Goal: Communication & Community: Answer question/provide support

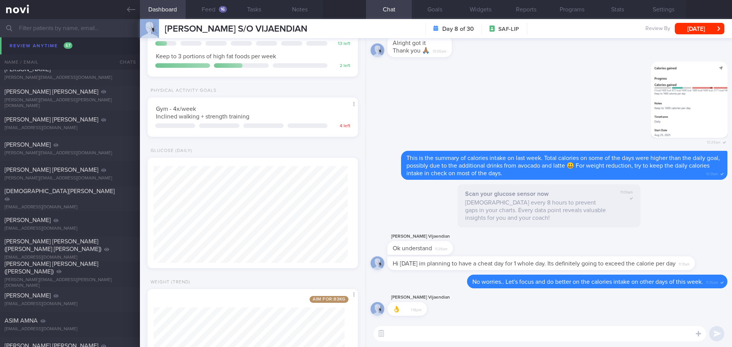
click at [47, 45] on span "TAN SEOW PING [PERSON_NAME] [PERSON_NAME]" at bounding box center [51, 44] width 92 height 14
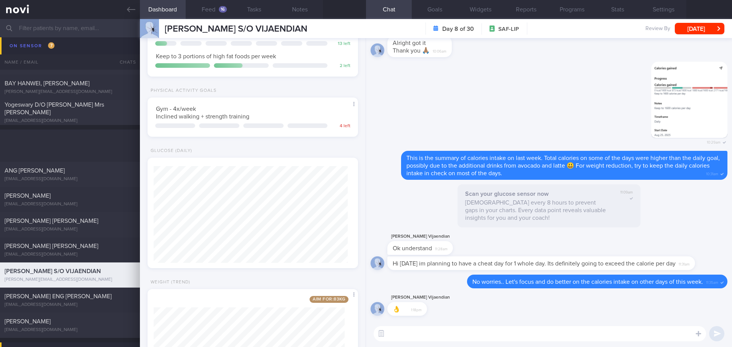
scroll to position [4443, 0]
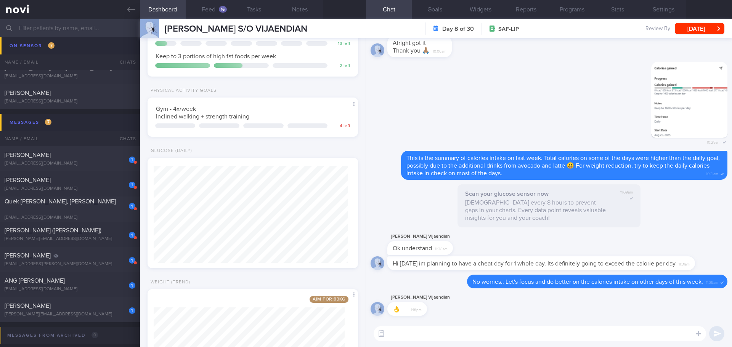
drag, startPoint x: 61, startPoint y: 313, endPoint x: 435, endPoint y: 41, distance: 461.9
click at [61, 313] on div "[PERSON_NAME][EMAIL_ADDRESS][DOMAIN_NAME]" at bounding box center [70, 315] width 131 height 6
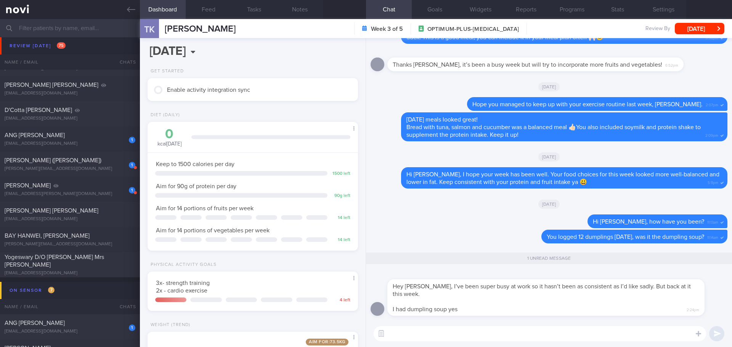
scroll to position [125, 0]
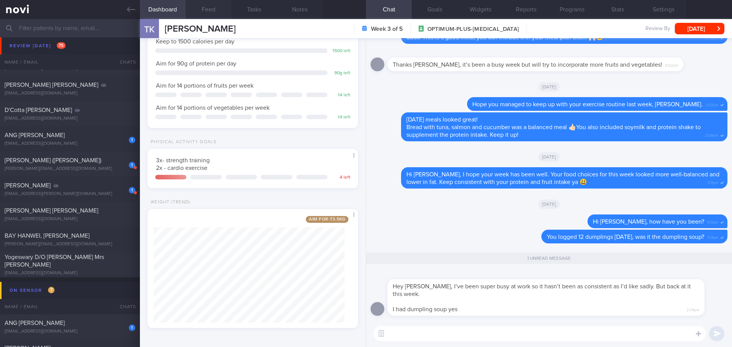
click at [214, 13] on button "Feed" at bounding box center [209, 9] width 46 height 19
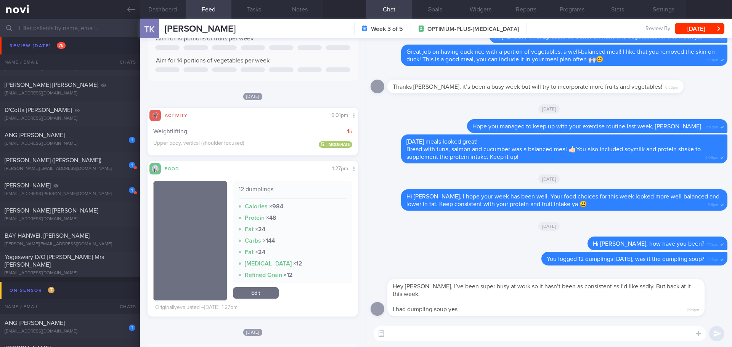
scroll to position [114, 0]
click at [469, 333] on textarea at bounding box center [540, 333] width 332 height 15
type textarea "I"
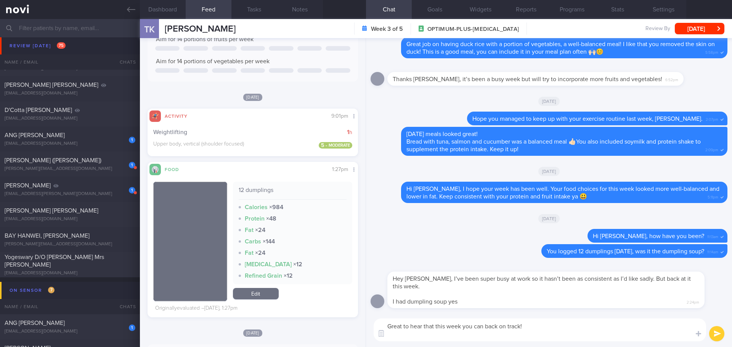
scroll to position [0, 0]
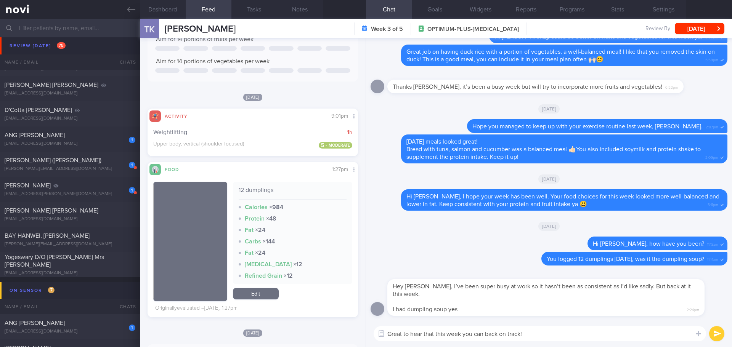
click at [389, 334] on textarea "Great to hear that this week you can back on track!" at bounding box center [540, 333] width 332 height 15
click at [685, 337] on textarea "It's okay, sometimes our schedule can be packed with work. Glad to hear that th…" at bounding box center [540, 333] width 332 height 15
click at [686, 336] on textarea "It's okay, sometimes our schedule can be packed with work. Glad to hear that th…" at bounding box center [540, 333] width 332 height 15
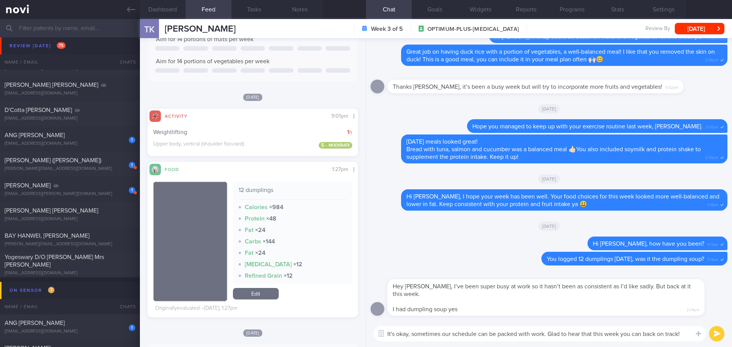
click at [686, 336] on textarea "It's okay, sometimes our schedule can be packed with work. Glad to hear that th…" at bounding box center [540, 333] width 332 height 15
click at [550, 334] on textarea "It's okay, sometimes our schedule can be packed with work. Glad to hear that th…" at bounding box center [540, 333] width 332 height 15
type textarea "It's okay, sometimes our schedule can be packed with work. Glad to hear that th…"
click at [715, 338] on button "submit" at bounding box center [716, 333] width 15 height 15
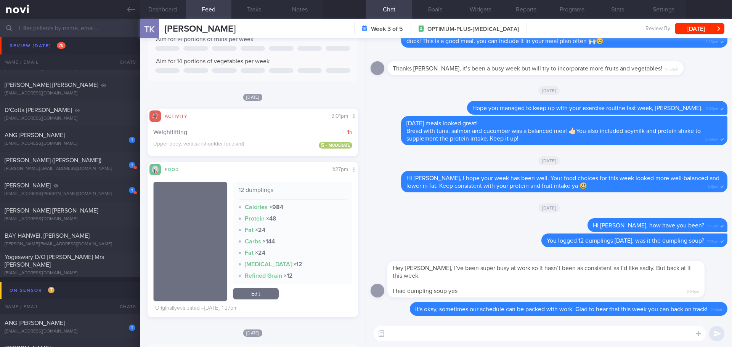
click at [612, 341] on textarea at bounding box center [540, 333] width 332 height 15
click at [611, 337] on textarea at bounding box center [540, 333] width 332 height 15
type textarea "D"
drag, startPoint x: 622, startPoint y: 335, endPoint x: 524, endPoint y: 331, distance: 97.7
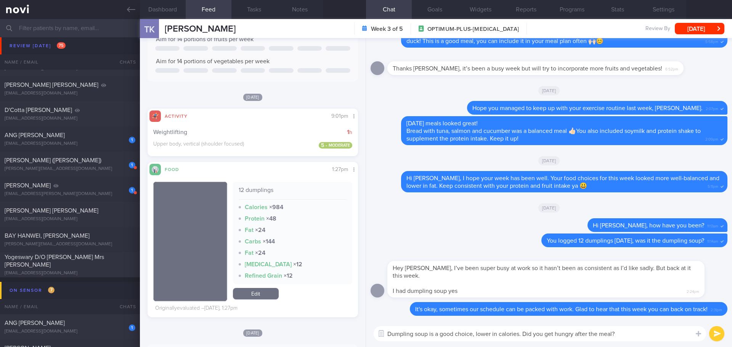
click at [524, 331] on textarea "Dumpling soup is a good choice, lower in calories. Did you get hungry after the…" at bounding box center [540, 333] width 332 height 15
type textarea "Dumpling soup is a good choice, lower in calories. Did you manage to get regula…"
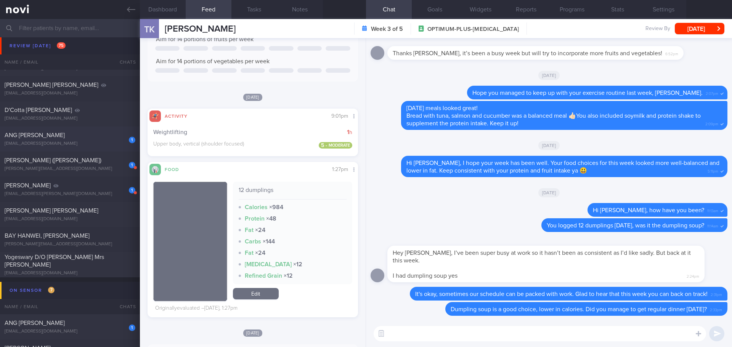
click at [61, 140] on div "1 ANG [PERSON_NAME] [PERSON_NAME][EMAIL_ADDRESS][DOMAIN_NAME]" at bounding box center [70, 139] width 140 height 15
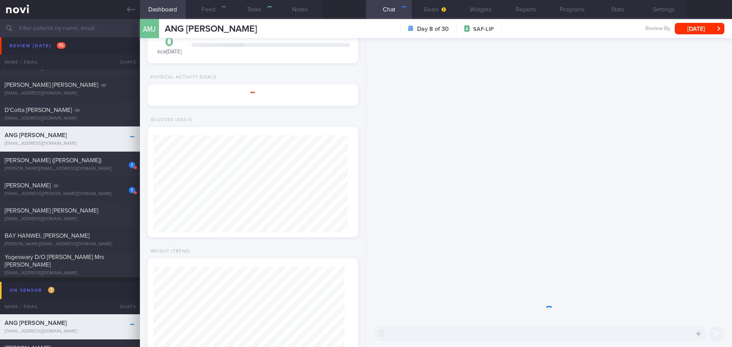
select select "8"
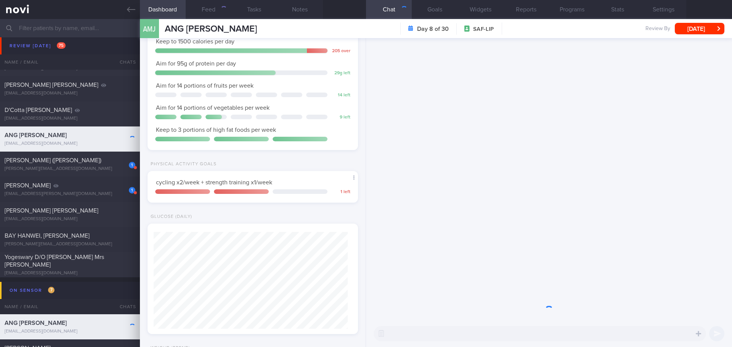
scroll to position [97, 194]
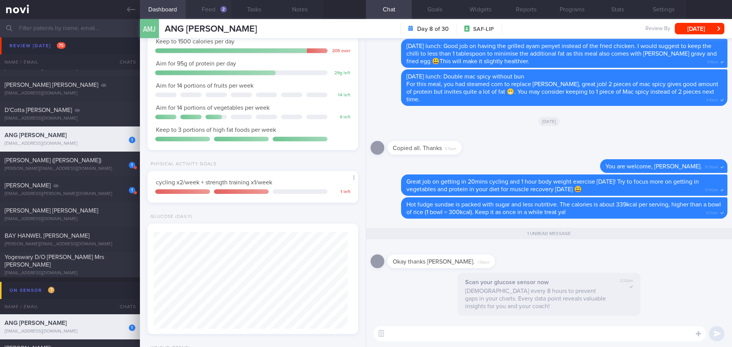
click at [217, 11] on button "Feed 2" at bounding box center [209, 9] width 46 height 19
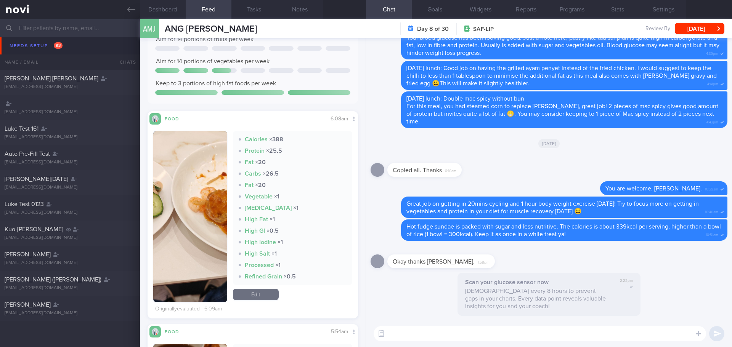
scroll to position [554, 0]
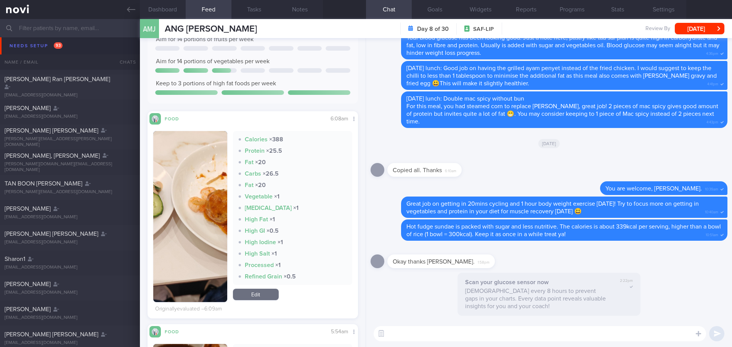
click at [44, 44] on div "[EMAIL_ADDRESS][DOMAIN_NAME]" at bounding box center [70, 42] width 131 height 6
click at [33, 44] on div "[EMAIL_ADDRESS][DOMAIN_NAME]" at bounding box center [70, 42] width 131 height 6
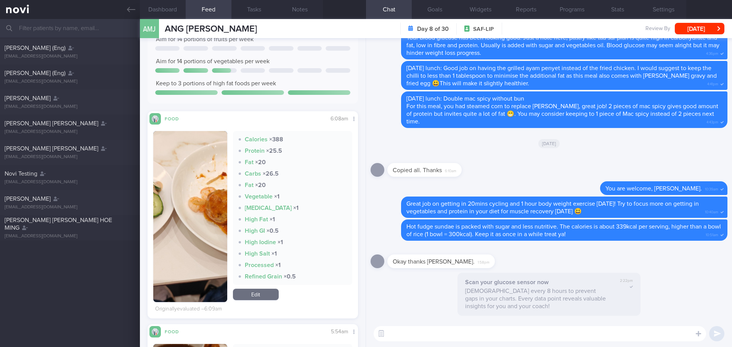
scroll to position [0, 0]
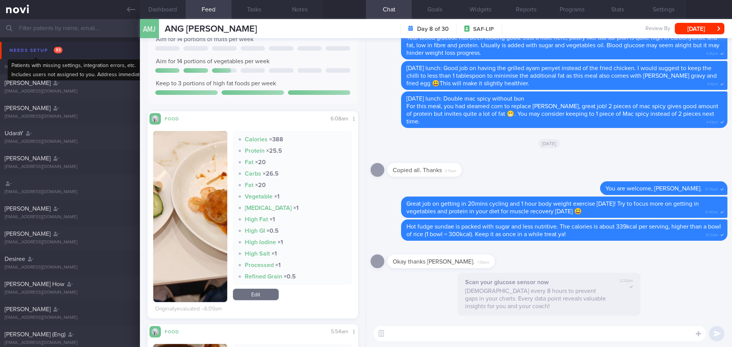
click at [37, 48] on div "Needs setup 93" at bounding box center [36, 50] width 57 height 10
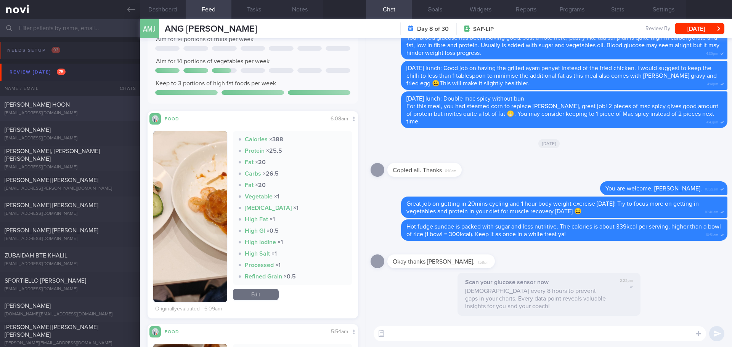
click at [51, 172] on div "[PERSON_NAME] HOON [EMAIL_ADDRESS][DOMAIN_NAME] [DATE][DATE] OPTIMUM-PLUS-[MEDI…" at bounding box center [366, 184] width 732 height 25
type input "[DATE]"
select select "7"
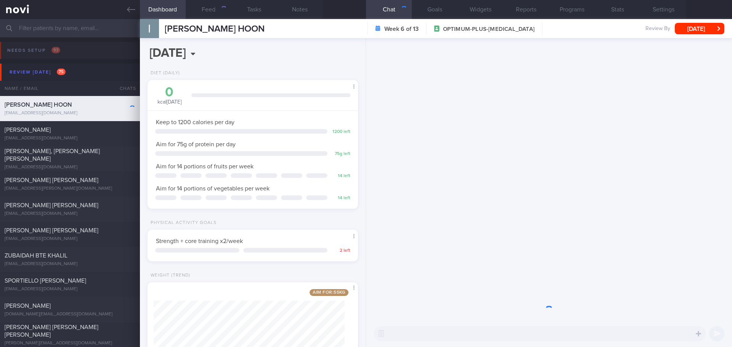
scroll to position [106, 191]
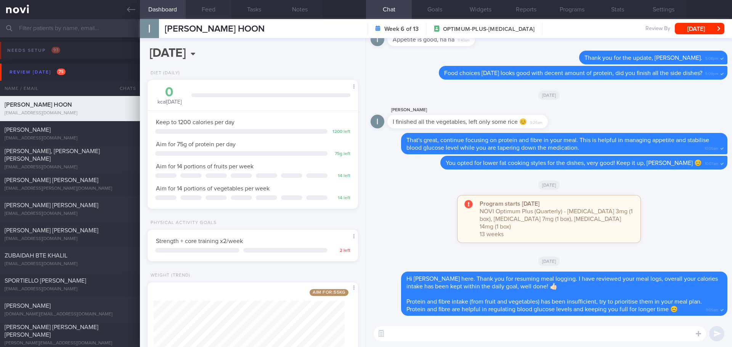
click at [212, 15] on button "Feed" at bounding box center [209, 9] width 46 height 19
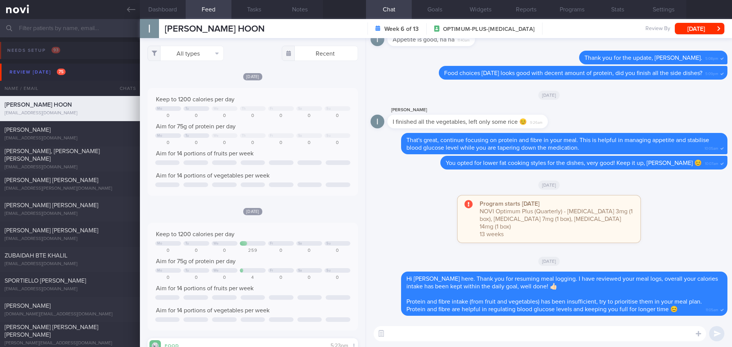
click at [492, 337] on textarea at bounding box center [540, 333] width 332 height 15
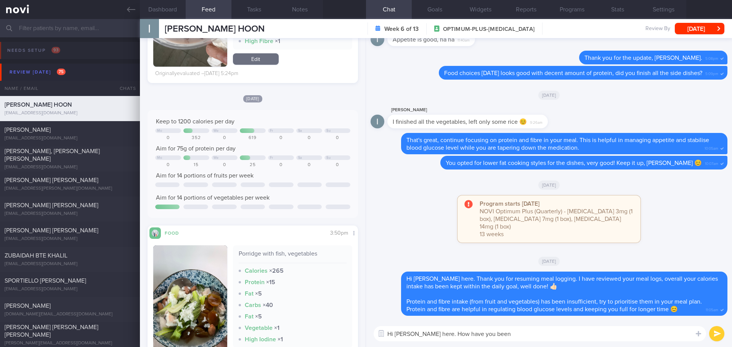
scroll to position [419, 0]
click at [162, 6] on button "Dashboard" at bounding box center [163, 9] width 46 height 19
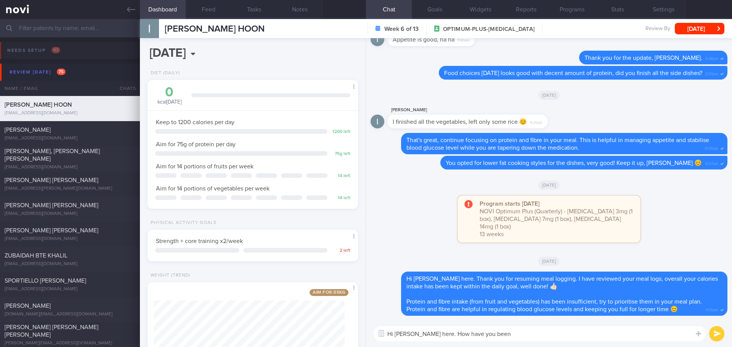
click at [510, 334] on textarea "Hi [PERSON_NAME] here. How have you been" at bounding box center [540, 333] width 332 height 15
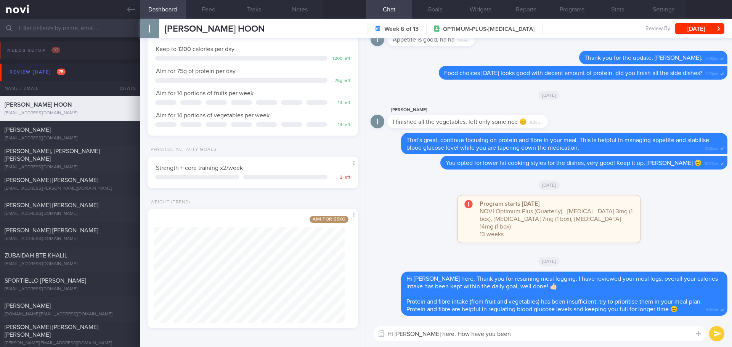
click at [525, 333] on textarea "Hi [PERSON_NAME] here. How have you been" at bounding box center [540, 333] width 332 height 15
drag, startPoint x: 524, startPoint y: 336, endPoint x: 458, endPoint y: 335, distance: 66.7
click at [458, 335] on textarea "Hi [PERSON_NAME] here. How have you been" at bounding box center [540, 333] width 332 height 15
type textarea "Hi [PERSON_NAME] here. I just wanted to check in to see how you are doing."
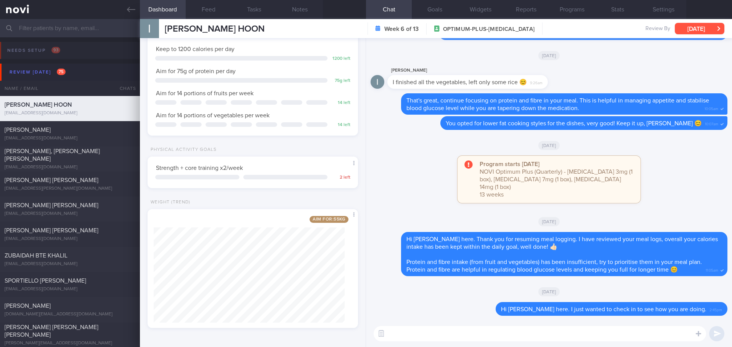
click at [682, 30] on button "[DATE]" at bounding box center [700, 28] width 50 height 11
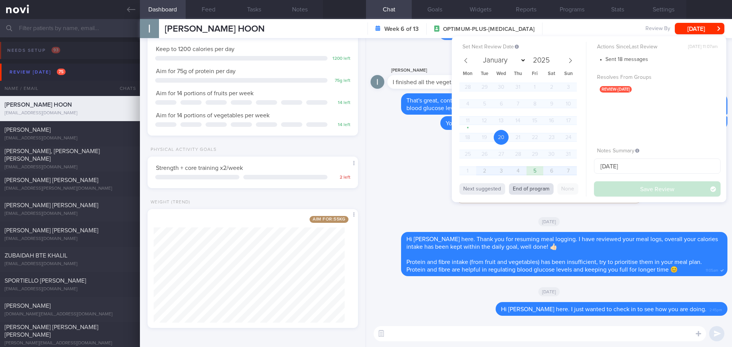
click at [539, 187] on button "End of program" at bounding box center [531, 188] width 45 height 11
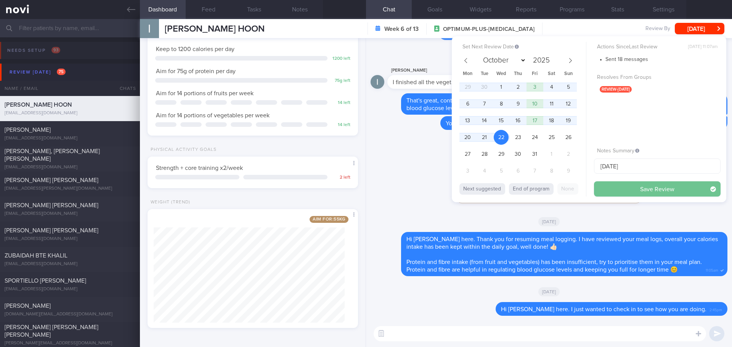
click at [606, 188] on button "Save Review" at bounding box center [657, 189] width 127 height 15
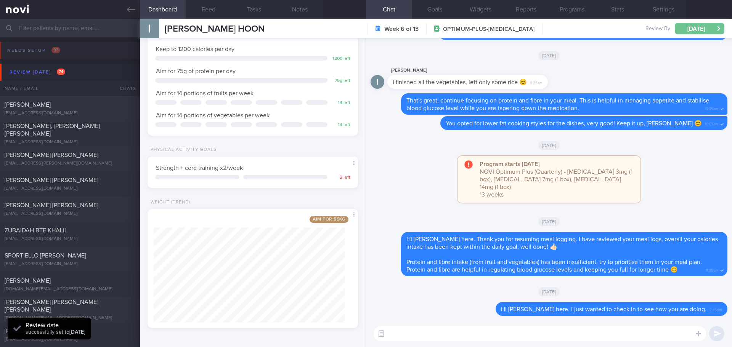
click at [686, 25] on button "[DATE]" at bounding box center [700, 28] width 50 height 11
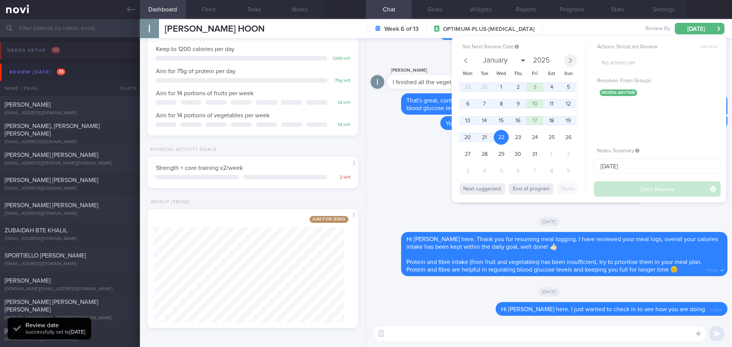
click at [570, 61] on icon at bounding box center [570, 60] width 5 height 5
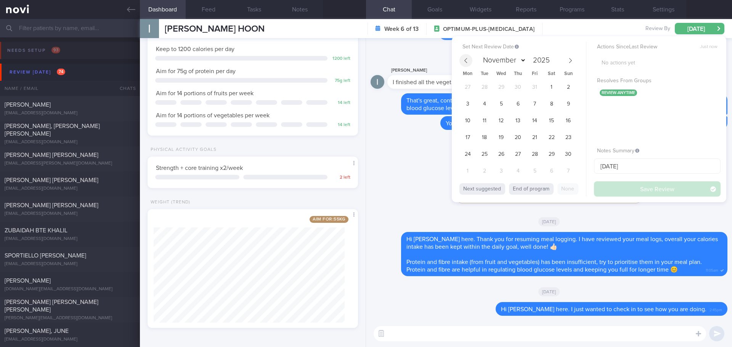
click at [469, 63] on span at bounding box center [465, 60] width 13 height 13
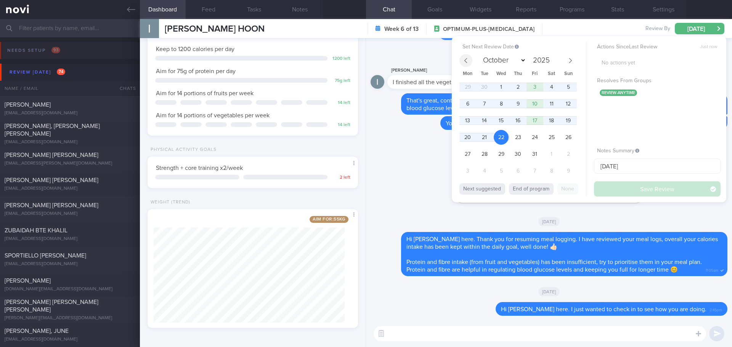
click at [469, 63] on span at bounding box center [465, 60] width 13 height 13
select select "8"
click at [501, 118] on span "17" at bounding box center [501, 120] width 15 height 15
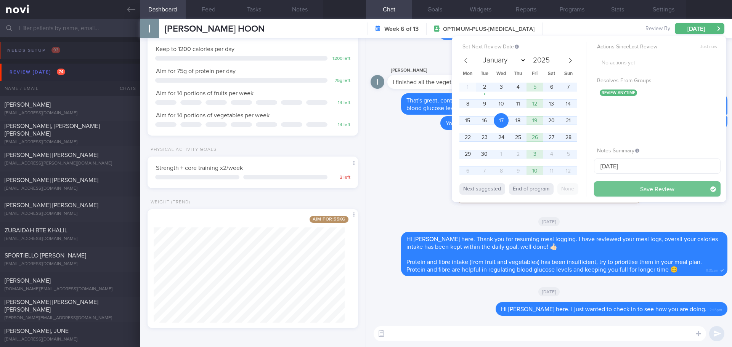
click at [607, 185] on button "Save Review" at bounding box center [657, 189] width 127 height 15
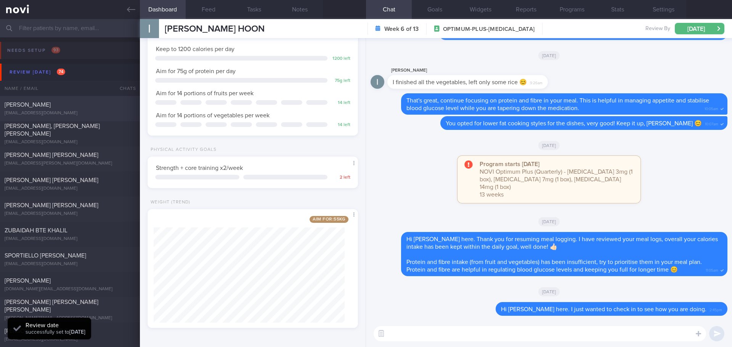
click at [82, 103] on div "[PERSON_NAME]" at bounding box center [69, 105] width 129 height 8
select select "7"
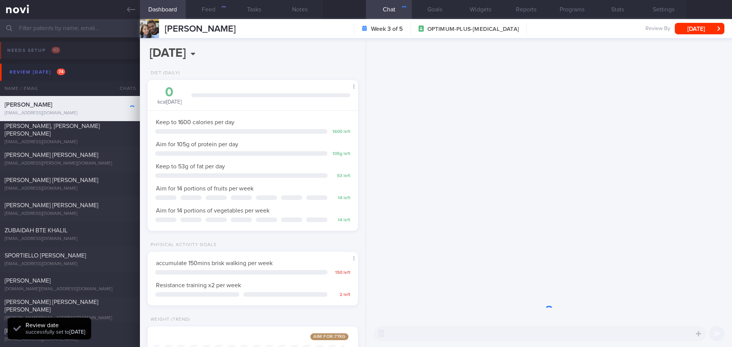
scroll to position [106, 191]
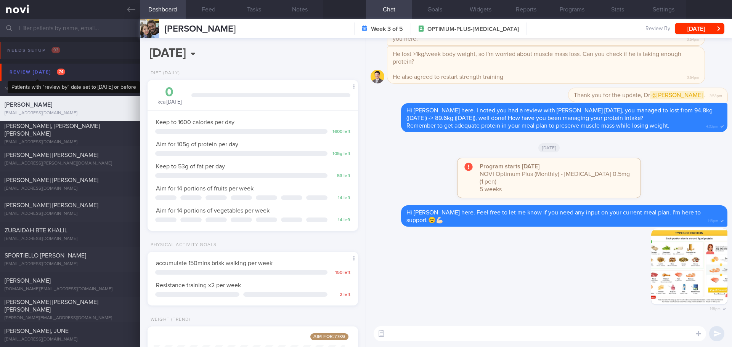
click at [42, 70] on div "Review [DATE] 74" at bounding box center [37, 72] width 59 height 10
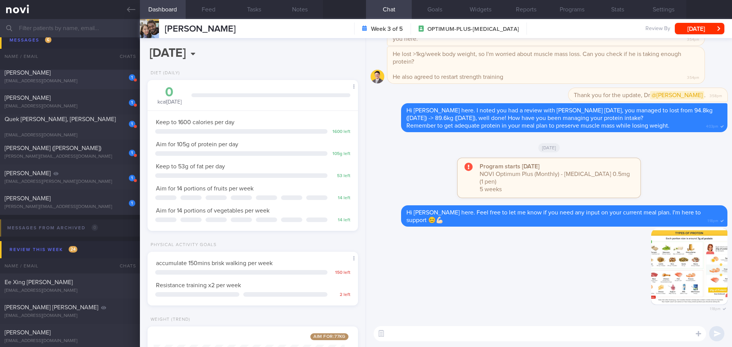
scroll to position [229, 0]
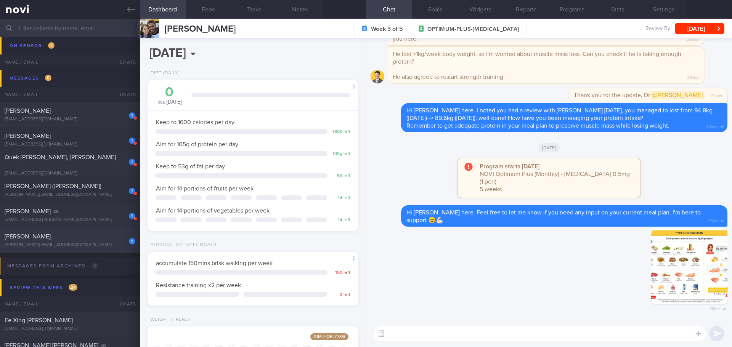
click at [95, 247] on div "[PERSON_NAME][EMAIL_ADDRESS][DOMAIN_NAME]" at bounding box center [70, 246] width 131 height 6
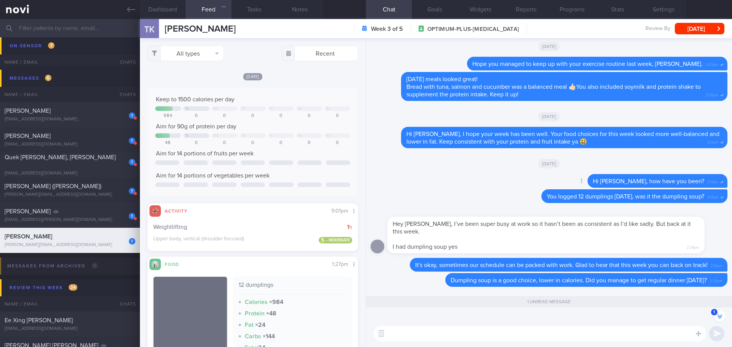
click at [466, 186] on div "Delete Hi [PERSON_NAME], how have you been? 11:13am" at bounding box center [549, 181] width 357 height 15
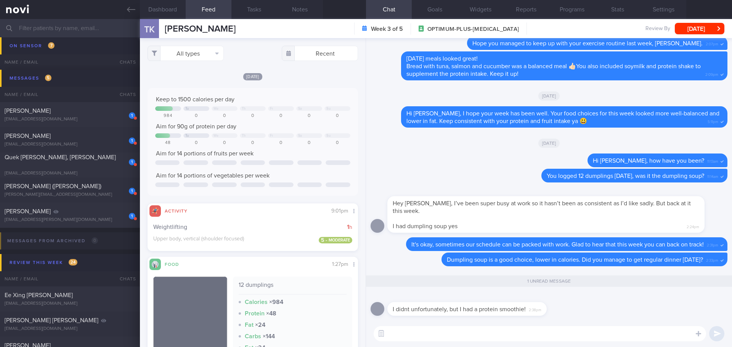
click at [422, 337] on textarea at bounding box center [540, 333] width 332 height 15
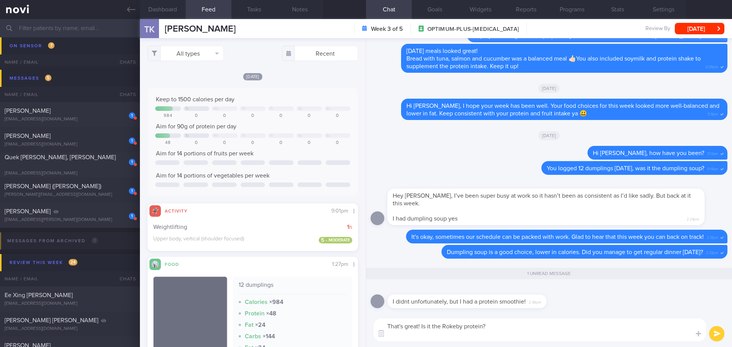
type textarea "That's great! Is it the Rokeby protein?"
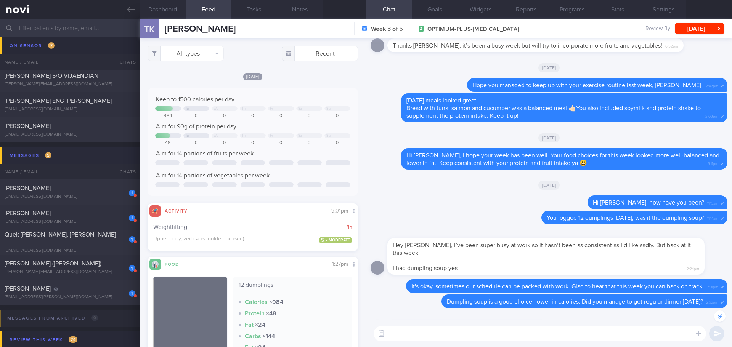
scroll to position [153, 0]
click at [581, 331] on textarea at bounding box center [540, 333] width 332 height 15
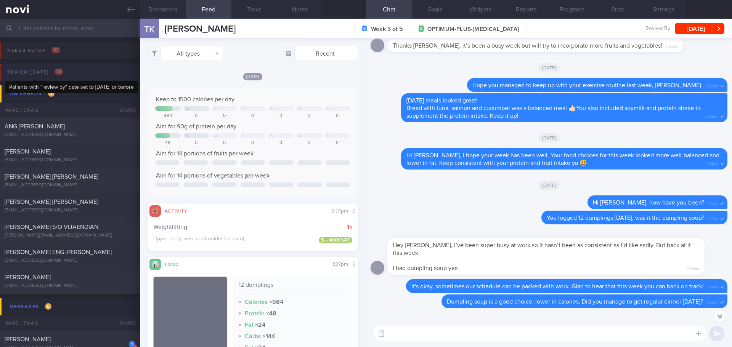
click at [40, 69] on div "Review [DATE] 74" at bounding box center [34, 72] width 59 height 10
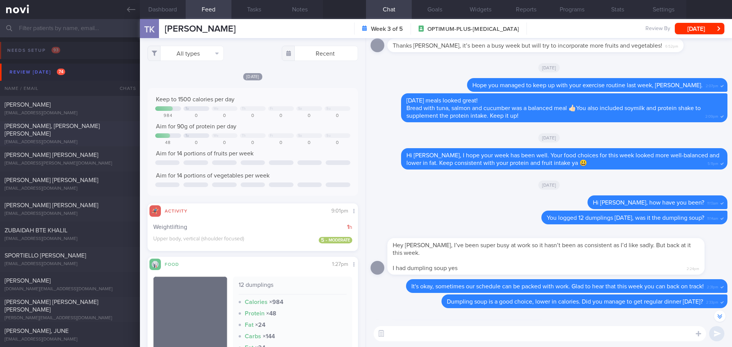
click at [90, 129] on span "[PERSON_NAME], [PERSON_NAME] [PERSON_NAME]" at bounding box center [52, 130] width 95 height 14
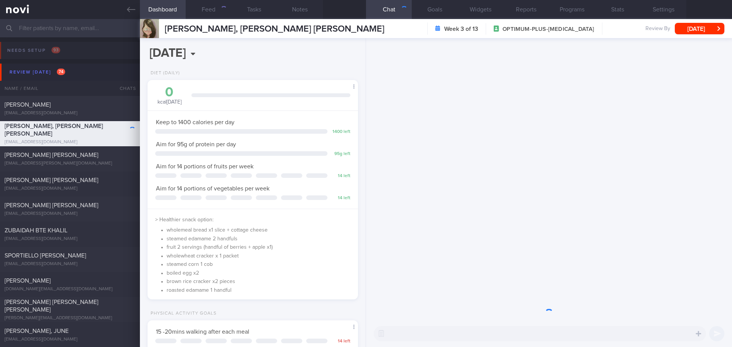
scroll to position [106, 191]
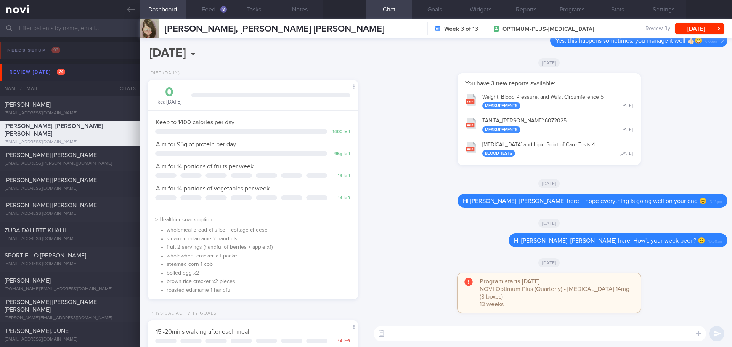
click at [417, 185] on div "[DATE]" at bounding box center [549, 183] width 357 height 21
click at [222, 10] on div "8" at bounding box center [223, 9] width 6 height 6
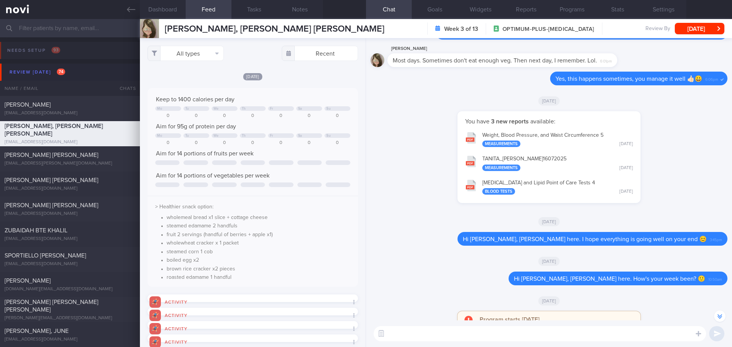
scroll to position [48, 195]
click at [408, 173] on div "You have 3 new reports available: Weight, Blood Pressure, and Waist Circumferen…" at bounding box center [549, 161] width 357 height 100
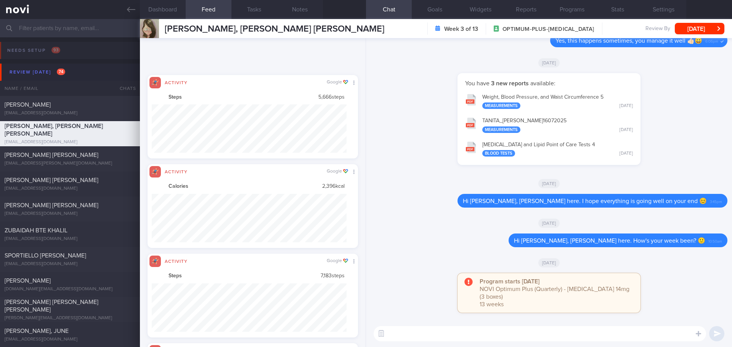
scroll to position [381255, 381108]
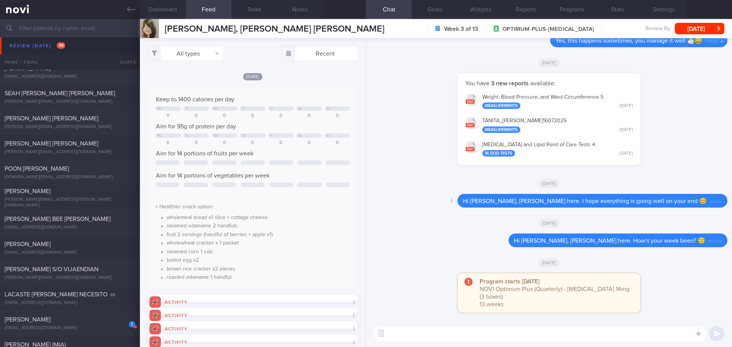
click at [441, 212] on div "Delete Hi [PERSON_NAME], [PERSON_NAME] here. I hope everything is going well on…" at bounding box center [549, 203] width 357 height 18
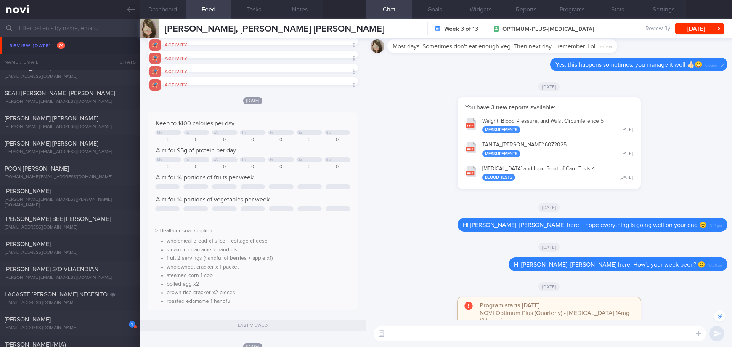
scroll to position [-38, 0]
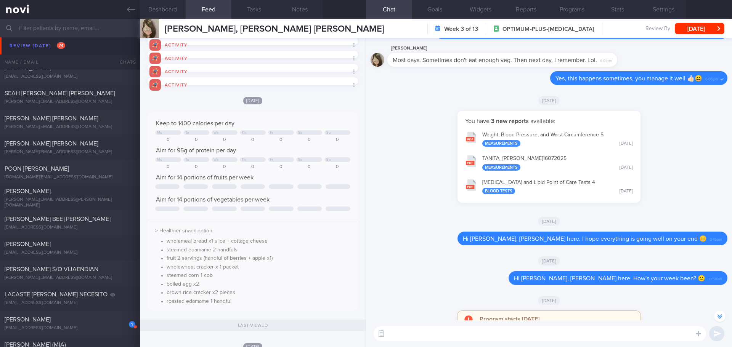
click at [435, 338] on textarea at bounding box center [540, 333] width 332 height 15
paste textarea "Hi We noticed there haven’t been any food or workout logs recently, and we’ve m…"
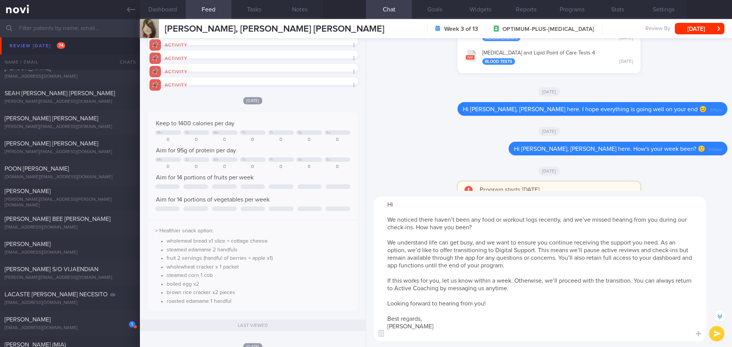
scroll to position [-167, 0]
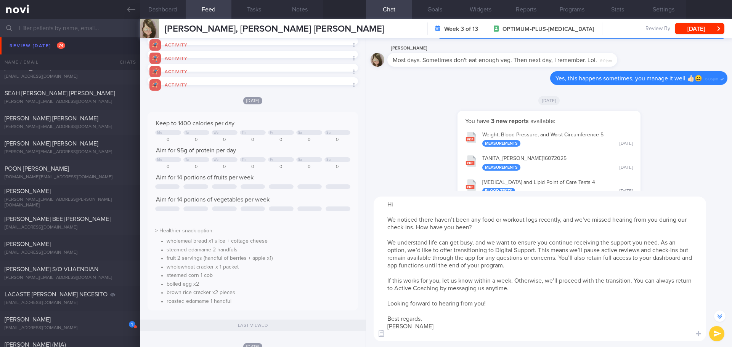
click at [413, 200] on textarea "Hi We noticed there haven’t been any food or workout logs recently, and we’ve m…" at bounding box center [540, 269] width 332 height 145
click at [397, 334] on textarea "Hi [PERSON_NAME], We noticed there haven’t been any food or workout logs recent…" at bounding box center [540, 269] width 332 height 145
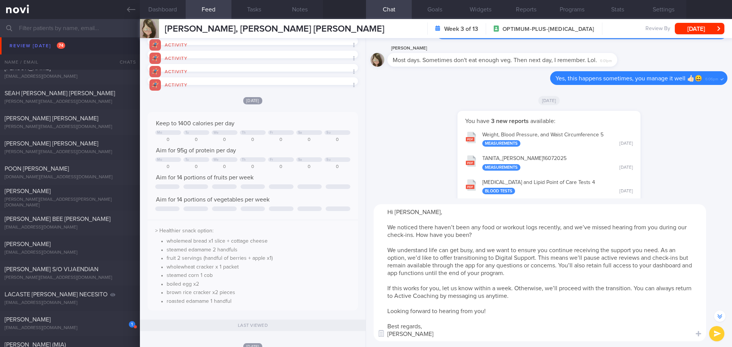
click at [445, 329] on textarea "Hi [PERSON_NAME], We noticed there haven’t been any food or workout logs recent…" at bounding box center [540, 272] width 332 height 137
type textarea "Hi [PERSON_NAME], We noticed there haven’t been any food or workout logs recent…"
click at [720, 335] on button "submit" at bounding box center [716, 333] width 15 height 15
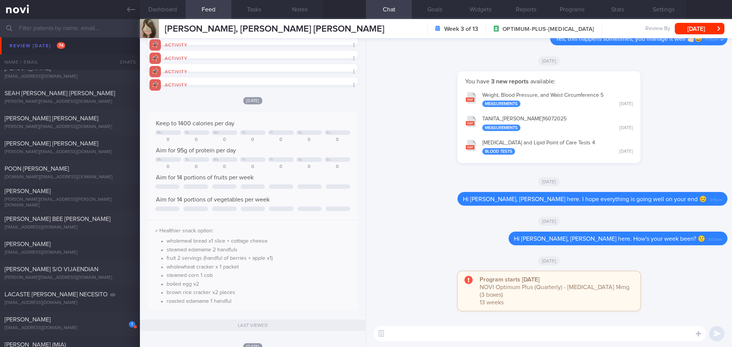
scroll to position [0, 0]
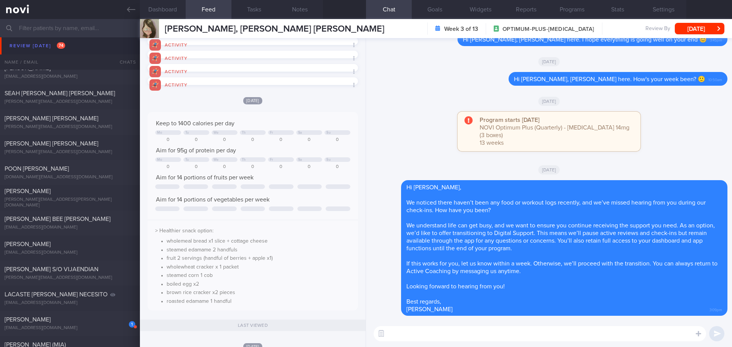
click at [651, 167] on div "[DATE]" at bounding box center [549, 169] width 357 height 21
click at [690, 26] on button "[DATE]" at bounding box center [700, 28] width 50 height 11
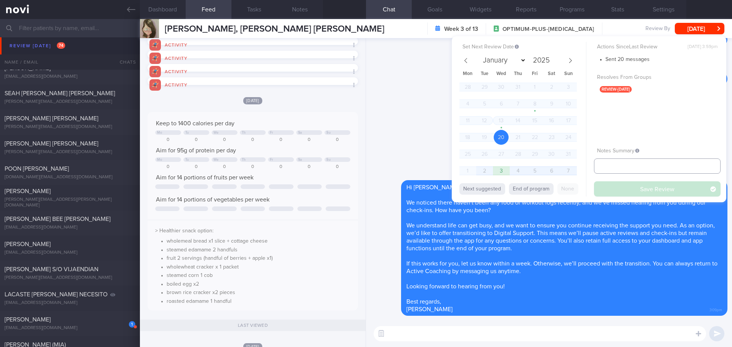
click at [627, 162] on input "text" at bounding box center [657, 166] width 127 height 15
click at [570, 61] on icon at bounding box center [570, 60] width 5 height 5
select select "8"
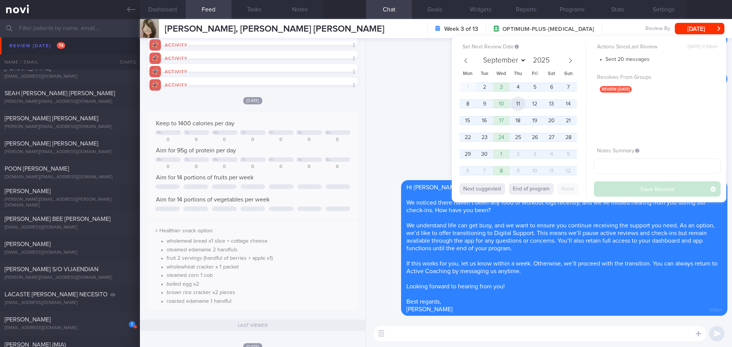
click at [515, 103] on span "11" at bounding box center [518, 103] width 15 height 15
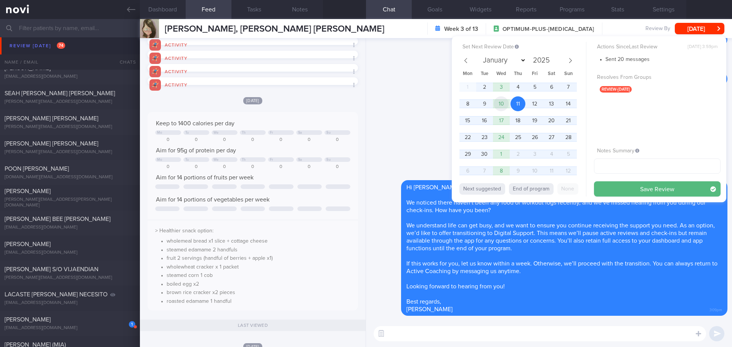
click at [505, 105] on span "10" at bounding box center [501, 103] width 15 height 15
click at [630, 169] on input "text" at bounding box center [657, 166] width 127 height 15
type input "KIV DS"
click at [629, 188] on button "Save Review" at bounding box center [657, 189] width 127 height 15
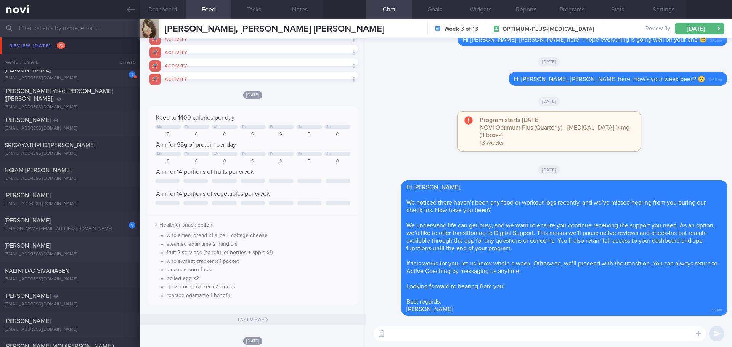
scroll to position [534, 0]
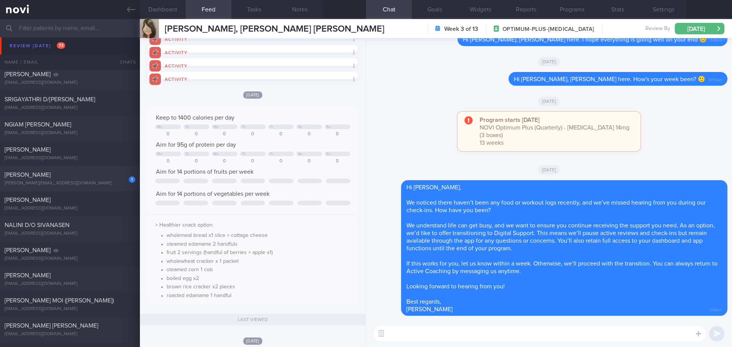
click at [88, 181] on div "[PERSON_NAME][EMAIL_ADDRESS][DOMAIN_NAME]" at bounding box center [70, 184] width 131 height 6
select select "7"
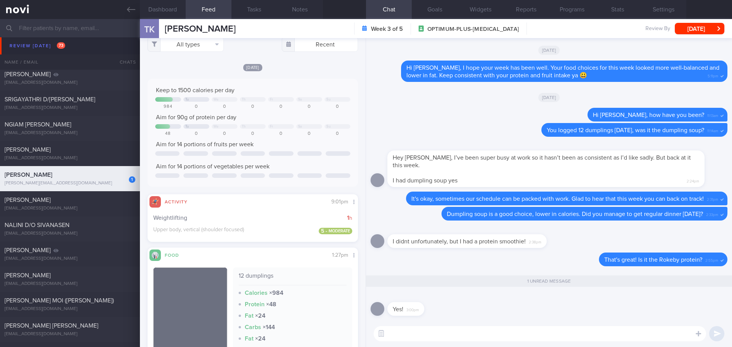
scroll to position [114, 0]
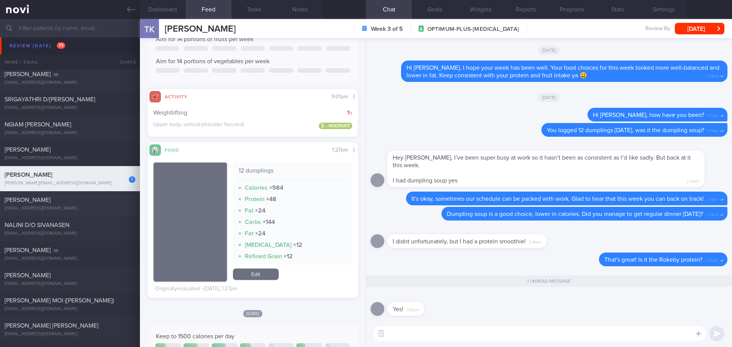
click at [85, 212] on div "[PERSON_NAME] [EMAIL_ADDRESS][DOMAIN_NAME] [DATE] – OPTIMUM-PLUS-[MEDICAL_DATA]" at bounding box center [366, 203] width 732 height 25
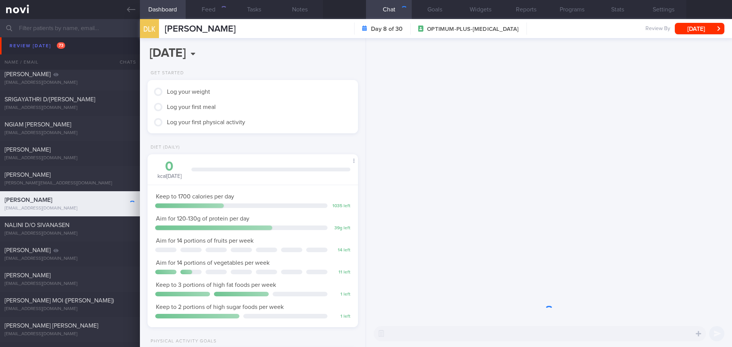
scroll to position [106, 191]
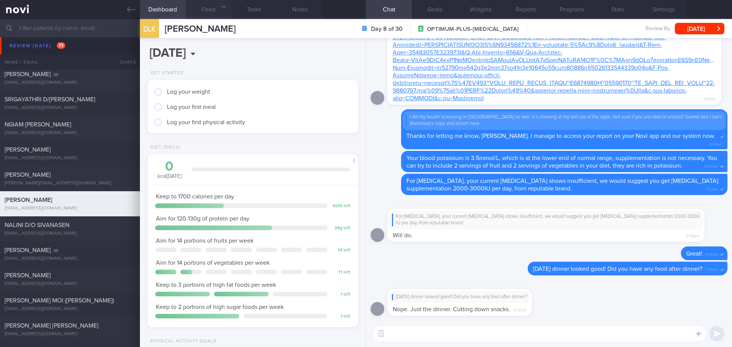
click at [217, 11] on button "Feed" at bounding box center [209, 9] width 46 height 19
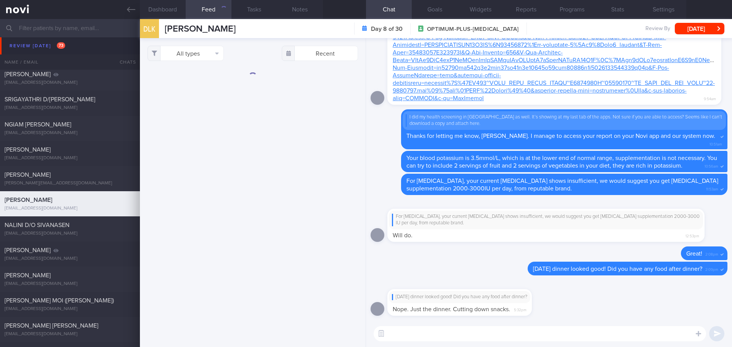
click at [416, 338] on textarea at bounding box center [540, 333] width 332 height 15
drag, startPoint x: 578, startPoint y: 334, endPoint x: 519, endPoint y: 336, distance: 59.5
click at [519, 336] on textarea "Hi [PERSON_NAME] here. How are you this week? Did you manage to get the [MEDICA…" at bounding box center [540, 333] width 332 height 15
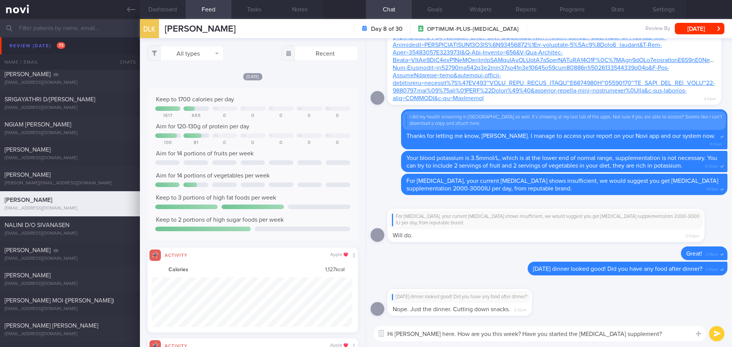
type textarea "Hi [PERSON_NAME] here. How are you this week? Have you started the [MEDICAL_DAT…"
click at [713, 336] on button "submit" at bounding box center [716, 333] width 15 height 15
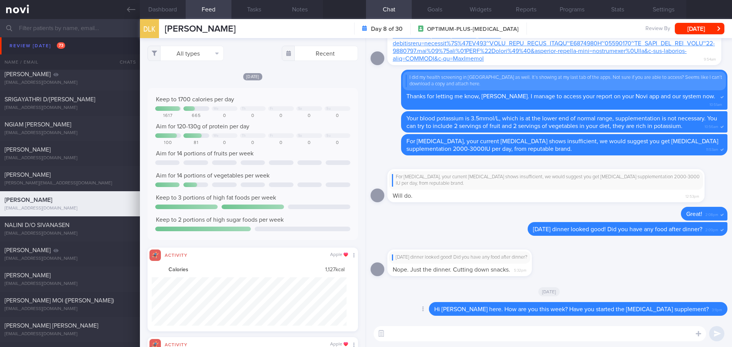
scroll to position [381255, 381108]
click at [207, 53] on button "All types" at bounding box center [186, 53] width 76 height 15
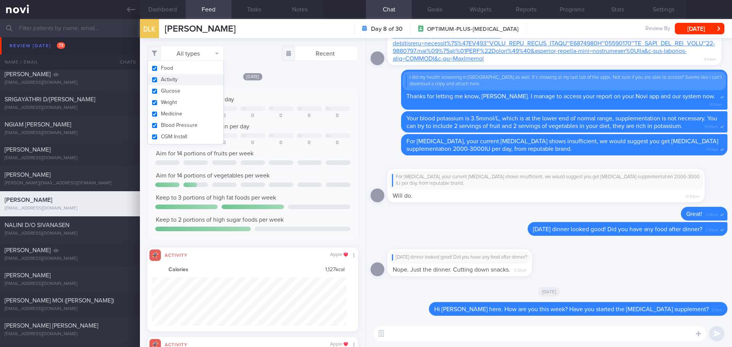
click at [198, 80] on button "Activity" at bounding box center [185, 79] width 75 height 11
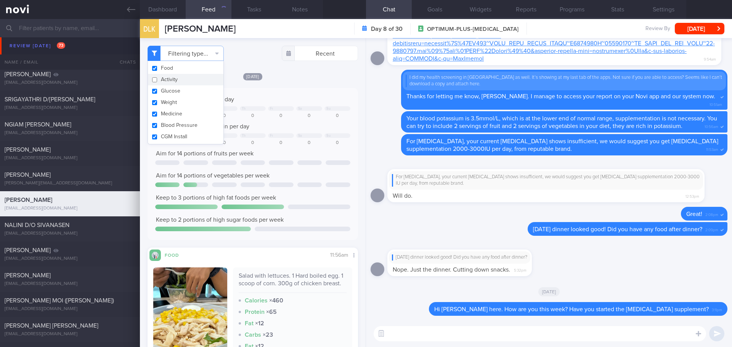
checkbox input "false"
click at [298, 84] on div "[DATE] Keep to 1700 calories per day We Th Fr Sa Su 1617 665 0 0 0 0 0 Aim for …" at bounding box center [253, 247] width 210 height 350
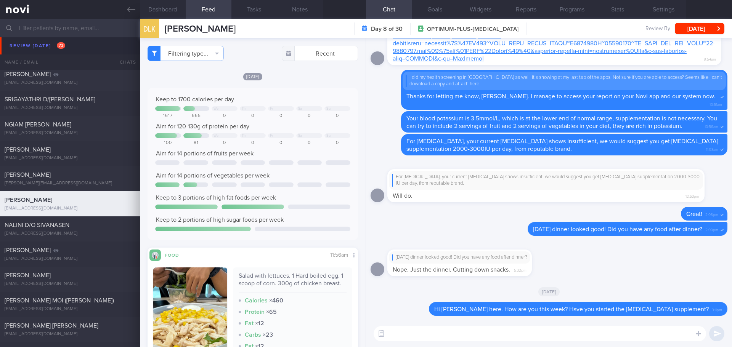
scroll to position [153, 0]
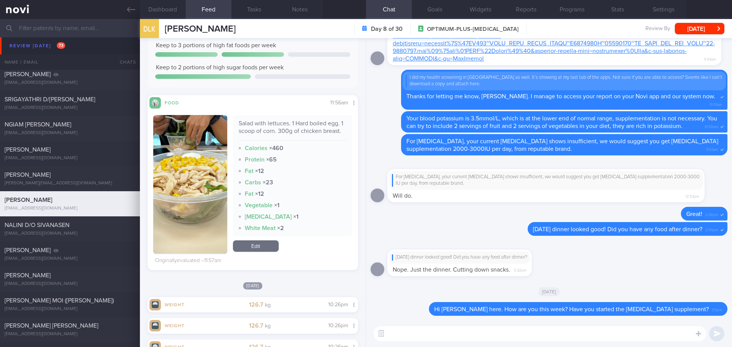
click at [196, 127] on img "button" at bounding box center [190, 184] width 74 height 139
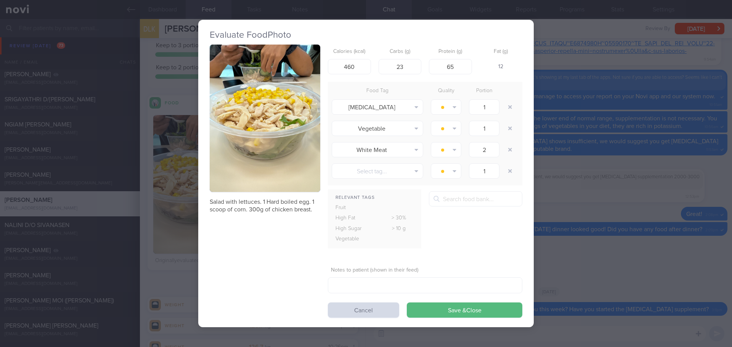
click at [251, 71] on button "button" at bounding box center [265, 119] width 111 height 148
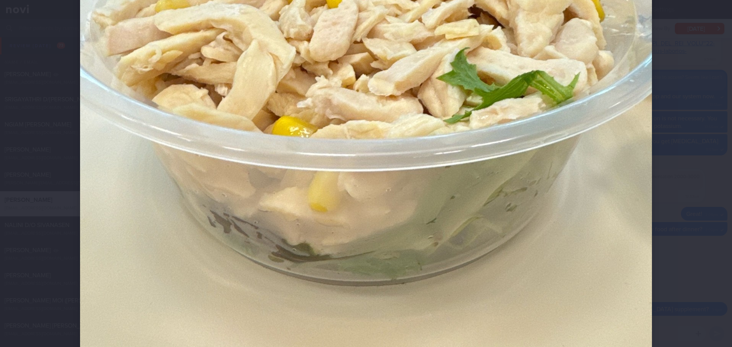
scroll to position [343, 0]
click at [686, 144] on div at bounding box center [366, 173] width 732 height 347
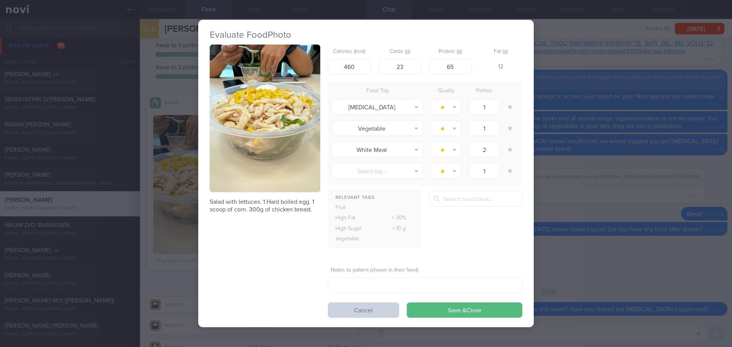
click at [377, 311] on button "Cancel" at bounding box center [363, 310] width 71 height 15
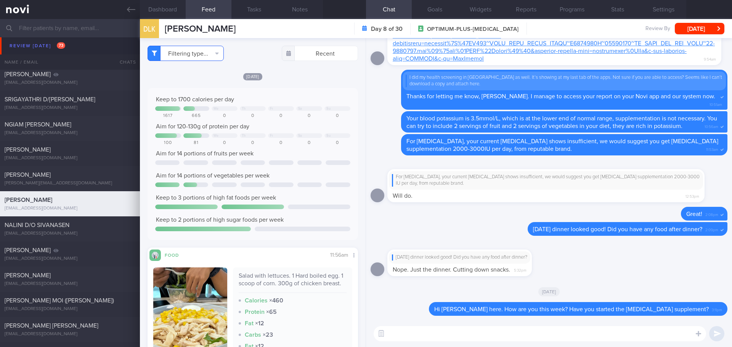
click at [196, 58] on button "Filtering type..." at bounding box center [186, 53] width 76 height 15
click at [302, 79] on div "[DATE]" at bounding box center [253, 76] width 210 height 8
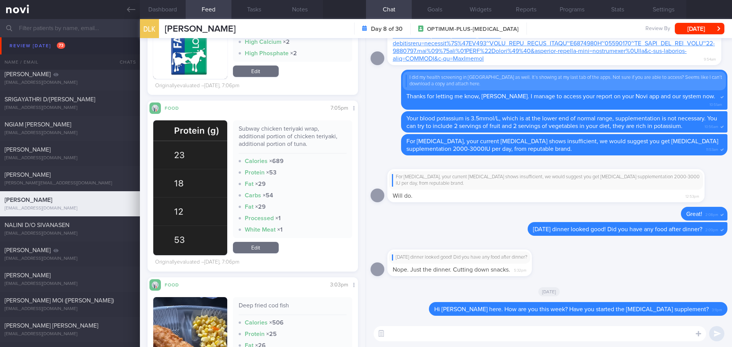
scroll to position [839, 0]
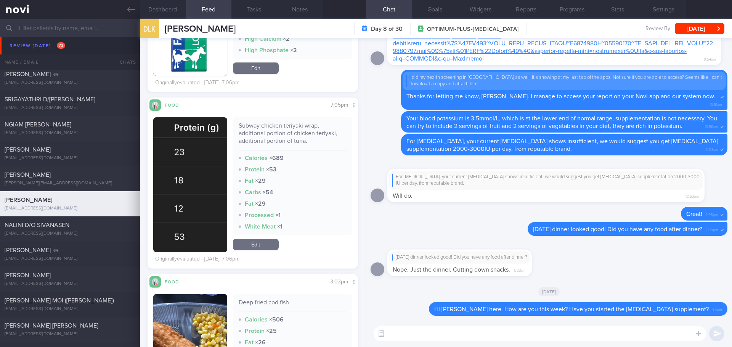
click at [207, 157] on button "button" at bounding box center [190, 184] width 74 height 135
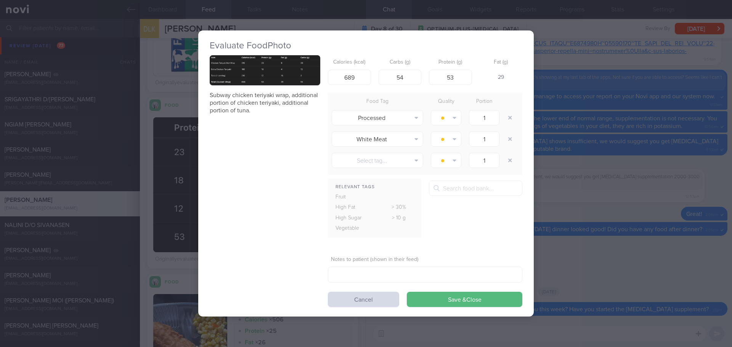
click at [285, 64] on button "button" at bounding box center [265, 70] width 111 height 30
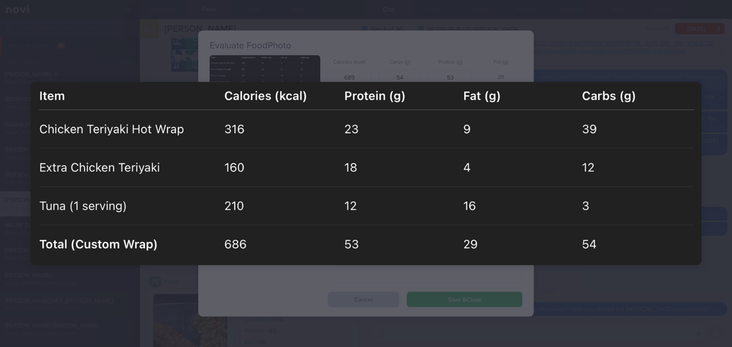
click at [699, 78] on div at bounding box center [366, 173] width 732 height 347
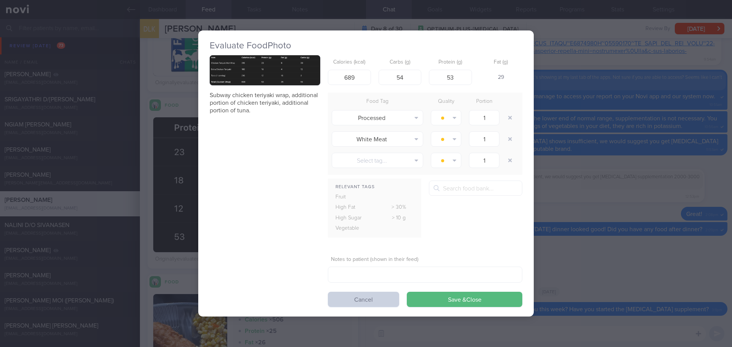
click at [363, 299] on button "Cancel" at bounding box center [363, 299] width 71 height 15
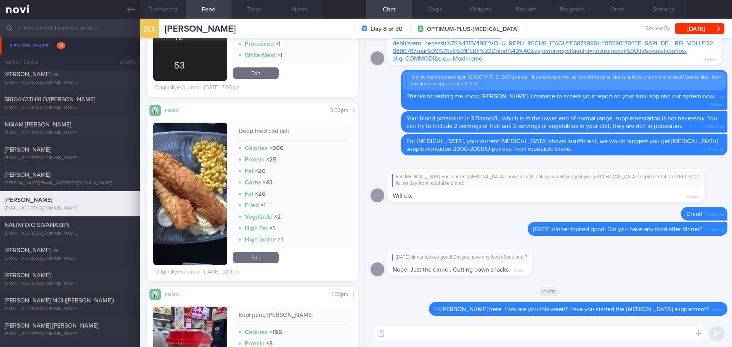
scroll to position [1030, 0]
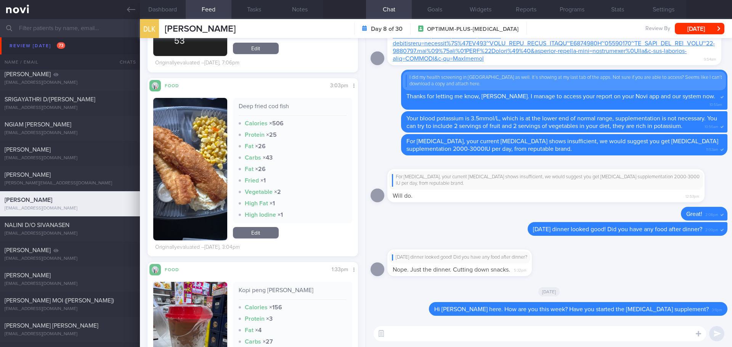
drag, startPoint x: 197, startPoint y: 137, endPoint x: 201, endPoint y: 133, distance: 5.9
click at [197, 137] on button "button" at bounding box center [190, 169] width 74 height 143
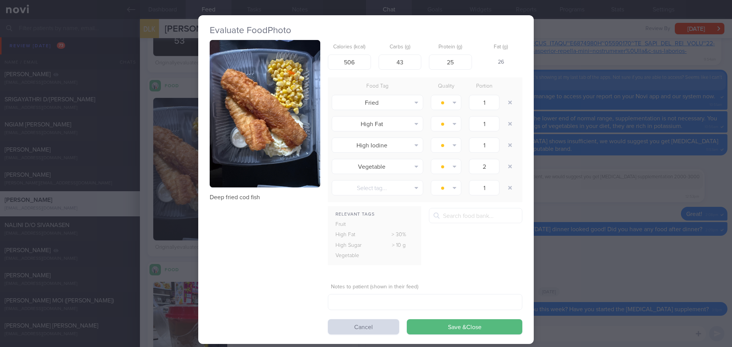
click at [256, 104] on button "button" at bounding box center [265, 114] width 111 height 148
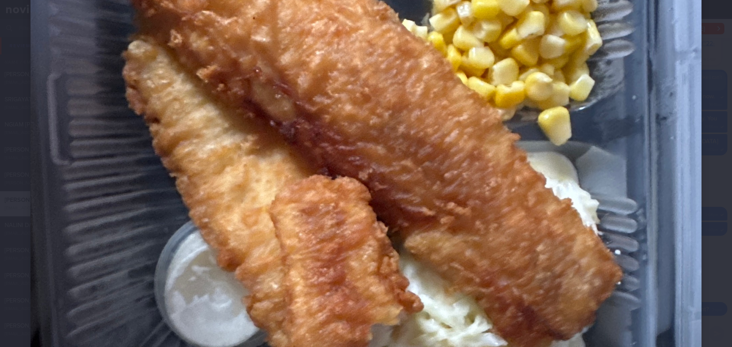
scroll to position [343, 0]
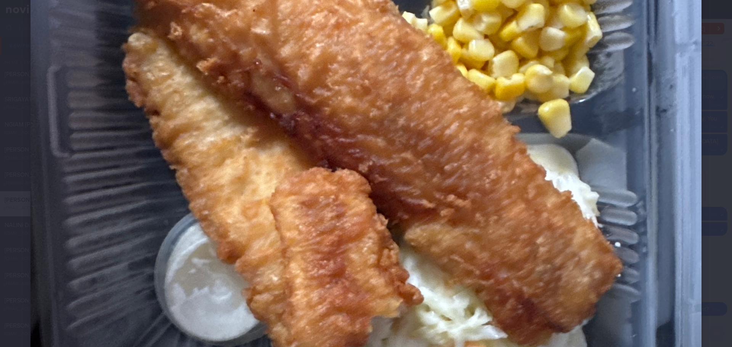
click at [707, 154] on div at bounding box center [366, 135] width 732 height 956
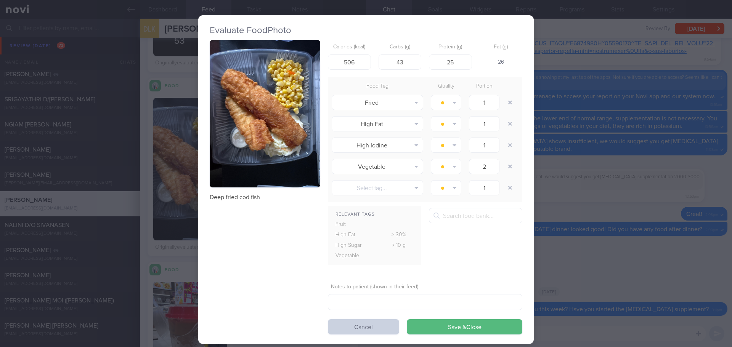
click at [368, 323] on button "Cancel" at bounding box center [363, 327] width 71 height 15
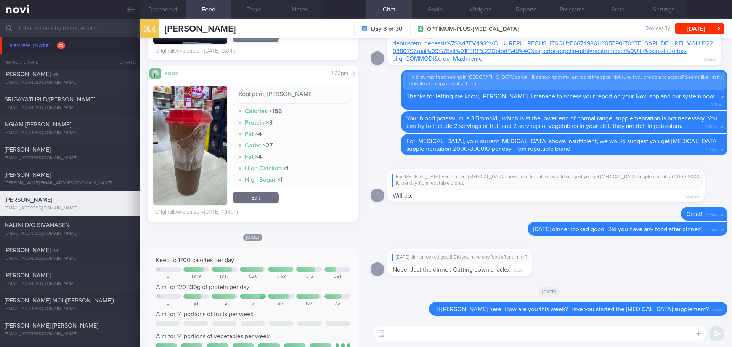
scroll to position [1258, 0]
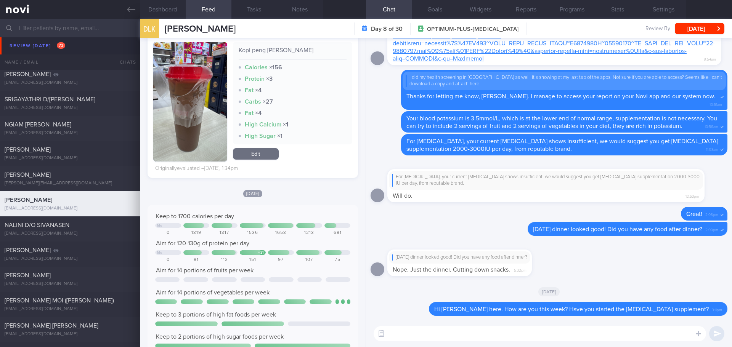
click at [197, 100] on button "button" at bounding box center [190, 102] width 74 height 120
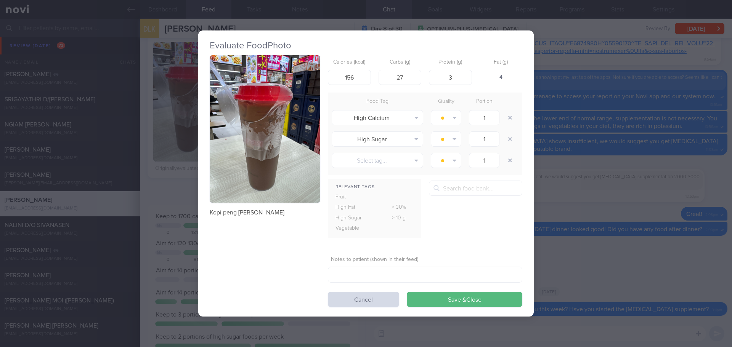
click at [239, 63] on button "button" at bounding box center [265, 129] width 111 height 148
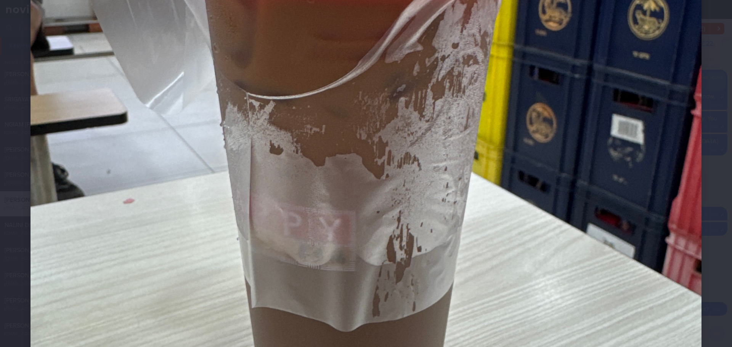
scroll to position [419, 0]
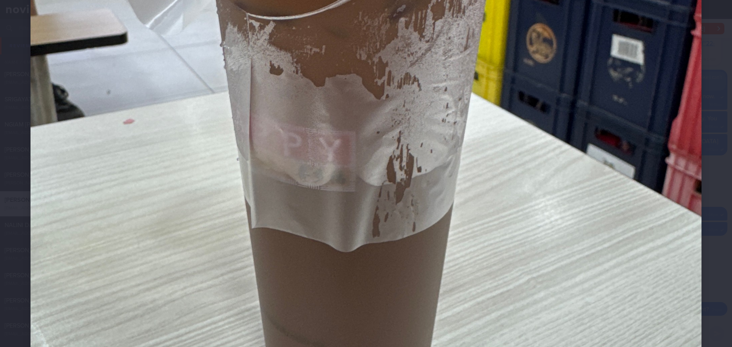
click at [702, 140] on div at bounding box center [366, 59] width 732 height 956
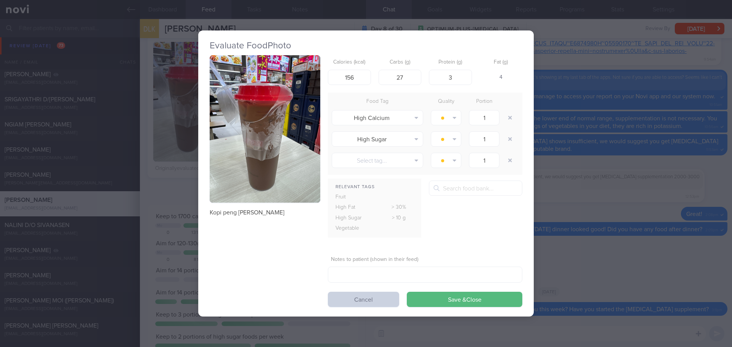
click at [360, 298] on button "Cancel" at bounding box center [363, 299] width 71 height 15
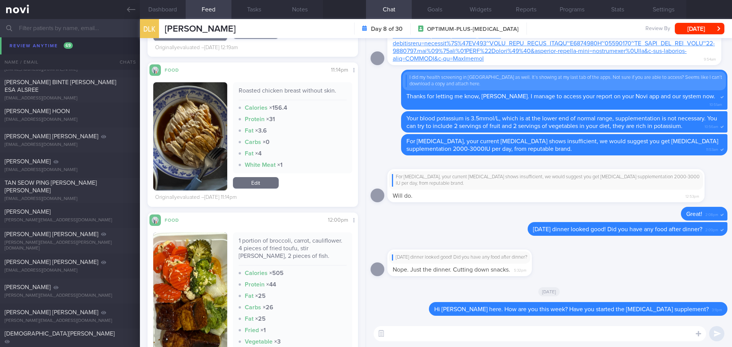
scroll to position [2620, 0]
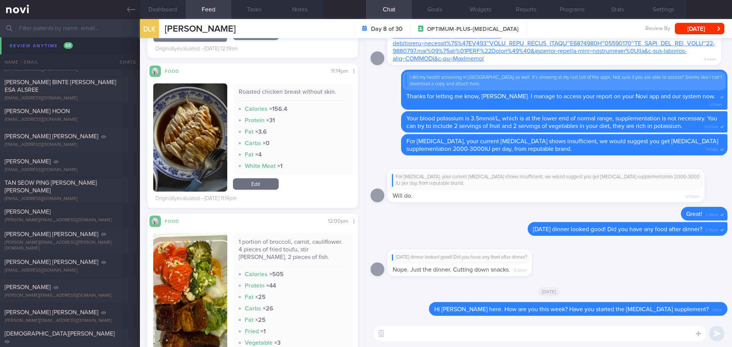
click at [405, 333] on textarea at bounding box center [540, 333] width 332 height 15
type textarea "I"
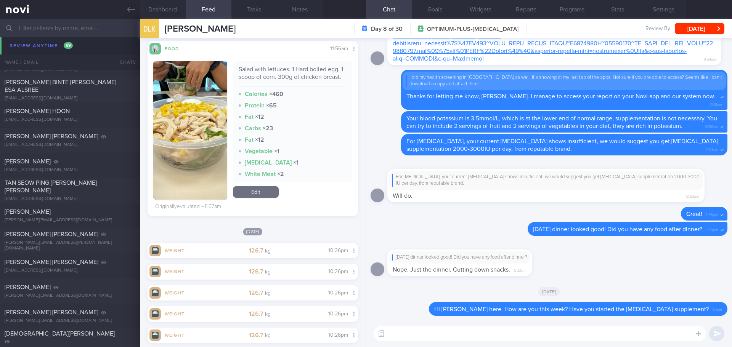
scroll to position [212, 0]
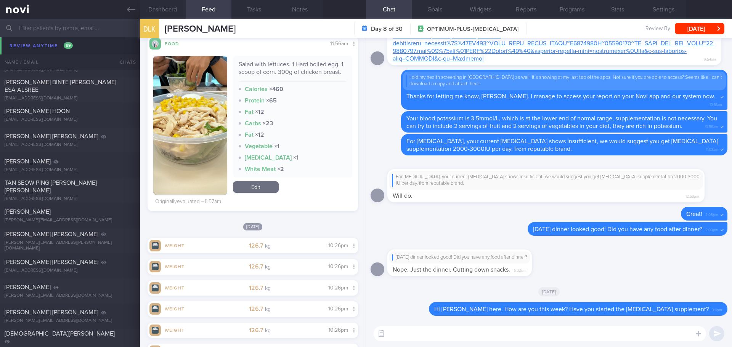
click at [392, 331] on textarea at bounding box center [540, 333] width 332 height 15
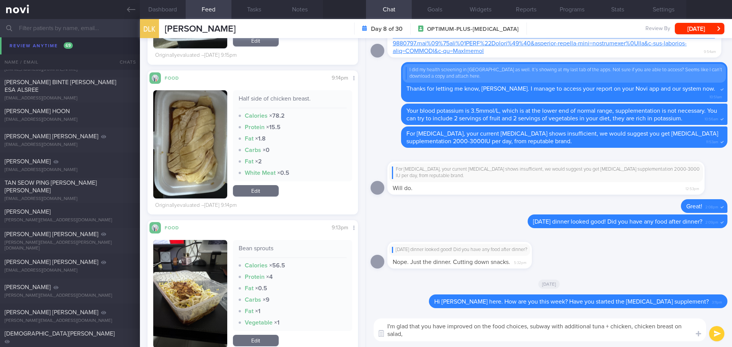
scroll to position [2233, 0]
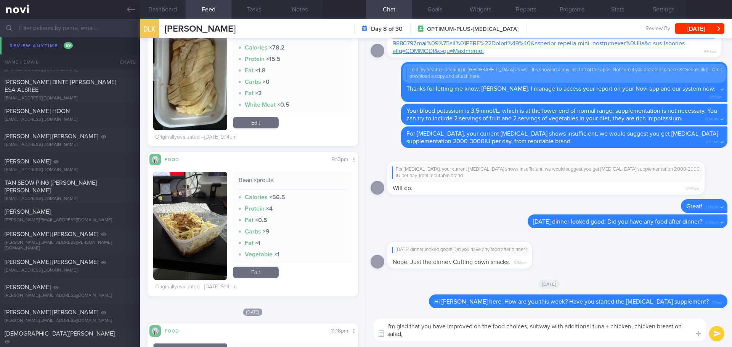
click at [414, 332] on textarea "I'm glad that you have improved on the food choices, subway with additional tun…" at bounding box center [540, 330] width 332 height 23
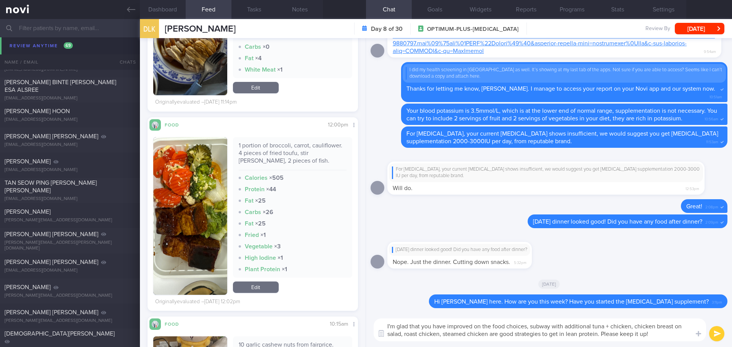
scroll to position [2734, 0]
type textarea "I'm glad that you have improved on the food choices, subway with additional tun…"
click at [710, 336] on button "submit" at bounding box center [716, 333] width 15 height 15
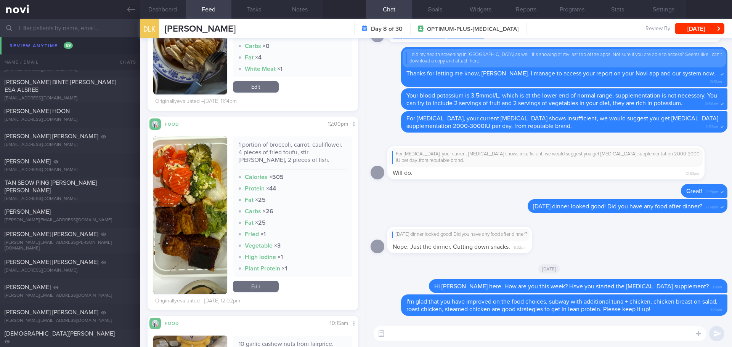
click at [651, 335] on textarea at bounding box center [540, 333] width 332 height 15
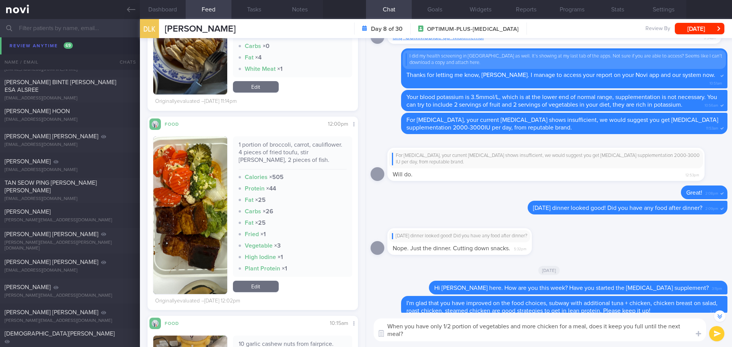
scroll to position [0, 0]
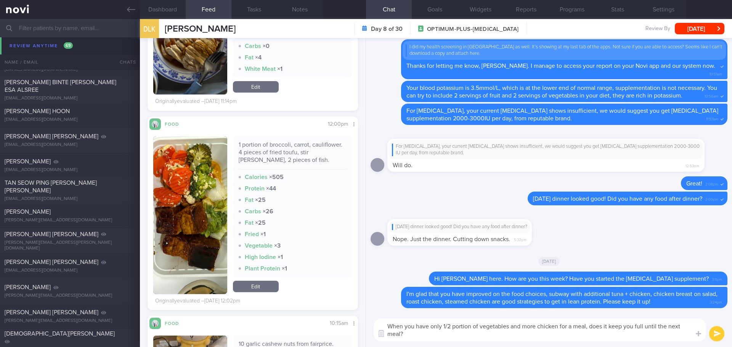
click at [443, 329] on textarea "When you have only 1/2 portion of vegetables and more chicken for a meal, does …" at bounding box center [540, 330] width 332 height 23
drag, startPoint x: 503, startPoint y: 327, endPoint x: 475, endPoint y: 328, distance: 28.6
click at [475, 328] on textarea "When you keep to 1/2 portion of vegetables and more chicken for a meal, does it…" at bounding box center [540, 330] width 332 height 23
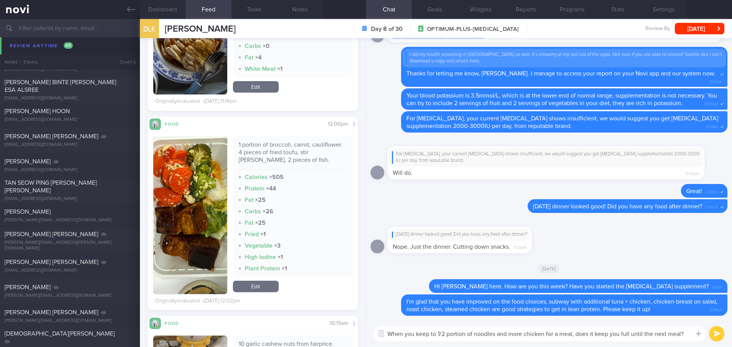
click at [564, 334] on textarea "When you keep to 1/2 portion of noodles and more chicken for a meal, does it ke…" at bounding box center [540, 333] width 332 height 15
click at [564, 340] on textarea "When you keep to 1/2 portion of noodles and more chicken for a meal, does it ke…" at bounding box center [540, 333] width 332 height 15
click at [603, 341] on textarea "When you keep to 1/2 portion of noodles and more chicken for a meal, does it ke…" at bounding box center [540, 333] width 332 height 15
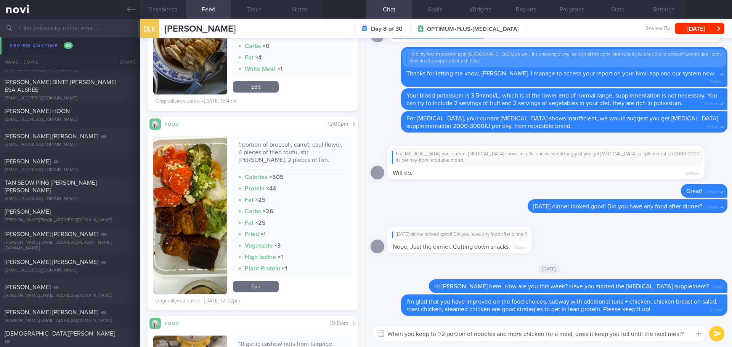
click at [648, 339] on textarea "When you keep to 1/2 portion of noodles and more chicken for a meal, does it ke…" at bounding box center [540, 333] width 332 height 15
click at [663, 340] on textarea "When you keep to 1/2 portion of noodles and more chicken for a meal, does it ke…" at bounding box center [540, 333] width 332 height 15
click at [675, 340] on textarea "When you keep to 1/2 portion of noodles and more chicken for a meal, does it ke…" at bounding box center [540, 333] width 332 height 15
click at [692, 338] on textarea "When you keep to 1/2 portion of noodles and more chicken for a meal, does it ke…" at bounding box center [540, 333] width 332 height 15
type textarea "When you keep to 1/2 portion of noodles and more chicken for a meal, does it ke…"
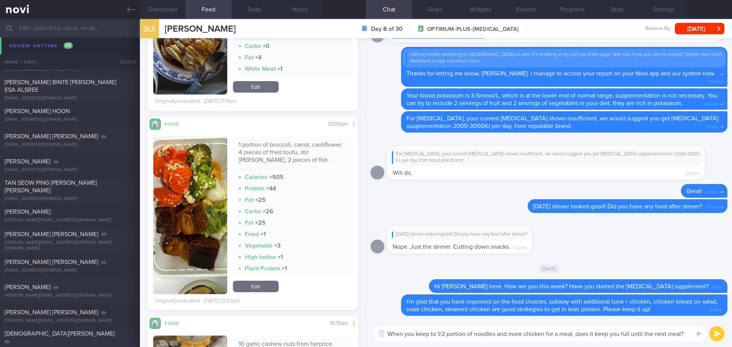
click at [721, 334] on button "submit" at bounding box center [716, 333] width 15 height 15
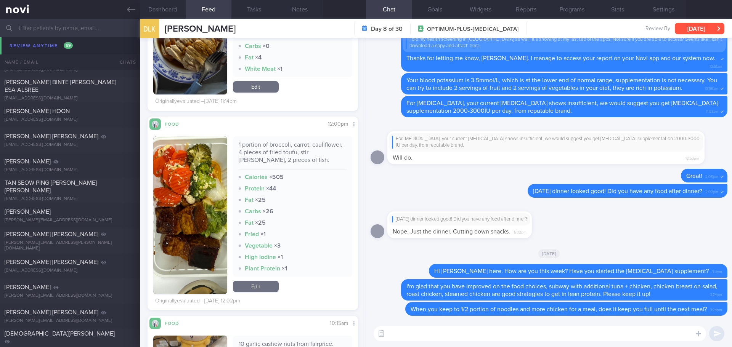
click at [681, 27] on button "[DATE]" at bounding box center [700, 28] width 50 height 11
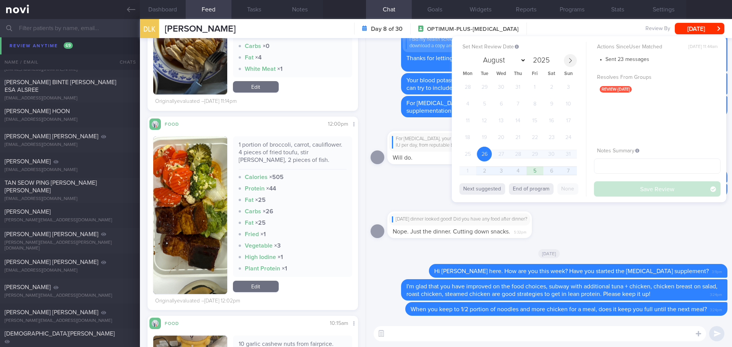
click at [569, 61] on icon at bounding box center [570, 60] width 5 height 5
select select "8"
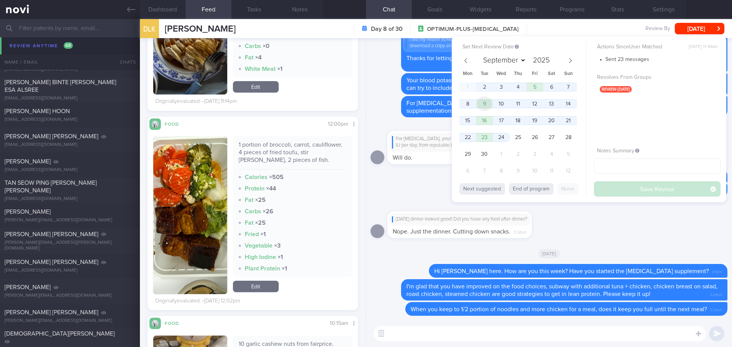
click at [485, 104] on span "9" at bounding box center [484, 103] width 15 height 15
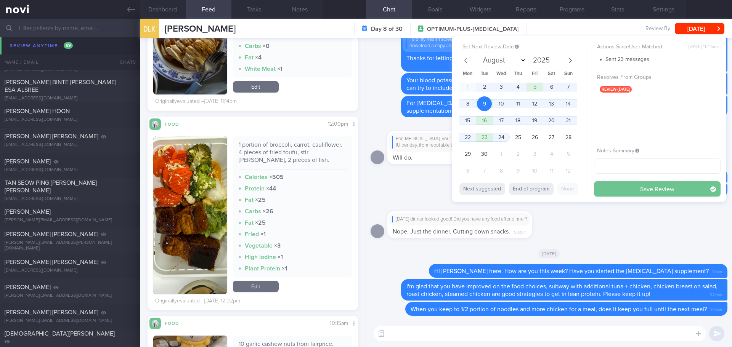
click at [614, 184] on button "Save Review" at bounding box center [657, 189] width 127 height 15
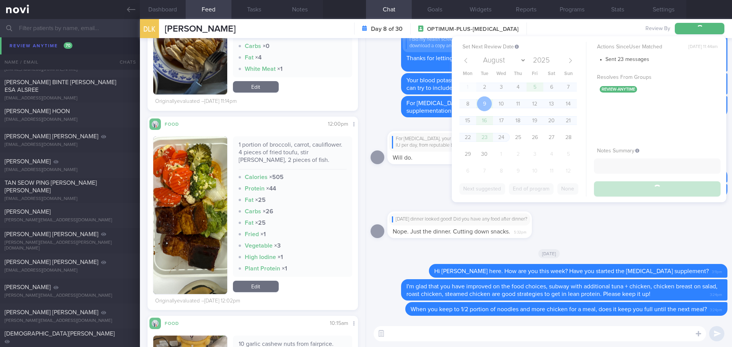
scroll to position [3712, 0]
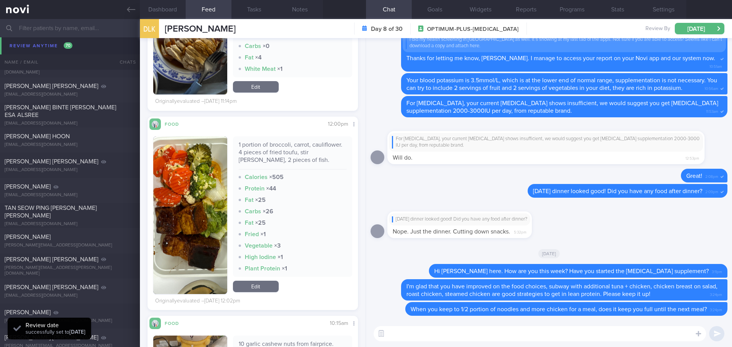
drag, startPoint x: 463, startPoint y: 331, endPoint x: 226, endPoint y: 203, distance: 268.5
click at [463, 330] on textarea at bounding box center [540, 333] width 332 height 15
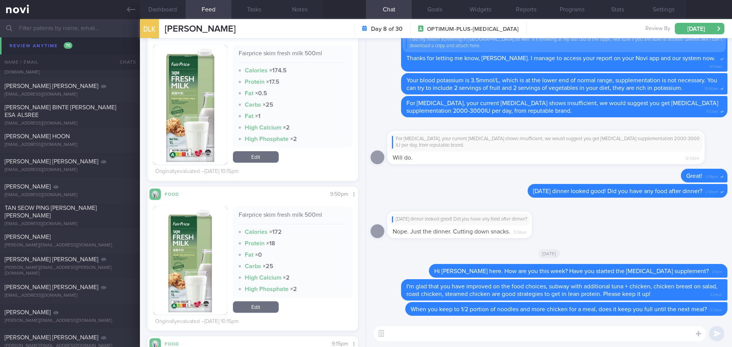
scroll to position [1781, 0]
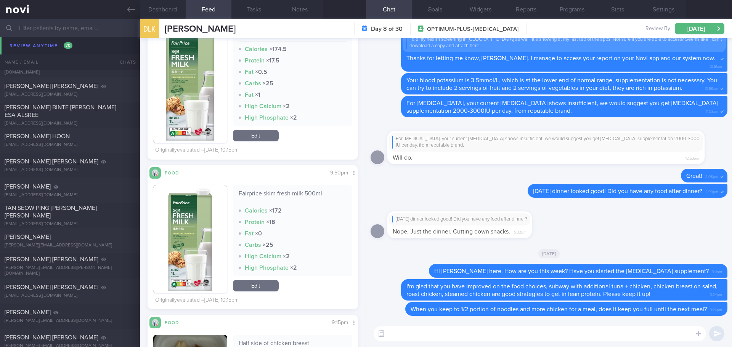
click at [412, 336] on textarea at bounding box center [540, 333] width 332 height 15
click at [529, 334] on textarea "I saw you logged skim milk from Fair price [DATE], did you have 500ml x2 times?" at bounding box center [540, 333] width 332 height 15
click at [634, 334] on textarea "I saw you logged skim milk from Fair price [DATE], did you have 500ml x2 times?" at bounding box center [540, 333] width 332 height 15
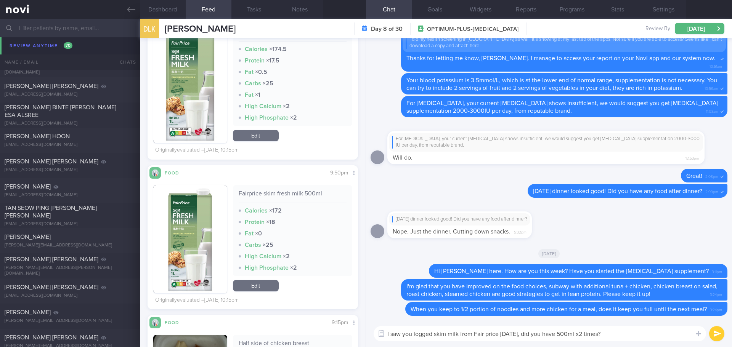
click at [643, 331] on textarea "I saw you logged skim milk from Fair price [DATE], did you have 500ml x2 times?" at bounding box center [540, 333] width 332 height 15
click at [532, 335] on textarea "I saw you logged skim milk from Fair price [DATE], did you have 500ml x2 times?" at bounding box center [540, 333] width 332 height 15
click at [488, 334] on textarea "I saw you logged skim milk from Fair price [DATE], just to clarify if you have …" at bounding box center [540, 333] width 332 height 15
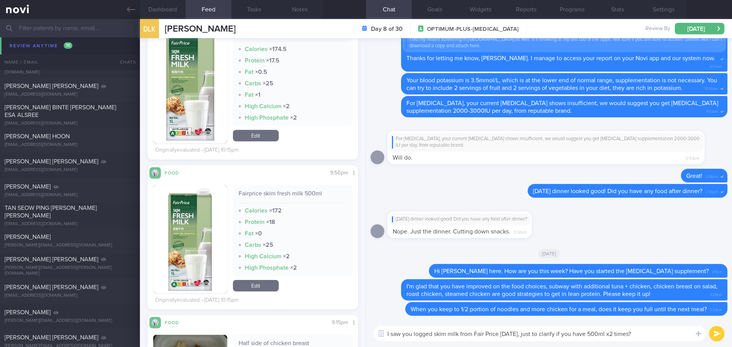
click at [595, 336] on textarea "I saw you logged skim milk from Fair Price [DATE], just to clarify if you have …" at bounding box center [540, 333] width 332 height 15
type textarea "I saw you logged skim milk from Fair Price [DATE], just to clarify if you had 5…"
click at [713, 334] on button "submit" at bounding box center [716, 333] width 15 height 15
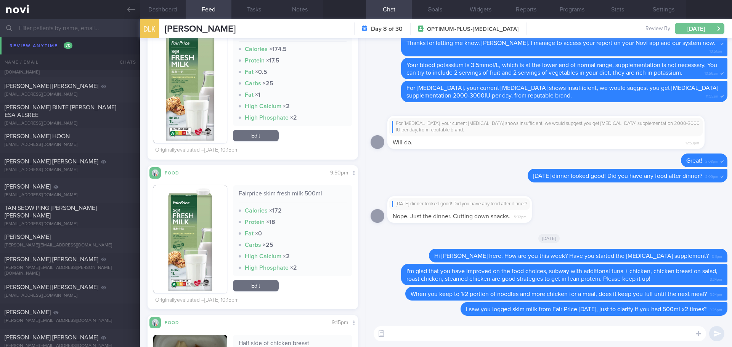
click at [704, 23] on button "[DATE]" at bounding box center [700, 28] width 50 height 11
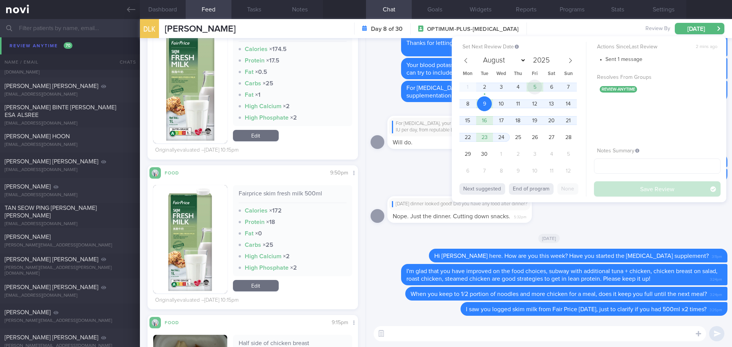
click at [536, 90] on span "5" at bounding box center [534, 87] width 15 height 15
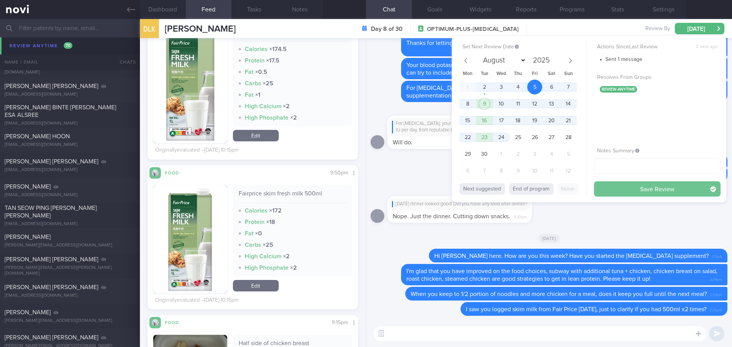
click at [628, 185] on button "Save Review" at bounding box center [657, 189] width 127 height 15
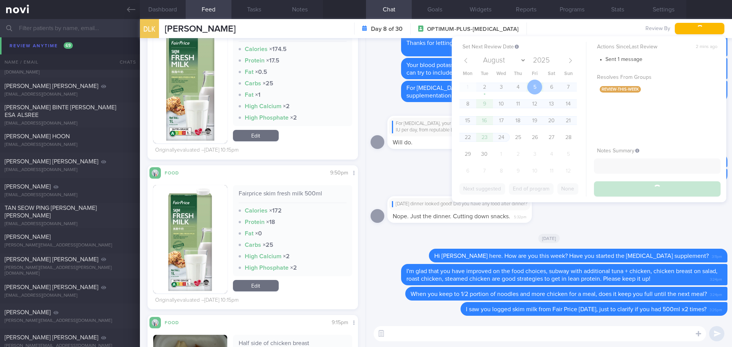
scroll to position [3737, 0]
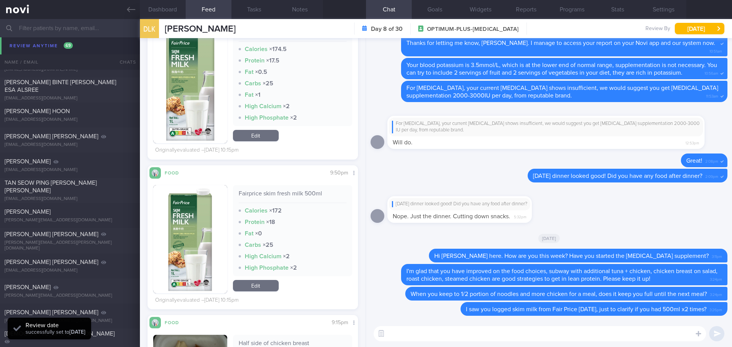
click at [33, 46] on div "[PERSON_NAME][EMAIL_ADDRESS][PERSON_NAME][DOMAIN_NAME]" at bounding box center [70, 44] width 131 height 11
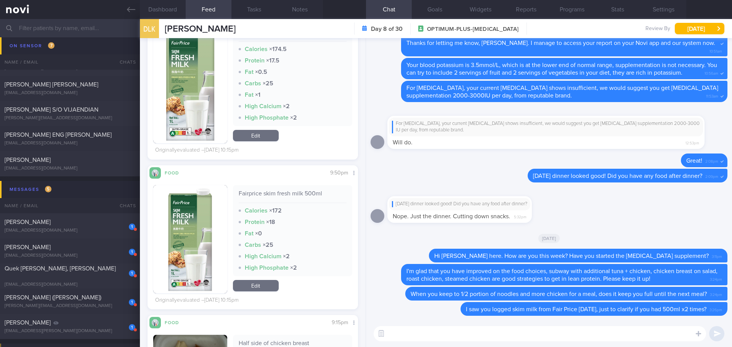
scroll to position [1983, 0]
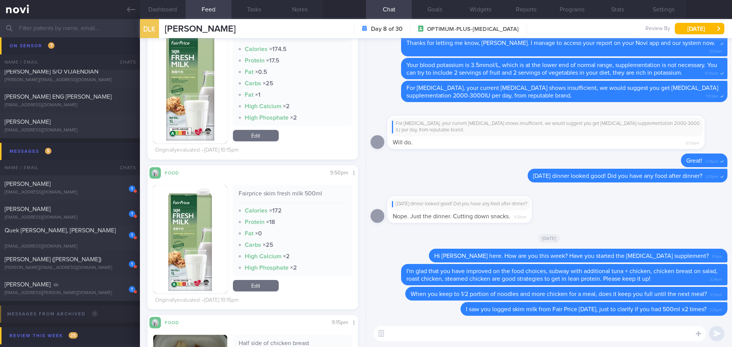
click at [66, 35] on input "text" at bounding box center [366, 28] width 732 height 18
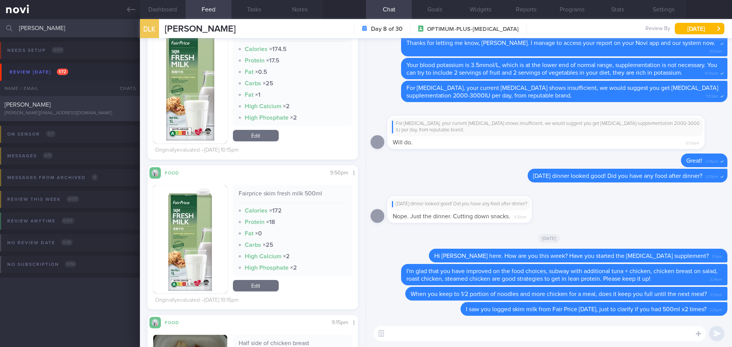
type input "[PERSON_NAME]"
click at [110, 114] on div "[PERSON_NAME][EMAIL_ADDRESS][DOMAIN_NAME]" at bounding box center [70, 114] width 131 height 6
checkbox input "true"
select select "7"
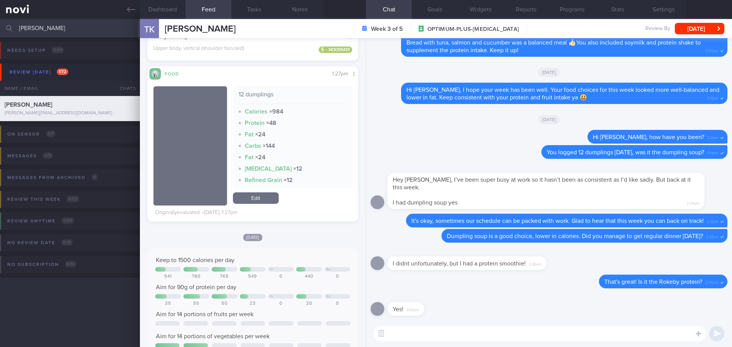
click at [437, 337] on textarea at bounding box center [540, 333] width 332 height 15
type textarea "G"
type textarea "It seems that you are tolerating this protein smoothies well!"
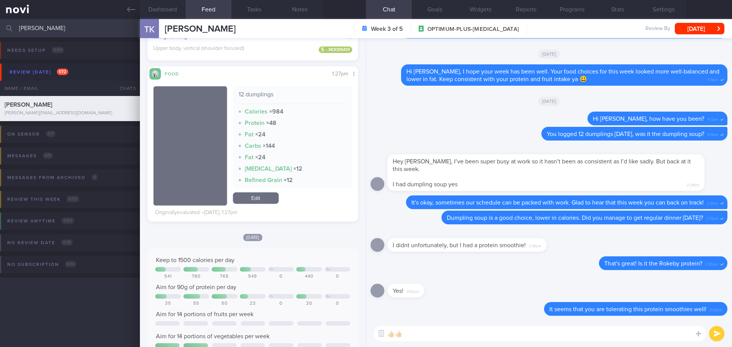
type textarea "👍🏻👍🏻"
click at [716, 336] on button "submit" at bounding box center [716, 333] width 15 height 15
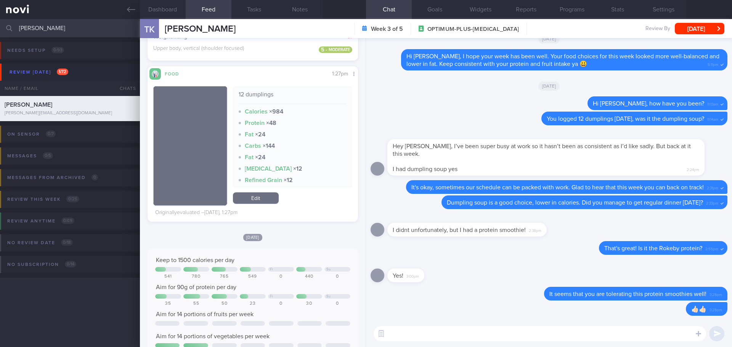
drag, startPoint x: 46, startPoint y: 28, endPoint x: 6, endPoint y: 29, distance: 40.1
click at [6, 29] on div "[PERSON_NAME] Assigned patients Assigned patients All active patients Archived …" at bounding box center [366, 28] width 732 height 18
click at [715, 27] on button "[DATE]" at bounding box center [700, 28] width 50 height 11
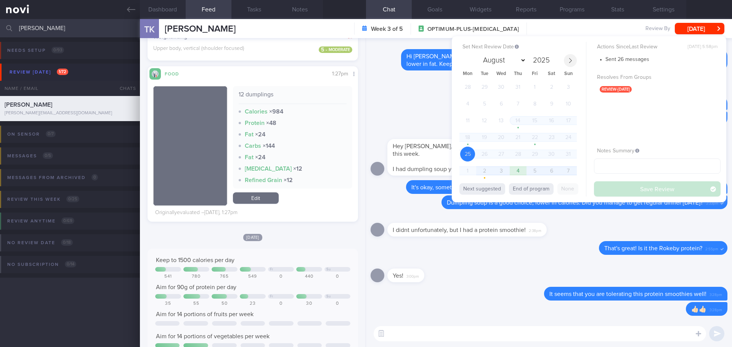
click at [573, 58] on icon at bounding box center [570, 60] width 5 height 5
select select "8"
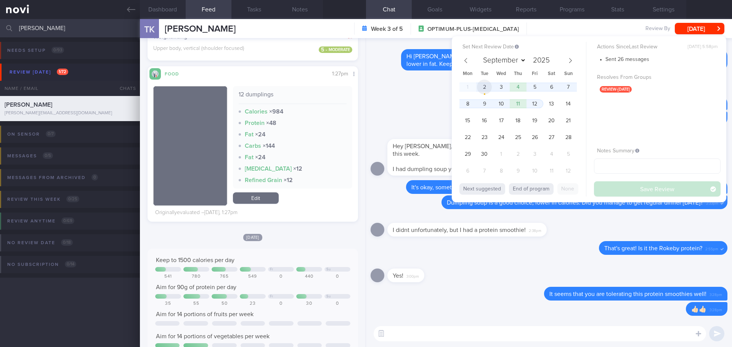
click at [486, 87] on span "2" at bounding box center [484, 87] width 15 height 15
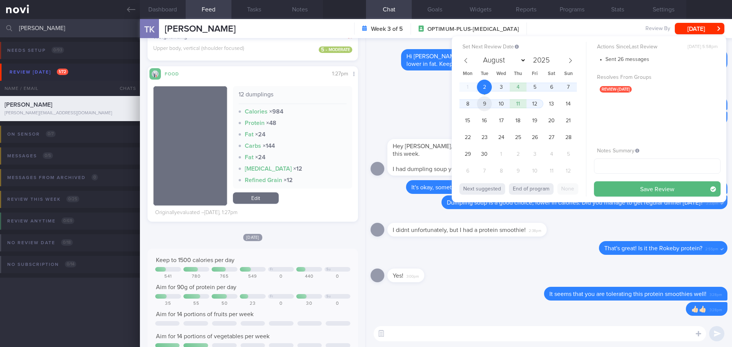
click at [485, 99] on span "9" at bounding box center [484, 103] width 15 height 15
click at [473, 101] on span "8" at bounding box center [467, 103] width 15 height 15
click at [624, 188] on button "Save Review" at bounding box center [657, 189] width 127 height 15
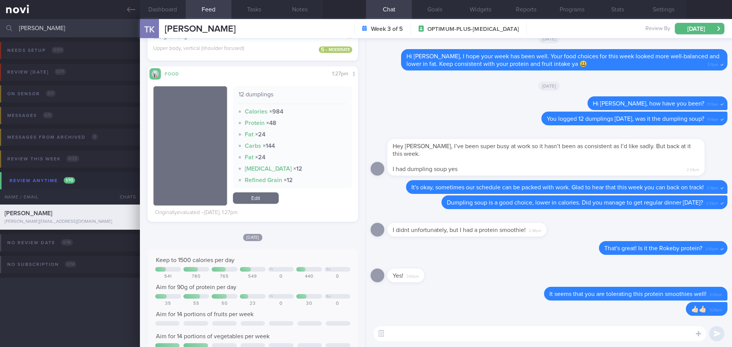
click at [70, 31] on input "[PERSON_NAME]" at bounding box center [366, 28] width 732 height 18
type input "t"
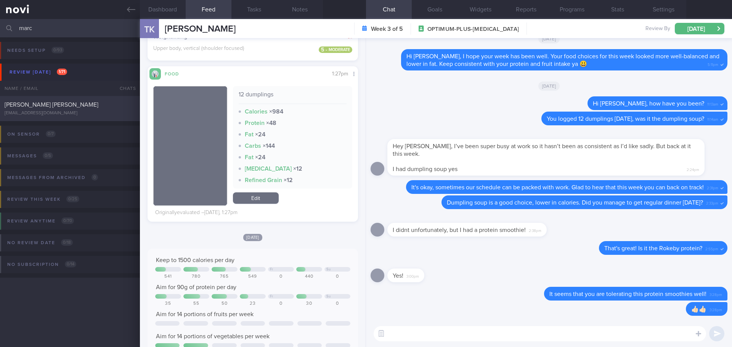
type input "marc"
drag, startPoint x: 59, startPoint y: 111, endPoint x: 247, endPoint y: 124, distance: 187.6
click at [59, 111] on div "[EMAIL_ADDRESS][DOMAIN_NAME]" at bounding box center [70, 114] width 131 height 6
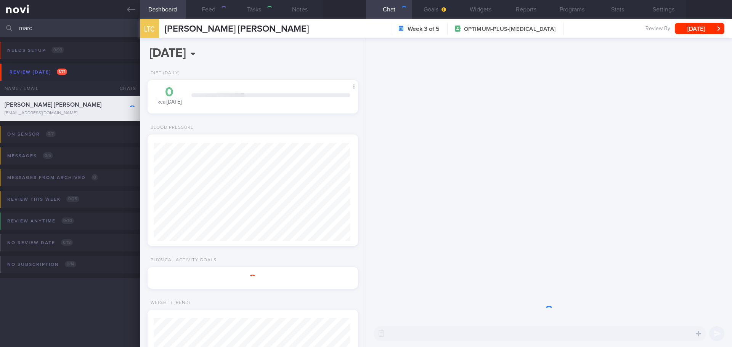
select select "7"
type input "[DATE]"
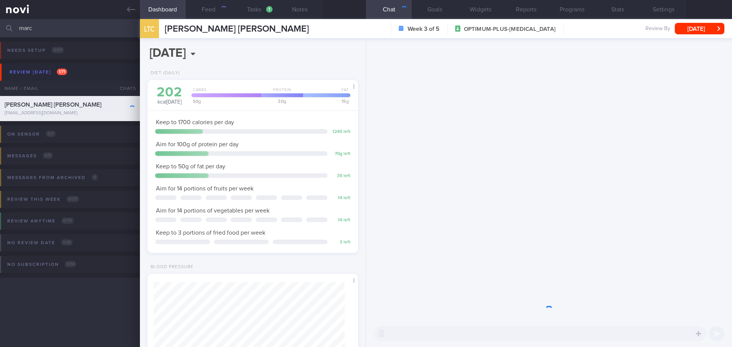
scroll to position [106, 191]
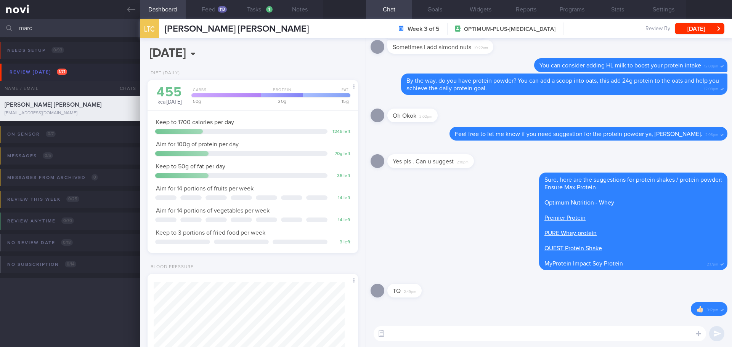
drag, startPoint x: 207, startPoint y: 10, endPoint x: 206, endPoint y: 37, distance: 27.1
click at [208, 10] on button "Feed 113" at bounding box center [209, 9] width 46 height 19
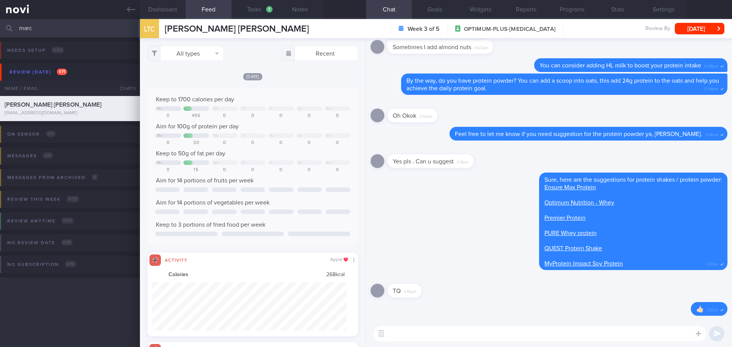
scroll to position [48, 195]
click at [208, 55] on button "All types" at bounding box center [186, 53] width 76 height 15
click at [188, 77] on button "Activity" at bounding box center [185, 79] width 75 height 11
checkbox input "false"
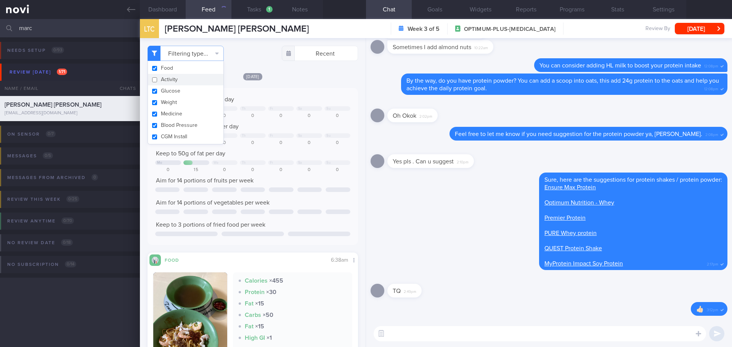
click at [293, 79] on div "[DATE]" at bounding box center [253, 76] width 210 height 8
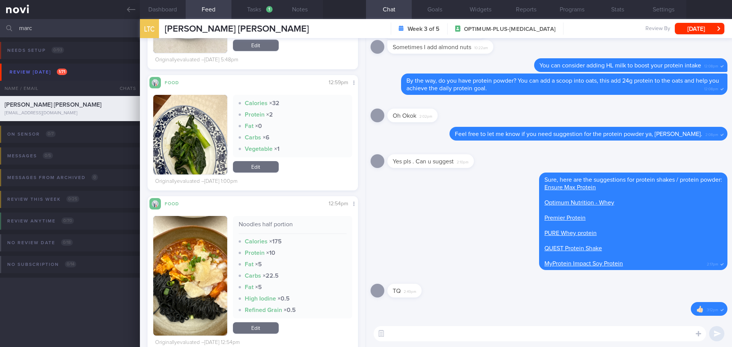
scroll to position [1640, 0]
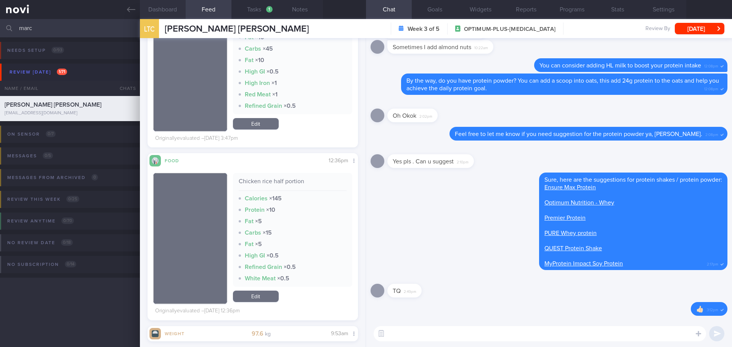
click at [170, 6] on button "Dashboard" at bounding box center [163, 9] width 46 height 19
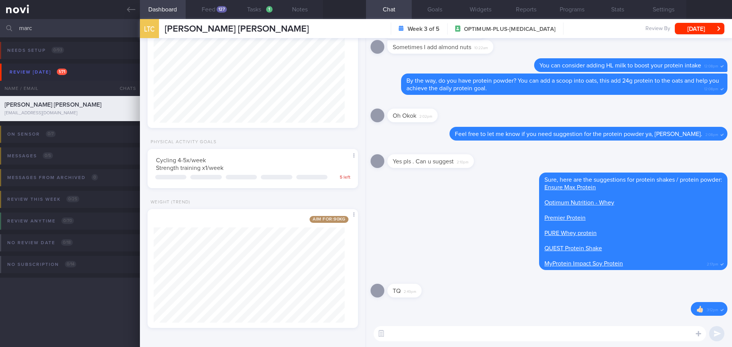
click at [430, 330] on textarea at bounding box center [540, 333] width 332 height 15
drag, startPoint x: 476, startPoint y: 332, endPoint x: 453, endPoint y: 334, distance: 22.5
click at [453, 334] on textarea "Hi [PERSON_NAME], [PERSON_NAME] here. How are" at bounding box center [540, 333] width 332 height 15
type textarea "Hi [PERSON_NAME], [PERSON_NAME] here. How have you been?"
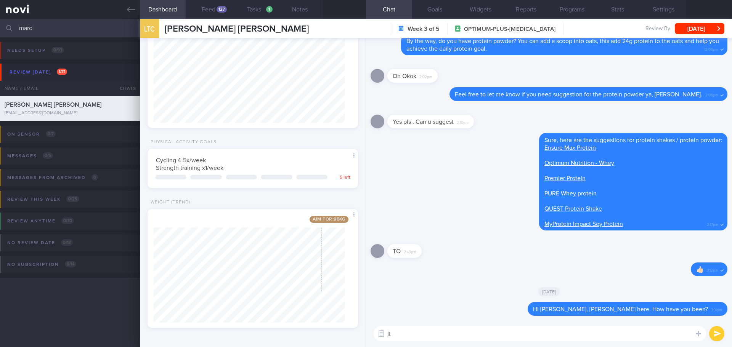
type textarea "I"
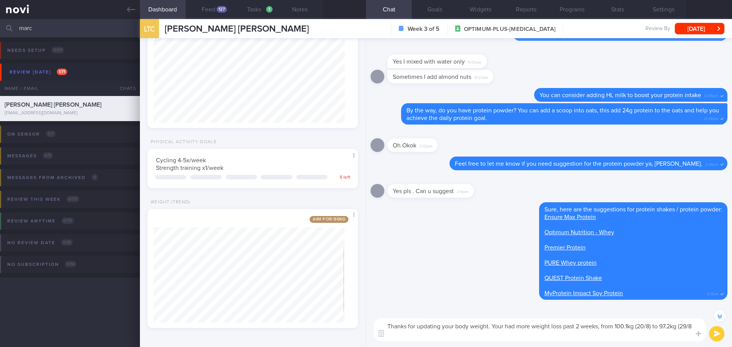
scroll to position [-85, 0]
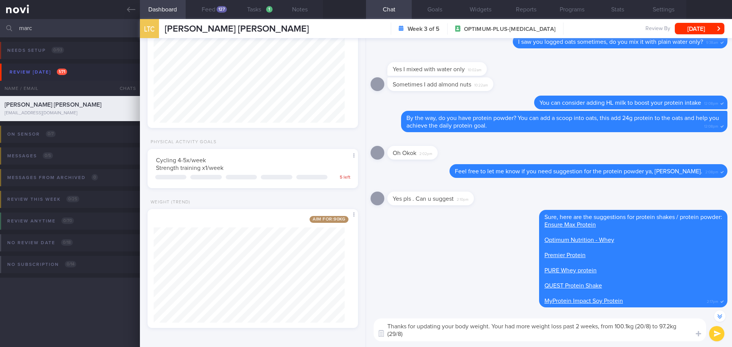
click at [586, 336] on textarea "Thanks for updating your body weight. Your had more weight loss past 2 weeks, f…" at bounding box center [540, 330] width 332 height 23
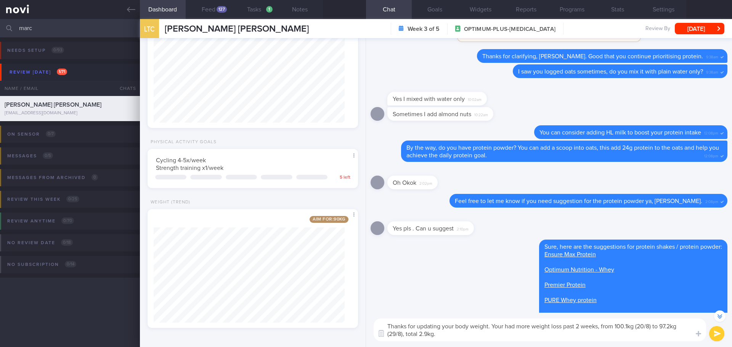
scroll to position [-123, 0]
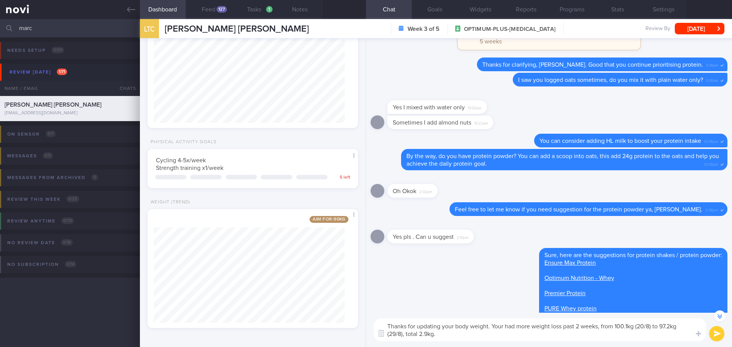
click at [505, 328] on textarea "Thanks for updating your body weight. Your had more weight loss past 2 weeks, f…" at bounding box center [540, 330] width 332 height 23
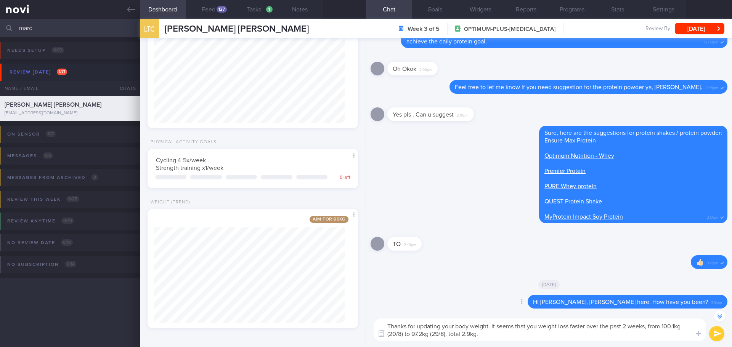
scroll to position [0, 0]
click at [488, 337] on textarea "Thanks for updating your body weight. It seems that you weight loss faster over…" at bounding box center [540, 330] width 332 height 23
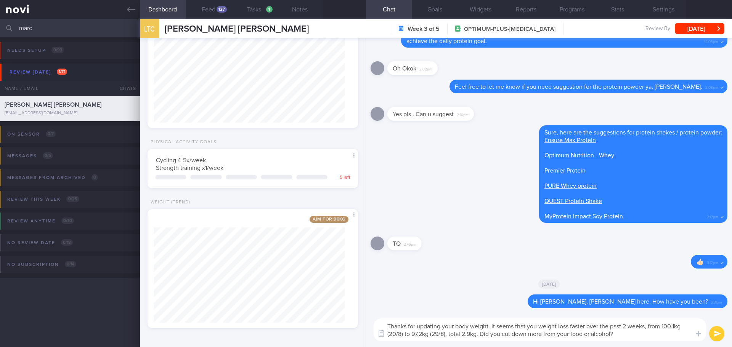
click at [542, 331] on textarea "Thanks for updating your body weight. It seems that you weight loss faster over…" at bounding box center [540, 330] width 332 height 23
drag, startPoint x: 543, startPoint y: 334, endPoint x: 530, endPoint y: 333, distance: 13.0
click at [530, 333] on textarea "Thanks for updating your body weight. It seems that you weight loss faster over…" at bounding box center [540, 330] width 332 height 23
click at [592, 337] on textarea "Thanks for updating your body weight. It seems that you weight loss faster over…" at bounding box center [540, 330] width 332 height 23
drag, startPoint x: 625, startPoint y: 336, endPoint x: 482, endPoint y: 336, distance: 143.8
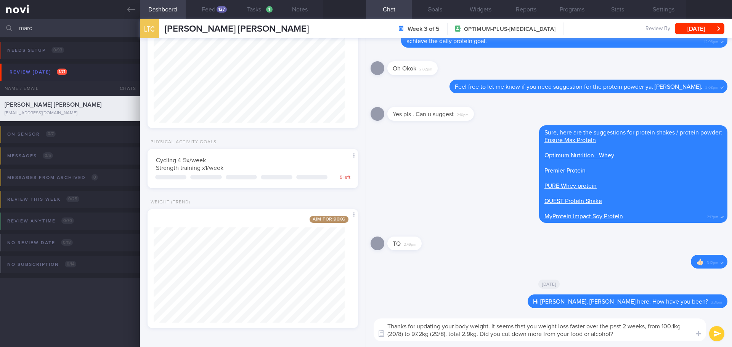
click at [482, 336] on textarea "Thanks for updating your body weight. It seems that you weight loss faster over…" at bounding box center [540, 330] width 332 height 23
type textarea "Thanks for updating your body weight. It seems that you weight loss faster over…"
click at [210, 5] on button "Feed 127" at bounding box center [209, 9] width 46 height 19
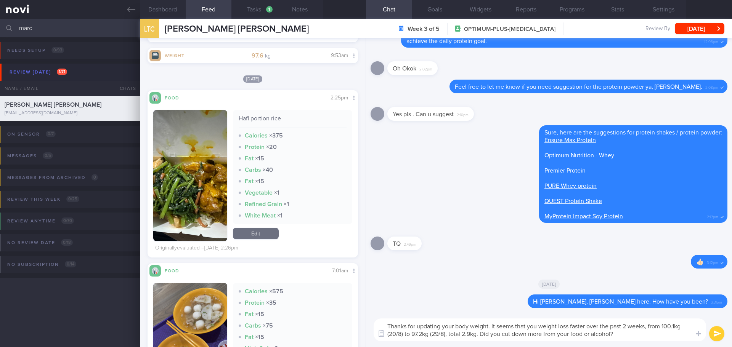
scroll to position [3127, 0]
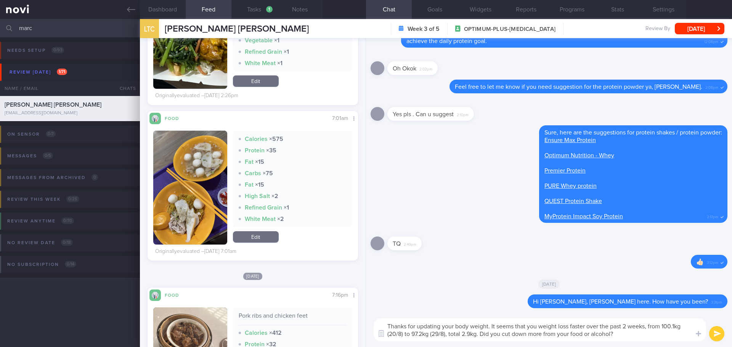
click at [624, 332] on textarea "Thanks for updating your body weight. It seems that you weight loss faster over…" at bounding box center [540, 330] width 332 height 23
click at [622, 336] on textarea "Thanks for updating your body weight. It seems that you weight loss faster over…" at bounding box center [540, 330] width 332 height 23
click at [621, 334] on textarea "Thanks for updating your body weight. It seems that you weight loss faster over…" at bounding box center [540, 330] width 332 height 23
click at [619, 334] on textarea "Thanks for updating your body weight. It seems that you weight loss faster over…" at bounding box center [540, 330] width 332 height 23
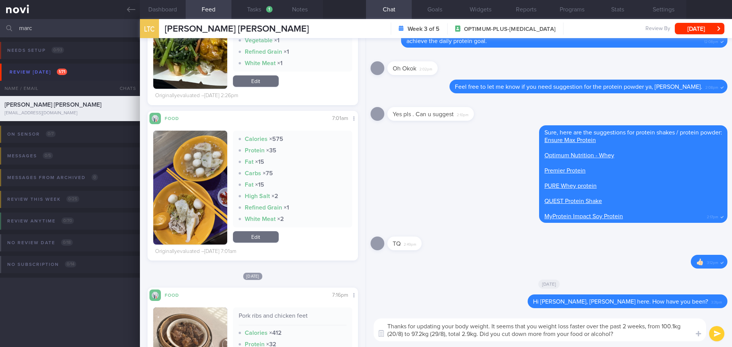
drag, startPoint x: 618, startPoint y: 333, endPoint x: 485, endPoint y: 333, distance: 133.8
click at [485, 333] on textarea "Thanks for updating your body weight. It seems that you weight loss faster over…" at bounding box center [540, 330] width 332 height 23
click at [628, 334] on textarea "Thanks for updating your body weight. It seems that you weight loss faster over…" at bounding box center [540, 330] width 332 height 23
click at [713, 336] on button "submit" at bounding box center [716, 333] width 15 height 15
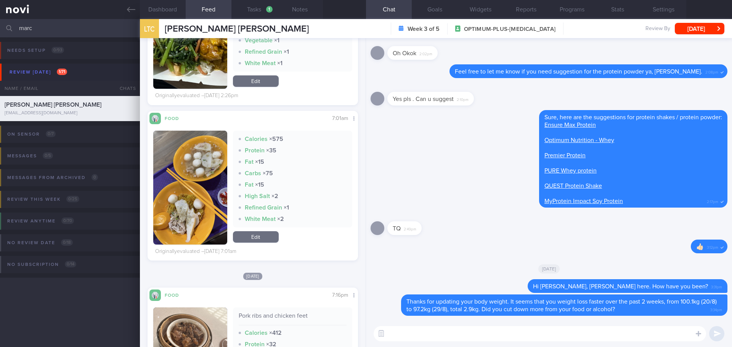
drag, startPoint x: 45, startPoint y: 29, endPoint x: 8, endPoint y: 29, distance: 37.0
click at [8, 29] on div "marc Assigned patients Assigned patients All active patients Archived patients" at bounding box center [366, 28] width 732 height 18
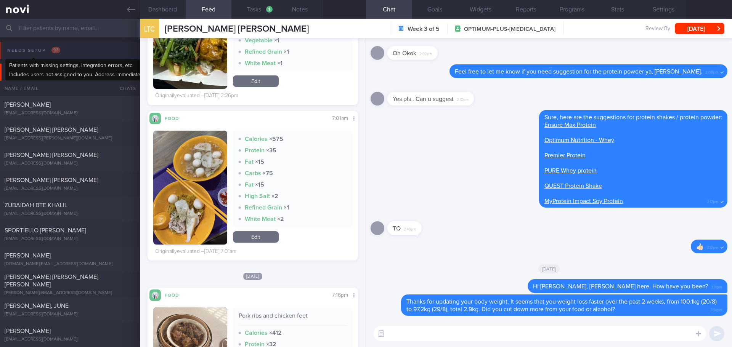
click at [38, 54] on div "Needs setup 93" at bounding box center [33, 50] width 57 height 10
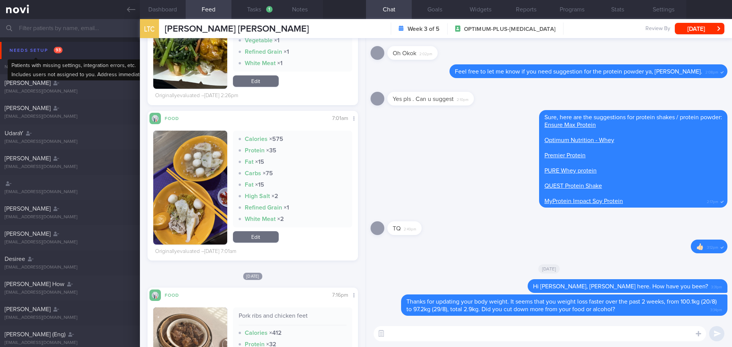
click at [31, 52] on div "Needs setup 93" at bounding box center [36, 50] width 57 height 10
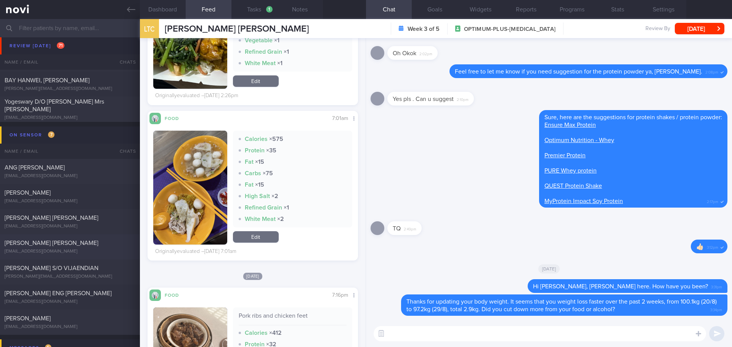
scroll to position [1916, 0]
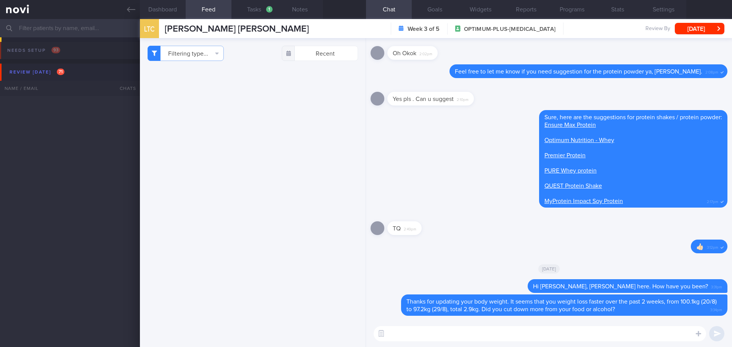
select select "7"
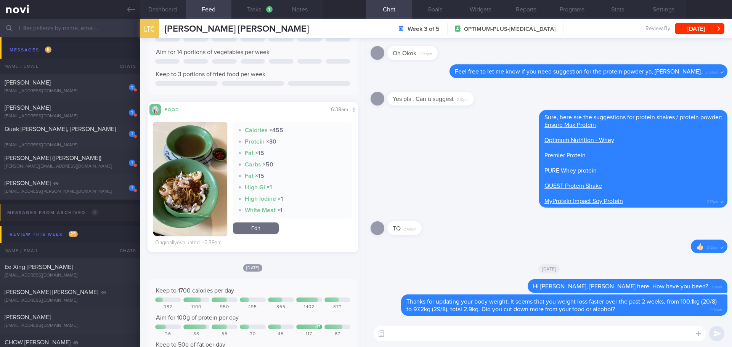
scroll to position [153, 0]
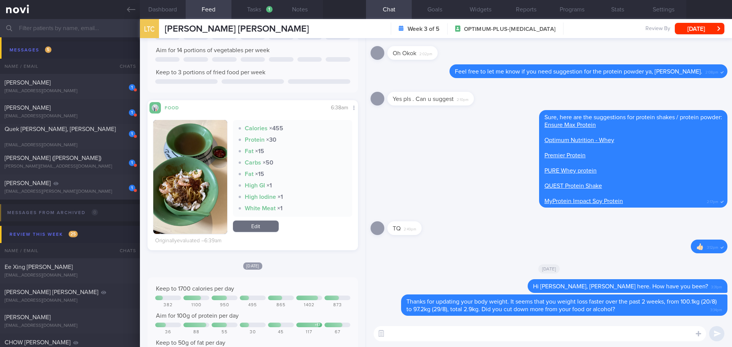
click at [193, 179] on button "button" at bounding box center [190, 177] width 74 height 114
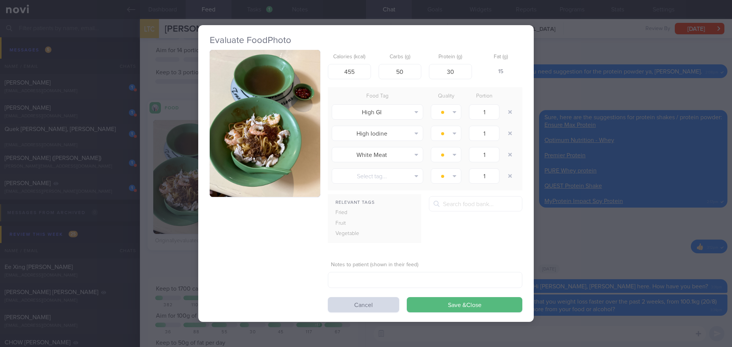
click at [230, 122] on button "button" at bounding box center [265, 124] width 111 height 148
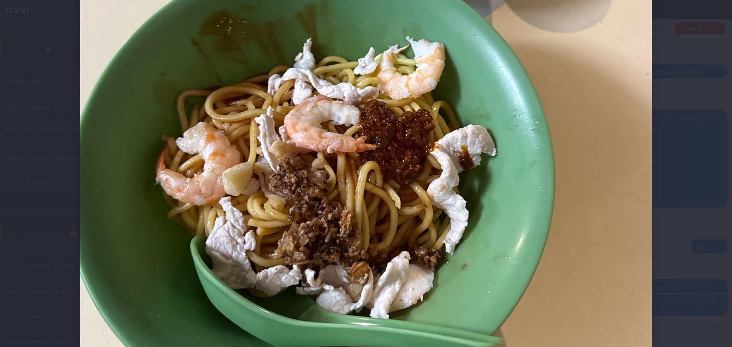
scroll to position [305, 0]
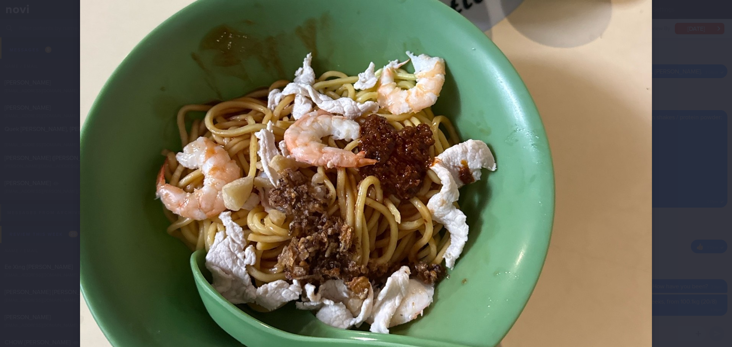
click at [656, 154] on div at bounding box center [366, 107] width 633 height 824
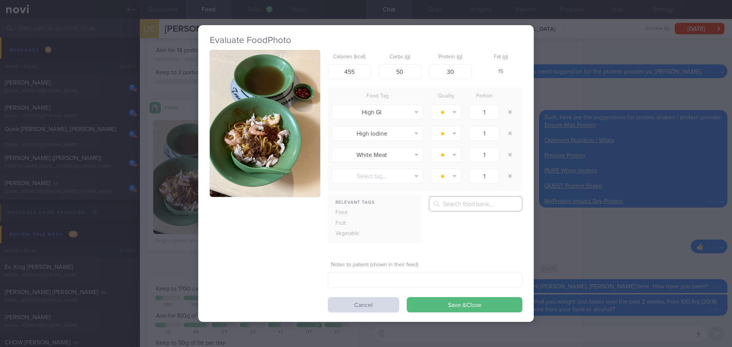
click at [452, 205] on input "text" at bounding box center [475, 203] width 93 height 15
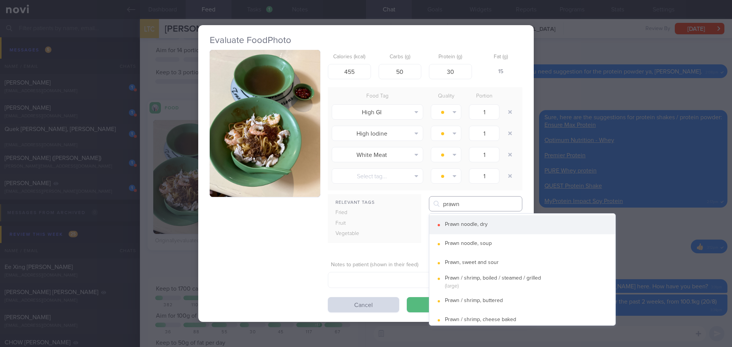
type input "prawn"
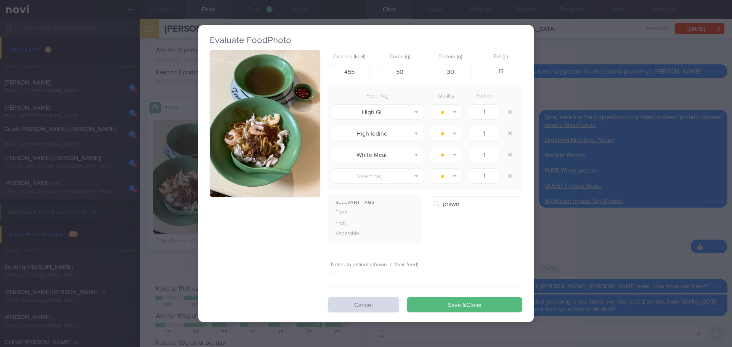
click at [455, 219] on button "Prawn noodle, dry" at bounding box center [522, 224] width 186 height 19
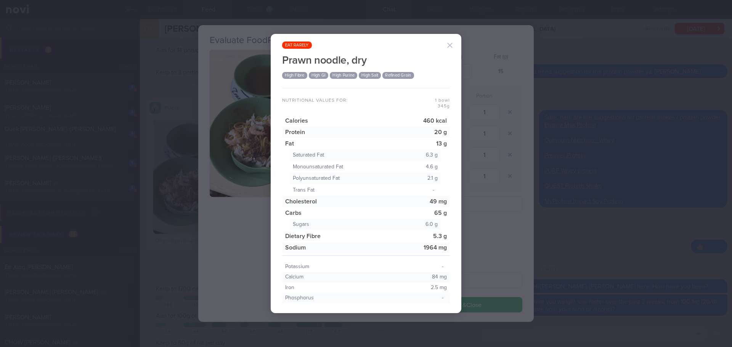
click at [448, 42] on button "button" at bounding box center [449, 45] width 15 height 15
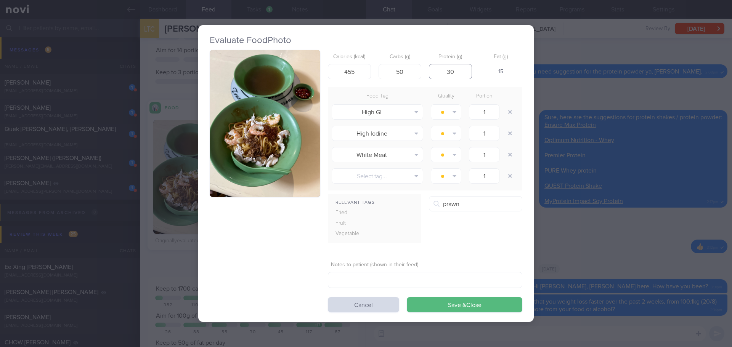
drag, startPoint x: 454, startPoint y: 71, endPoint x: 443, endPoint y: 73, distance: 11.7
click at [443, 73] on input "30" at bounding box center [450, 71] width 43 height 15
type input "20"
click at [482, 304] on button "Save & Close" at bounding box center [465, 304] width 116 height 15
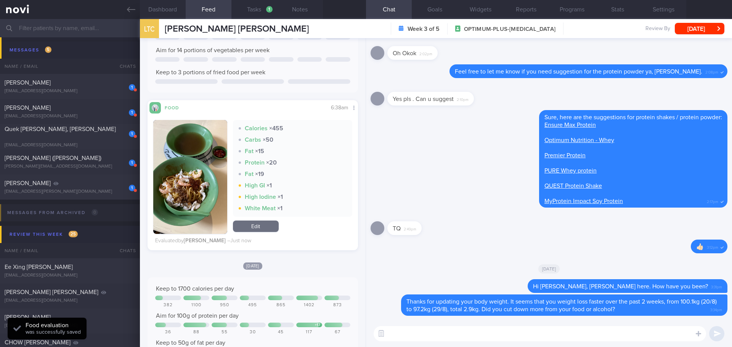
drag, startPoint x: 257, startPoint y: 229, endPoint x: 268, endPoint y: 224, distance: 12.8
click at [257, 229] on link "Edit" at bounding box center [256, 226] width 46 height 11
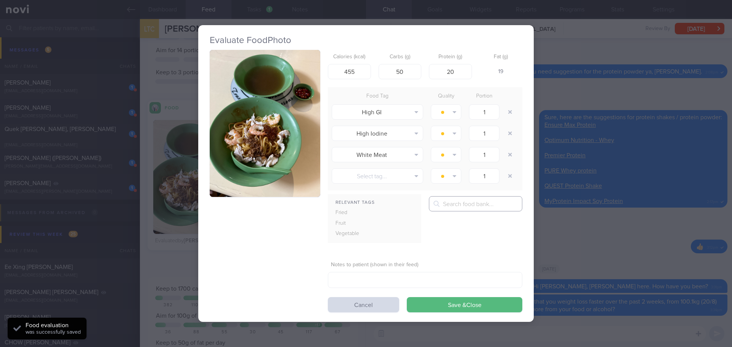
click at [444, 203] on input "text" at bounding box center [475, 203] width 93 height 15
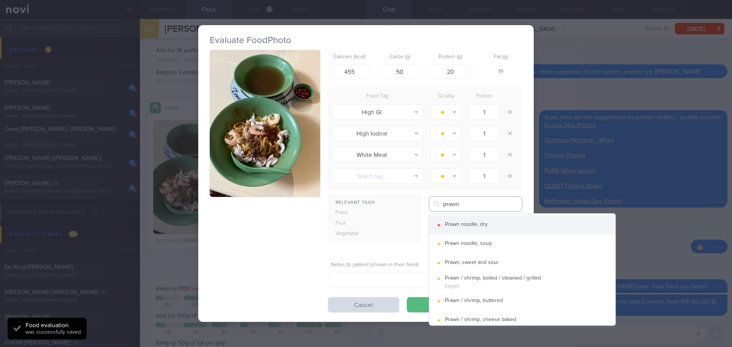
type input "prawn"
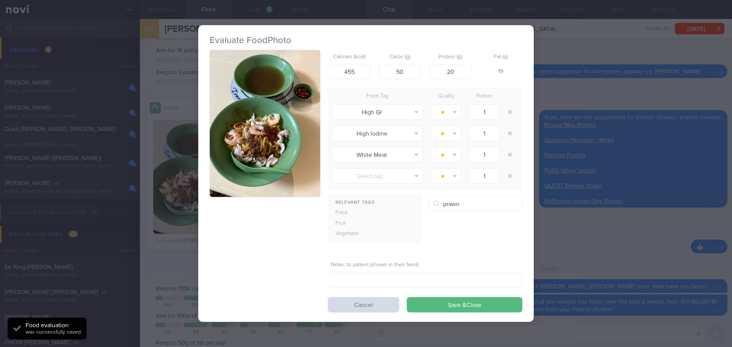
click at [465, 219] on button "Prawn noodle, dry" at bounding box center [522, 224] width 186 height 19
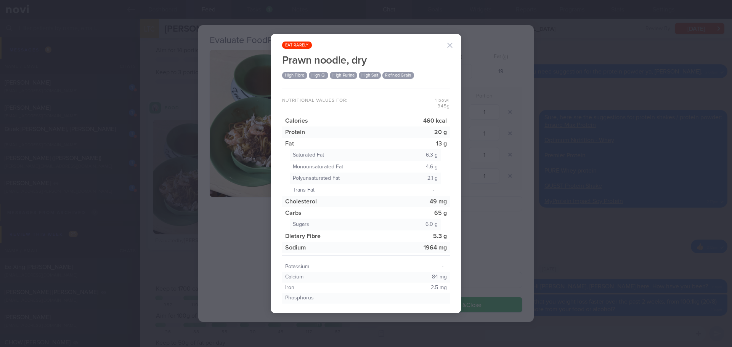
click at [453, 47] on button "button" at bounding box center [449, 45] width 15 height 15
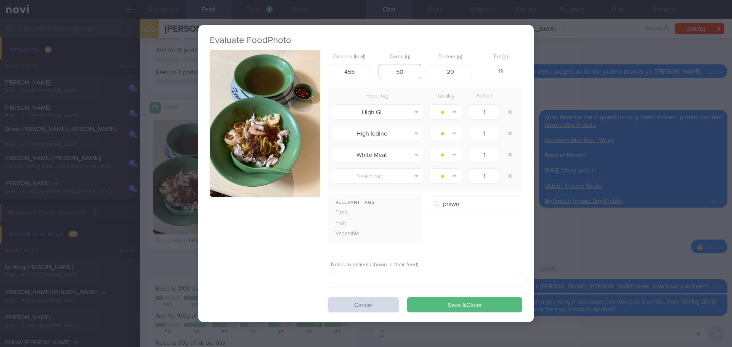
drag, startPoint x: 414, startPoint y: 70, endPoint x: 387, endPoint y: 73, distance: 27.2
click at [387, 73] on input "50" at bounding box center [400, 71] width 43 height 15
type input "65"
click at [339, 76] on input "455" at bounding box center [349, 71] width 43 height 15
drag, startPoint x: 355, startPoint y: 74, endPoint x: 341, endPoint y: 72, distance: 14.2
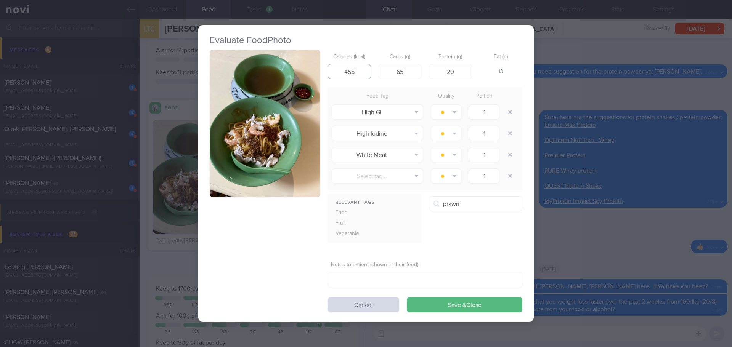
click at [341, 72] on input "455" at bounding box center [349, 71] width 43 height 15
type input "460"
click at [504, 307] on button "Save & Close" at bounding box center [465, 304] width 116 height 15
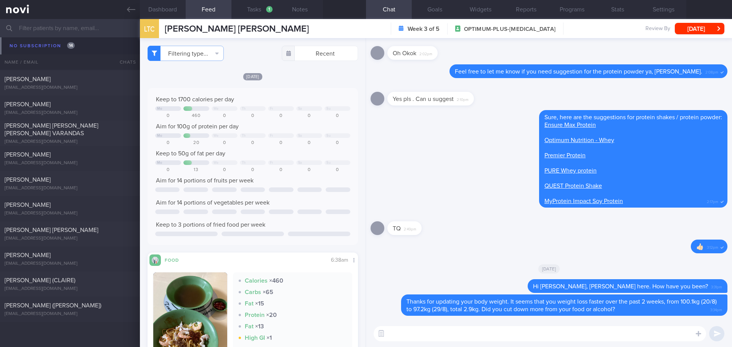
click at [43, 31] on input "text" at bounding box center [366, 28] width 732 height 18
click at [72, 9] on link at bounding box center [70, 9] width 140 height 19
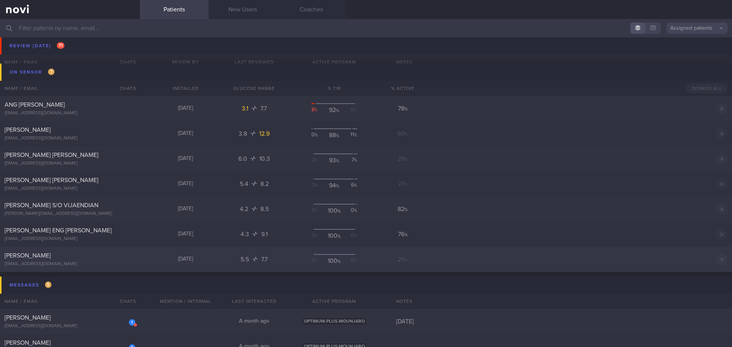
scroll to position [1756, 0]
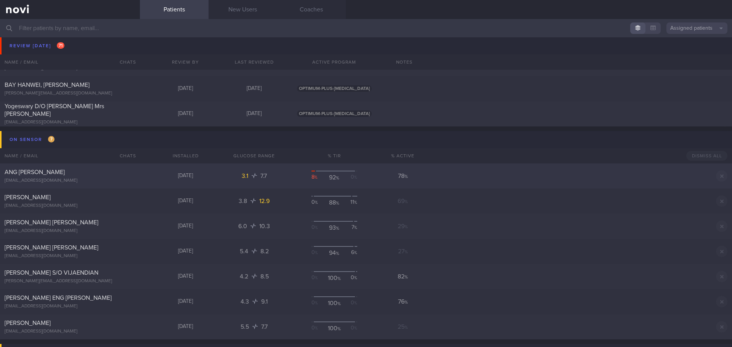
click at [70, 177] on div "ANG MING JIE mingjie_ang@hotmail.com" at bounding box center [70, 176] width 140 height 15
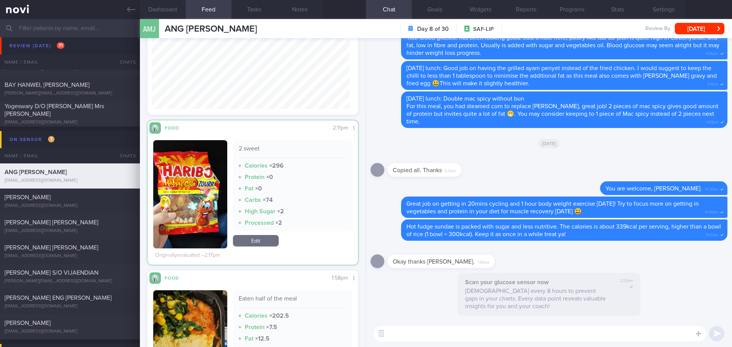
scroll to position [398, 0]
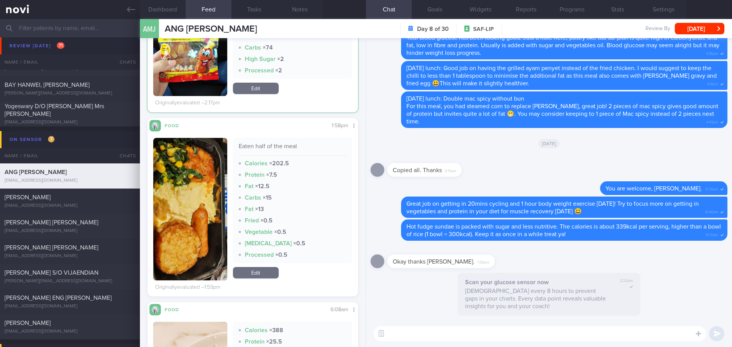
drag, startPoint x: 47, startPoint y: 203, endPoint x: 314, endPoint y: 161, distance: 270.3
click at [47, 203] on div "[EMAIL_ADDRESS][DOMAIN_NAME]" at bounding box center [70, 206] width 131 height 6
select select "7"
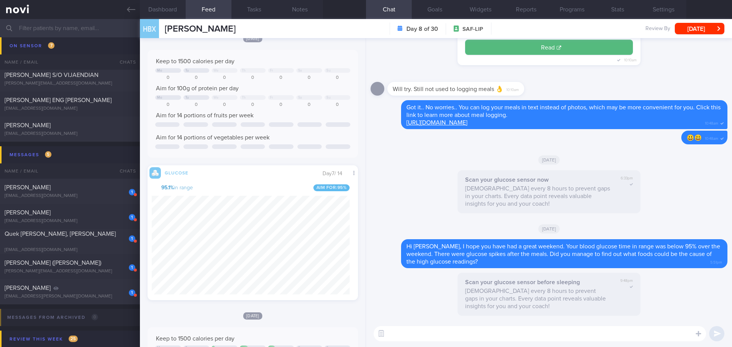
scroll to position [2021, 0]
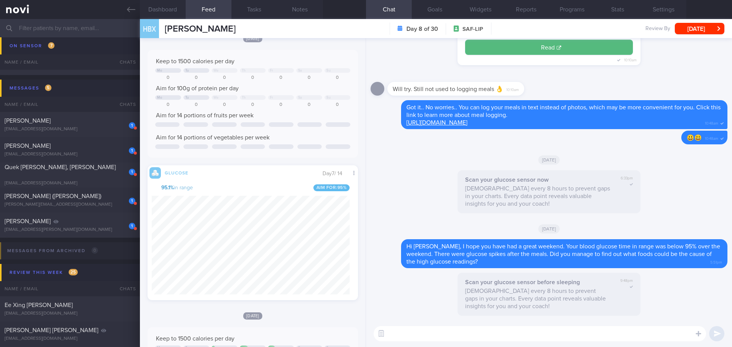
click at [59, 31] on input "text" at bounding box center [366, 28] width 732 height 18
click at [59, 31] on input "evelyn" at bounding box center [366, 28] width 732 height 18
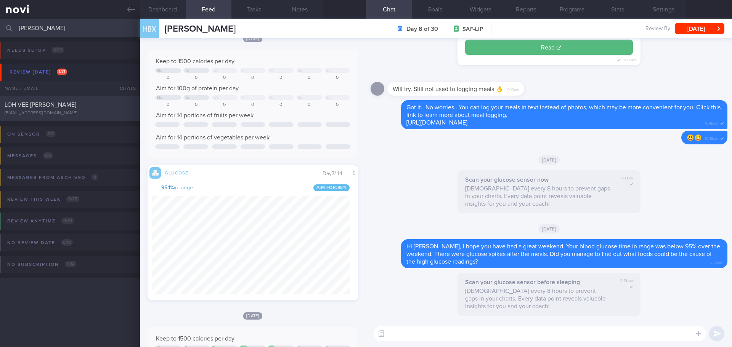
type input "evelyn"
click at [101, 115] on div "[EMAIL_ADDRESS][DOMAIN_NAME]" at bounding box center [70, 114] width 131 height 6
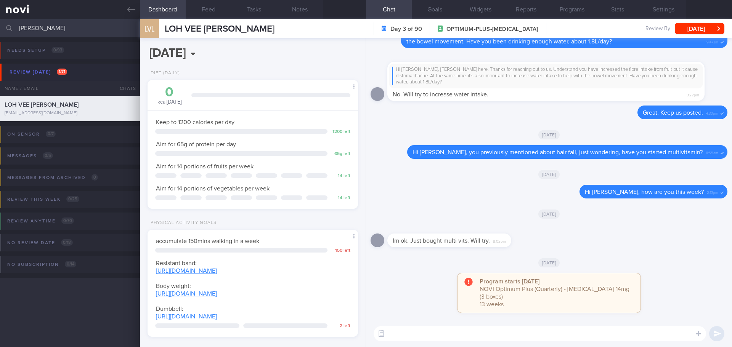
scroll to position [0, 0]
click at [479, 335] on textarea at bounding box center [540, 333] width 332 height 15
type textarea "H"
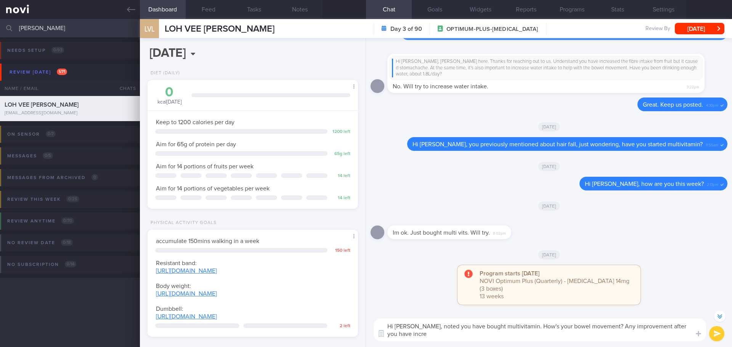
scroll to position [-7, 0]
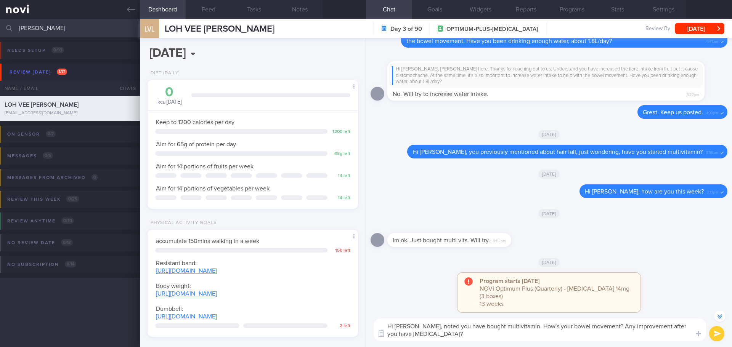
drag, startPoint x: 686, startPoint y: 328, endPoint x: 659, endPoint y: 329, distance: 27.1
click at [659, 329] on textarea "Hi Evelyn, noted you have bought multivitamin. How's your bowel movement? Any i…" at bounding box center [540, 330] width 332 height 23
type textarea "Hi Evelyn, noted you have bought multivitamin. How's your bowel movement? Any i…"
click at [723, 329] on button "submit" at bounding box center [716, 333] width 15 height 15
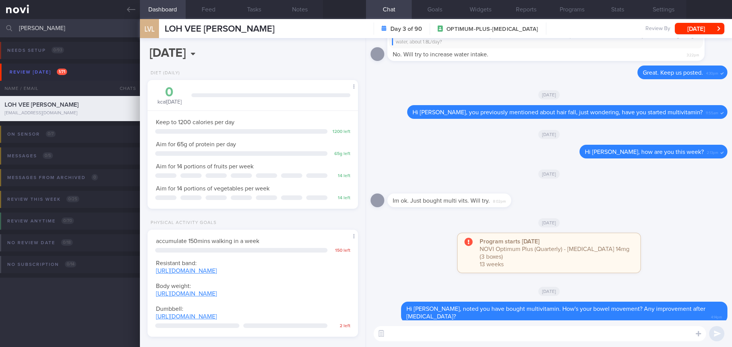
scroll to position [0, 0]
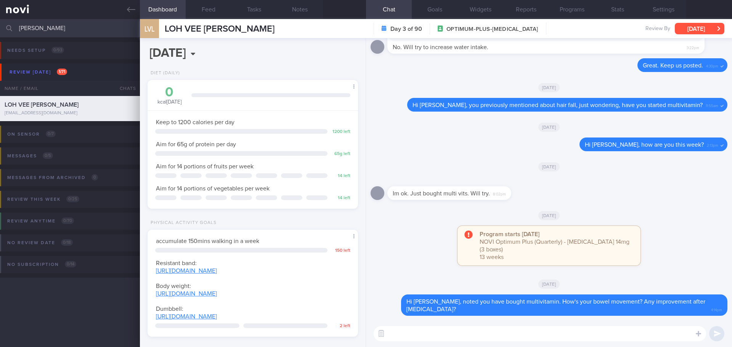
click at [714, 24] on button "[DATE]" at bounding box center [700, 28] width 50 height 11
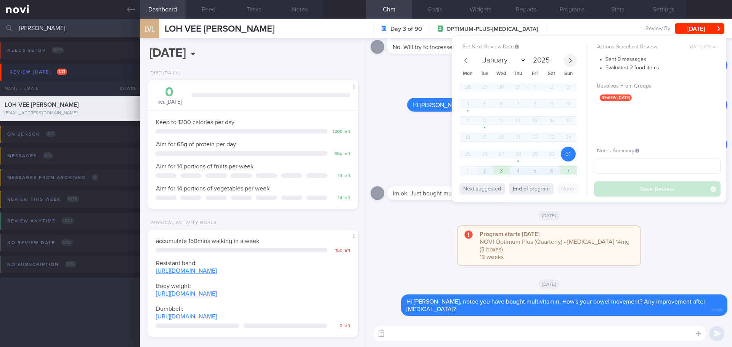
click at [570, 64] on span at bounding box center [570, 60] width 13 height 13
select select "8"
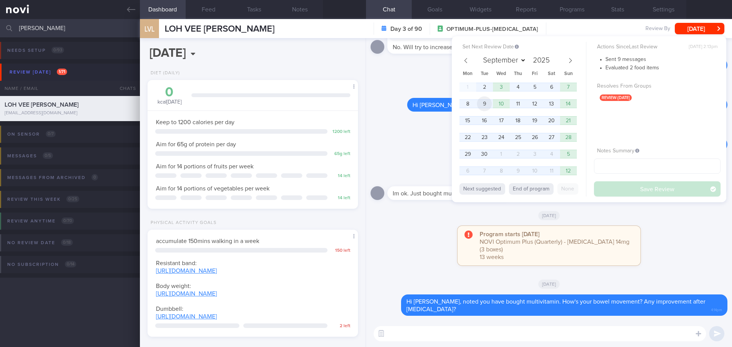
click at [487, 105] on span "9" at bounding box center [484, 103] width 15 height 15
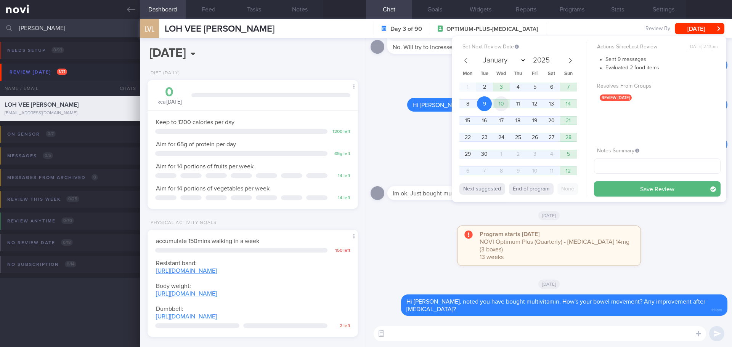
click at [501, 104] on span "10" at bounding box center [501, 103] width 15 height 15
click at [616, 186] on button "Save Review" at bounding box center [657, 189] width 127 height 15
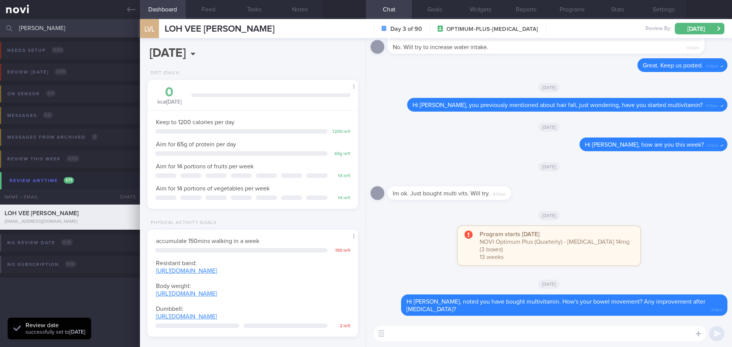
drag, startPoint x: 39, startPoint y: 30, endPoint x: 0, endPoint y: 34, distance: 39.4
click at [0, 34] on input "evelyn" at bounding box center [366, 28] width 732 height 18
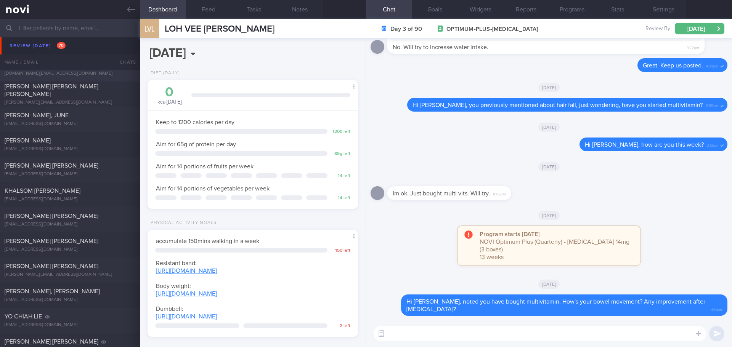
scroll to position [114, 0]
click at [79, 201] on div "[EMAIL_ADDRESS][DOMAIN_NAME]" at bounding box center [70, 201] width 131 height 6
select select "7"
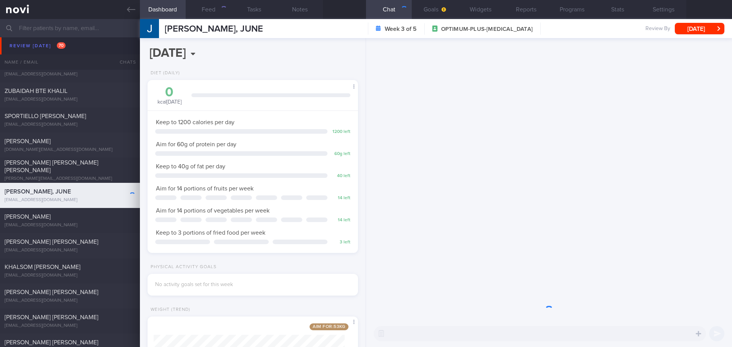
scroll to position [106, 191]
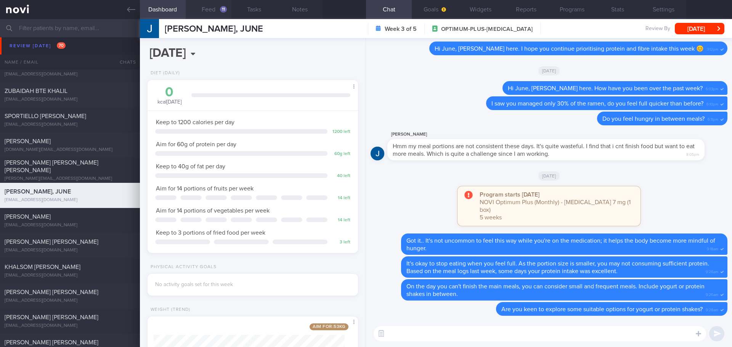
click at [210, 5] on button "Feed 11" at bounding box center [209, 9] width 46 height 19
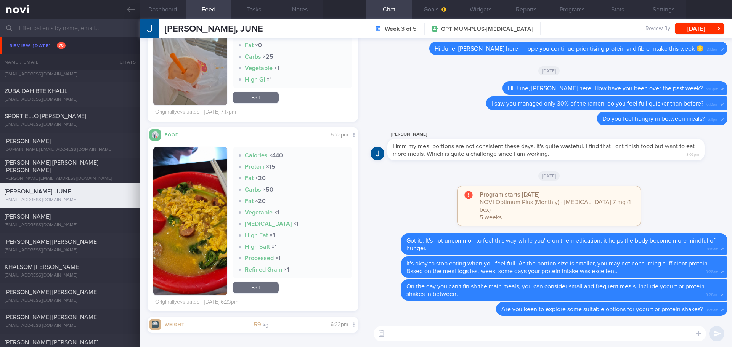
scroll to position [6, 0]
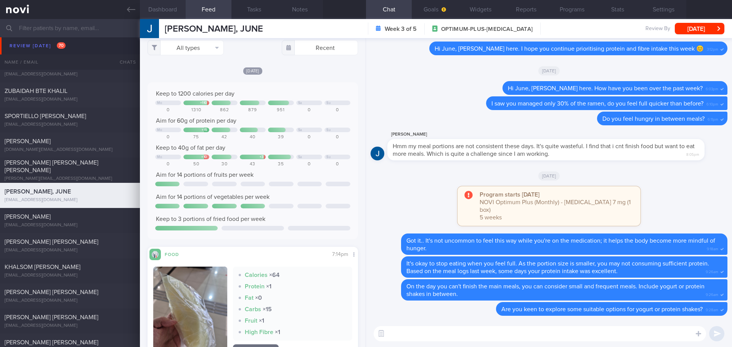
click at [174, 10] on button "Dashboard" at bounding box center [163, 9] width 46 height 19
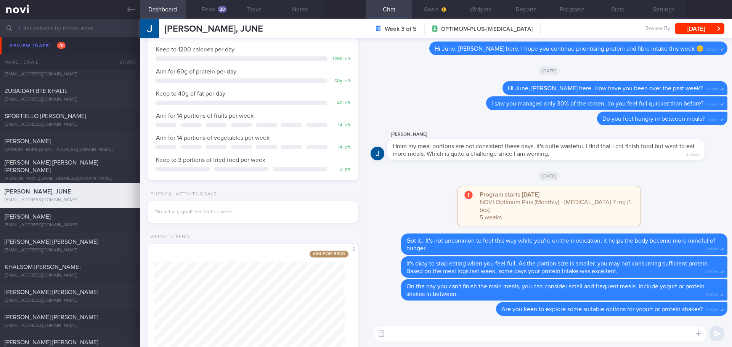
scroll to position [108, 0]
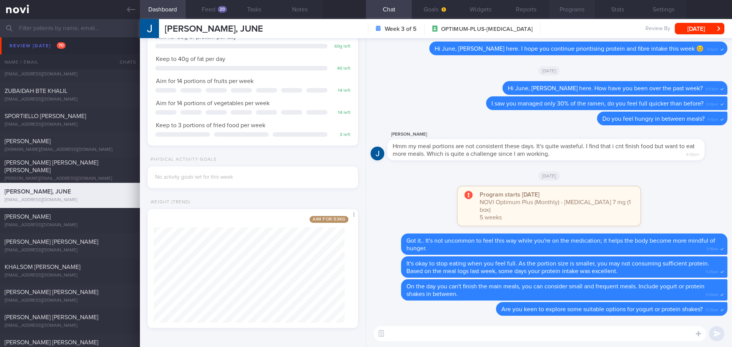
click at [560, 11] on button "Programs" at bounding box center [572, 9] width 46 height 19
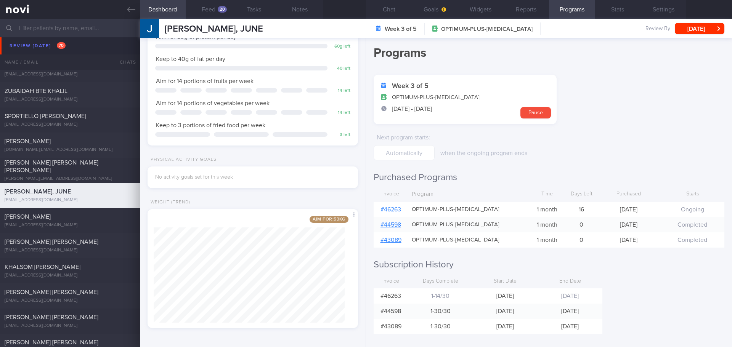
click at [397, 208] on link "# 46263" at bounding box center [391, 210] width 21 height 6
click at [384, 8] on button "Chat" at bounding box center [389, 9] width 46 height 19
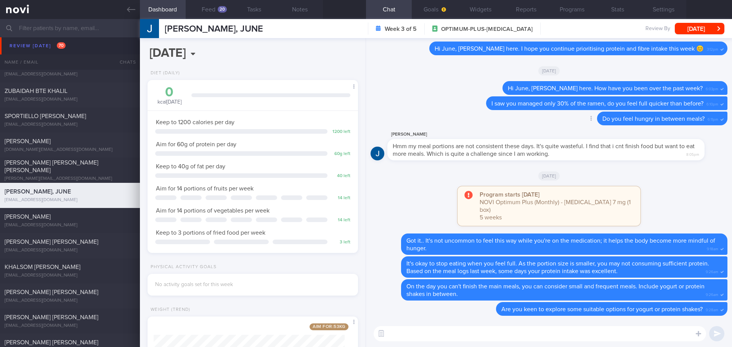
scroll to position [-38, 0]
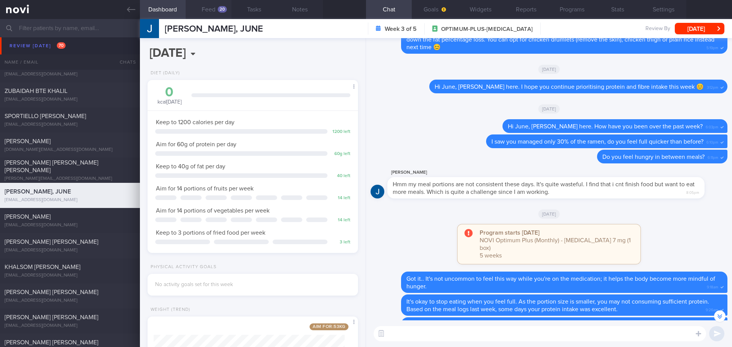
click at [225, 6] on div "20" at bounding box center [222, 9] width 9 height 6
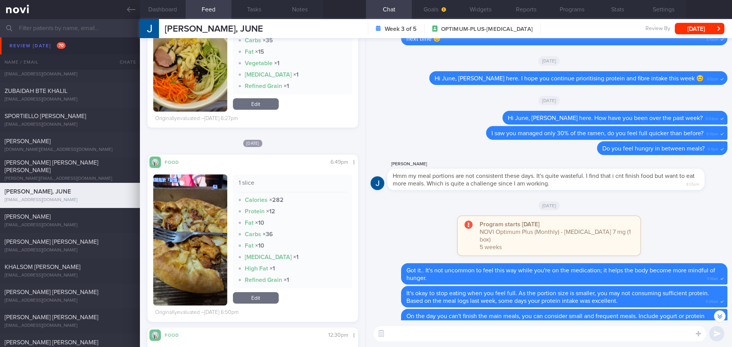
scroll to position [-38, 0]
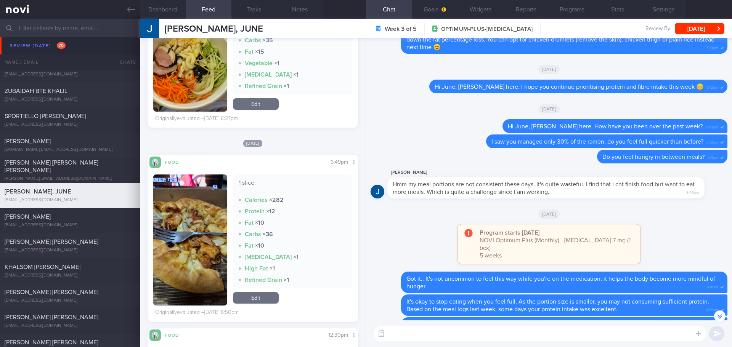
click at [403, 331] on textarea at bounding box center [540, 333] width 332 height 15
type textarea "Hi June, how are you doing over the past week?"
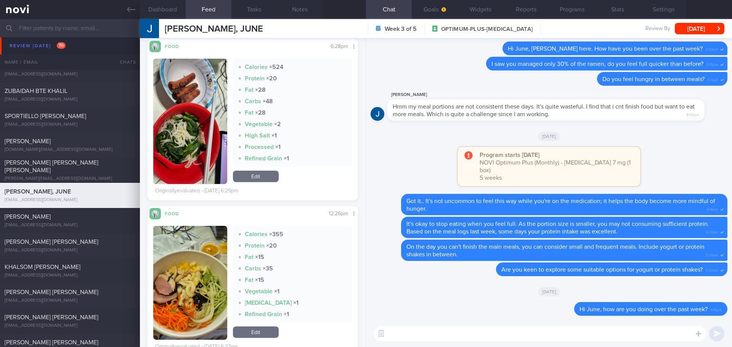
scroll to position [768, 0]
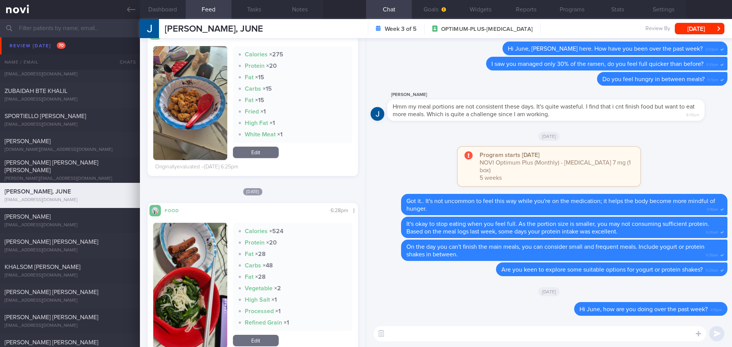
click at [398, 336] on textarea at bounding box center [540, 333] width 332 height 15
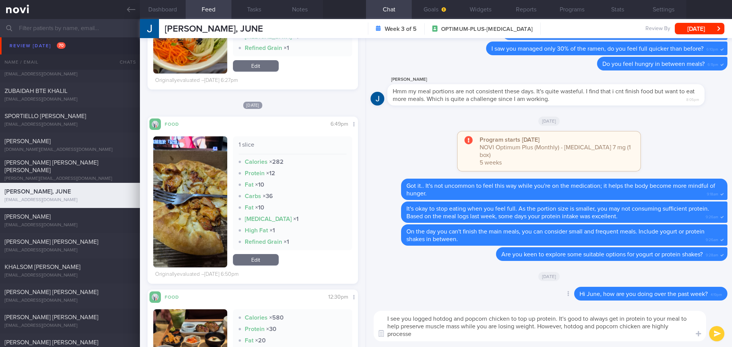
scroll to position [0, 0]
type textarea "I see you logged hotdog and popcorn chicken to top up protein. It's good to alw…"
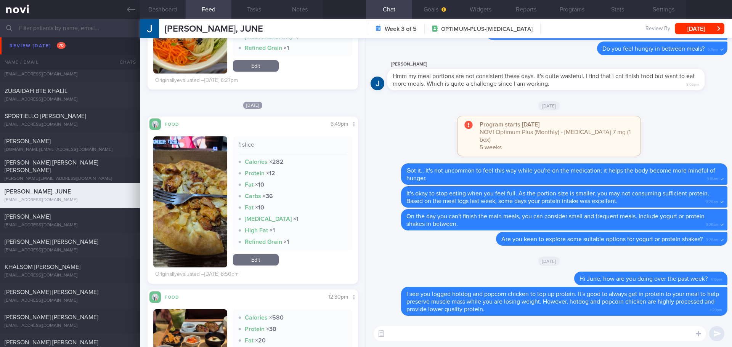
click at [399, 329] on textarea at bounding box center [540, 333] width 332 height 15
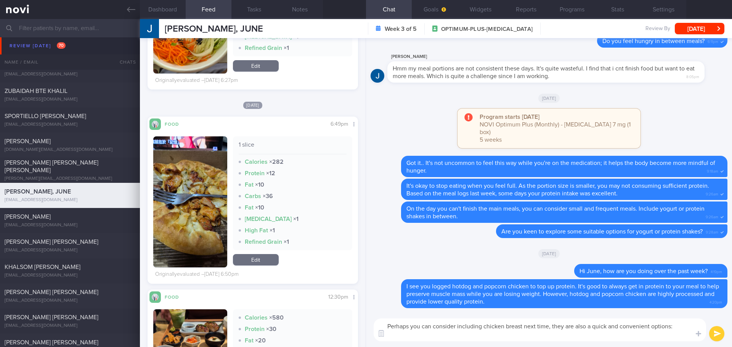
paste textarea "Tay’s https://www.fairprice.com.sg/product/tay-s-skinless-chicken-whole-breast-…"
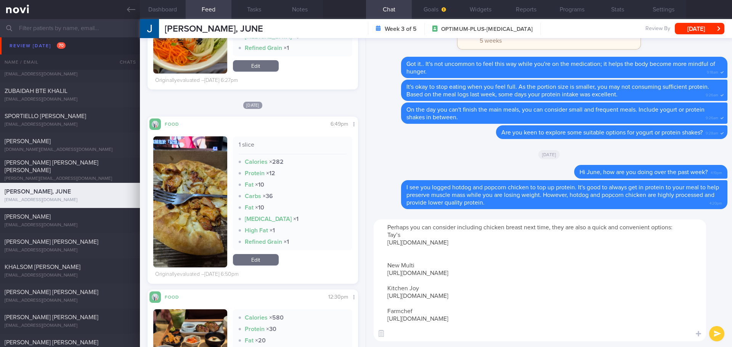
click at [418, 260] on textarea "Perhaps you can consider including chicken breast next time, they are also a qu…" at bounding box center [540, 281] width 332 height 122
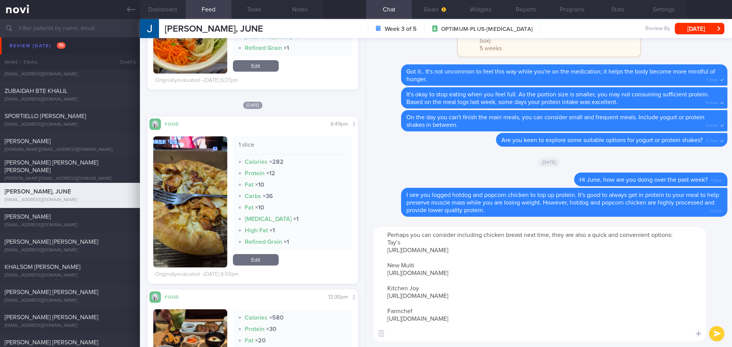
click at [579, 237] on textarea "Perhaps you can consider including chicken breast next time, they are also a qu…" at bounding box center [540, 284] width 332 height 114
drag, startPoint x: 593, startPoint y: 236, endPoint x: 553, endPoint y: 236, distance: 40.4
click at [553, 236] on textarea "Perhaps you can consider including chicken breast next time, they are also a qu…" at bounding box center [540, 284] width 332 height 114
click at [645, 235] on textarea "Perhaps you can consider including chicken breast next time, it is a quick and …" at bounding box center [540, 284] width 332 height 114
click at [411, 333] on textarea "Perhaps you can consider including chicken breast next time, it is a quick and …" at bounding box center [540, 284] width 332 height 114
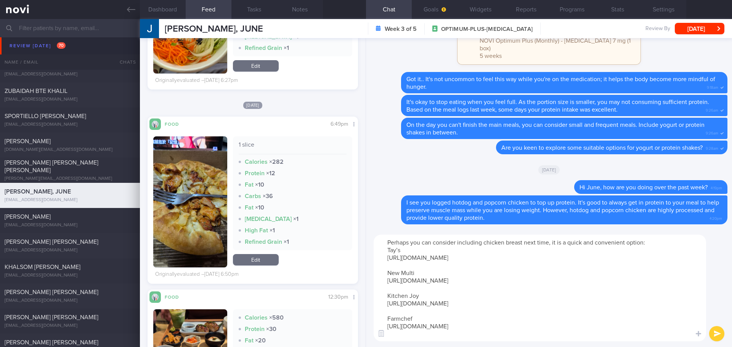
click at [454, 320] on textarea "Perhaps you can consider including chicken breast next time, it is a quick and …" at bounding box center [540, 288] width 332 height 107
click at [609, 300] on textarea "Perhaps you can consider including chicken breast next time, it is a quick and …" at bounding box center [540, 288] width 332 height 107
click at [625, 297] on textarea "Perhaps you can consider including chicken breast next time, it is a quick and …" at bounding box center [540, 288] width 332 height 107
click at [626, 297] on textarea "Perhaps you can consider including chicken breast next time, it is a quick and …" at bounding box center [540, 288] width 332 height 107
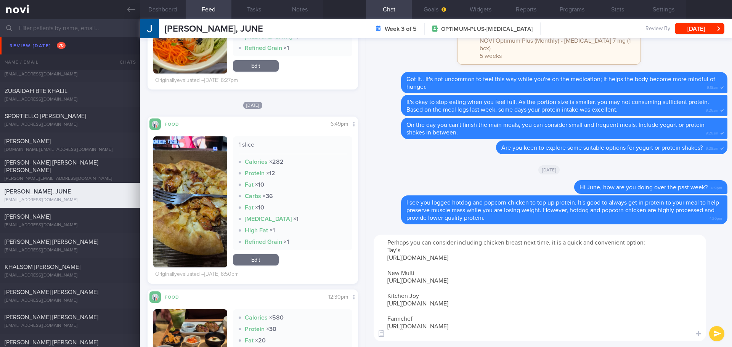
click at [626, 297] on textarea "Perhaps you can consider including chicken breast next time, it is a quick and …" at bounding box center [540, 288] width 332 height 107
drag, startPoint x: 483, startPoint y: 242, endPoint x: 460, endPoint y: 241, distance: 23.6
click at [460, 241] on textarea "Perhaps you can consider including chicken breast next time, it is a quick and …" at bounding box center [540, 288] width 332 height 107
click at [683, 276] on textarea "Perhaps you can consider chicken breast next time, it is a quick and convenient…" at bounding box center [540, 288] width 332 height 107
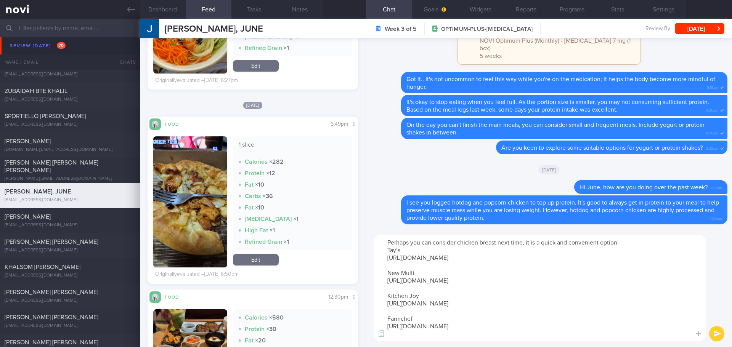
type textarea "Perhaps you can consider chicken breast next time, it is a quick and convenient…"
click at [722, 334] on button "submit" at bounding box center [716, 333] width 15 height 15
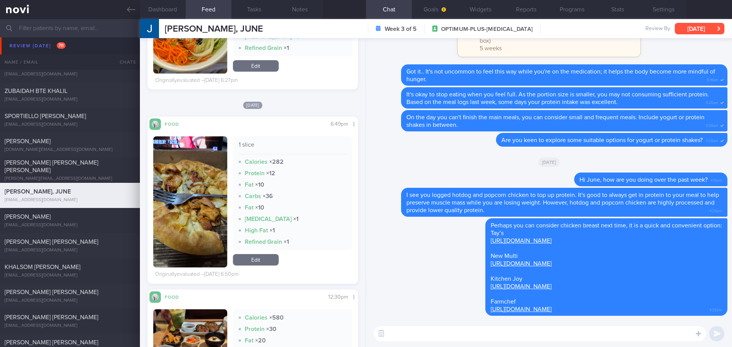
click at [697, 29] on button "[DATE]" at bounding box center [700, 28] width 50 height 11
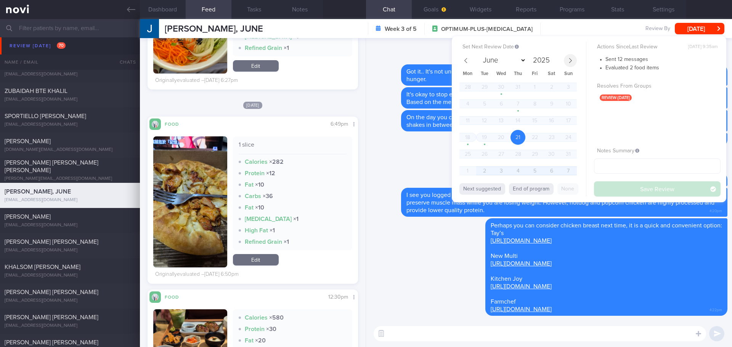
click at [565, 63] on span at bounding box center [570, 60] width 13 height 13
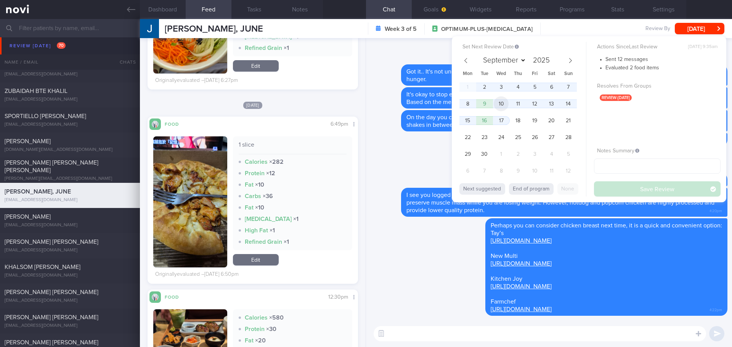
click at [504, 103] on span "10" at bounding box center [501, 103] width 15 height 15
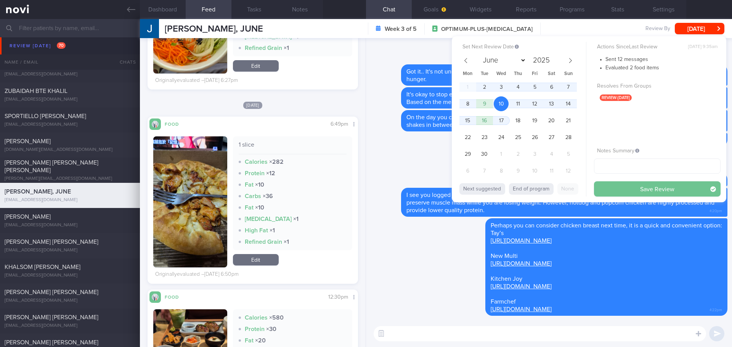
click at [619, 183] on button "Save Review" at bounding box center [657, 189] width 127 height 15
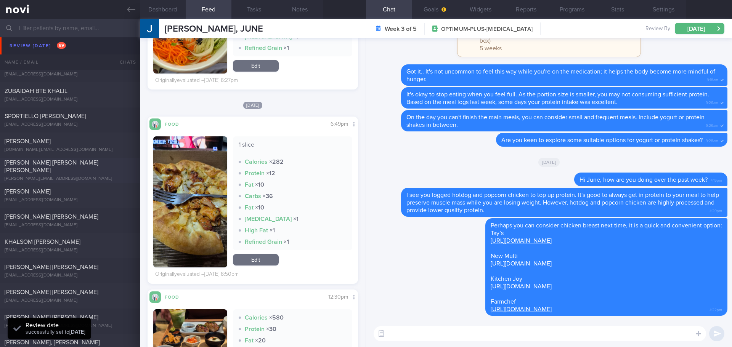
click at [76, 167] on div "[PERSON_NAME] [PERSON_NAME] [PERSON_NAME]" at bounding box center [69, 166] width 129 height 15
select select "7"
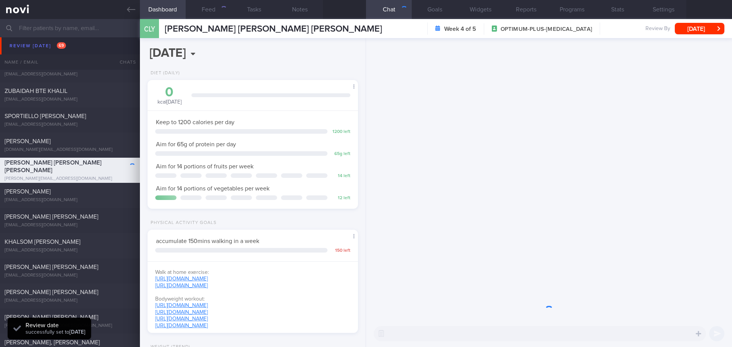
scroll to position [106, 191]
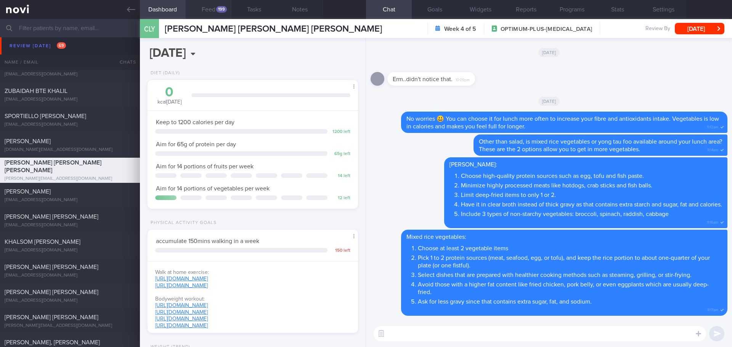
click at [205, 6] on button "Feed 199" at bounding box center [209, 9] width 46 height 19
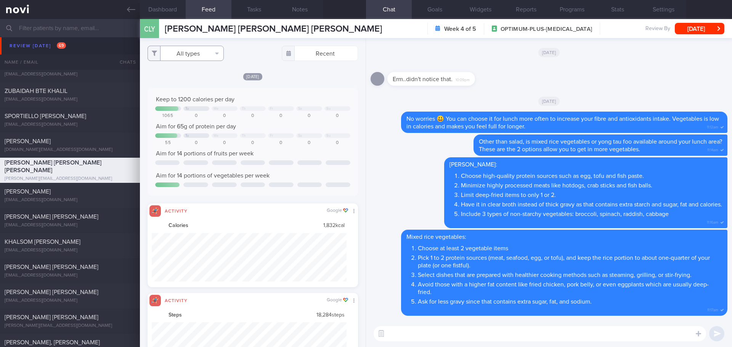
click at [189, 48] on button "All types" at bounding box center [186, 53] width 76 height 15
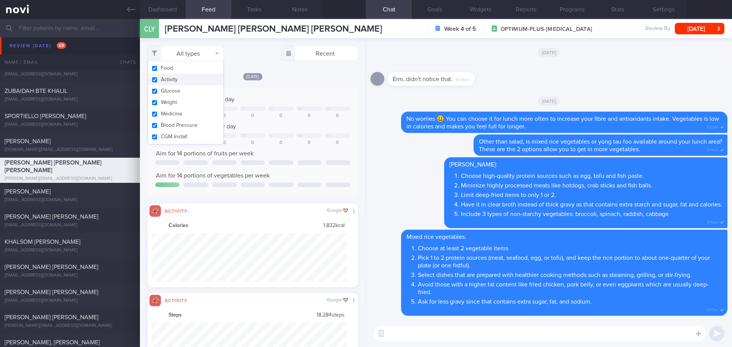
click at [187, 77] on button "Activity" at bounding box center [185, 79] width 75 height 11
checkbox input "false"
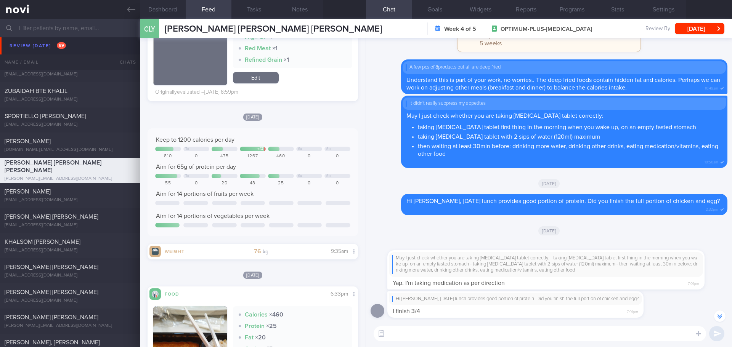
scroll to position [-572, 0]
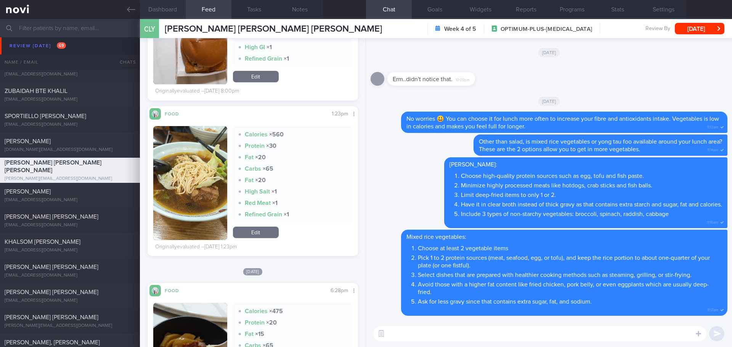
click at [170, 16] on button "Dashboard" at bounding box center [163, 9] width 46 height 19
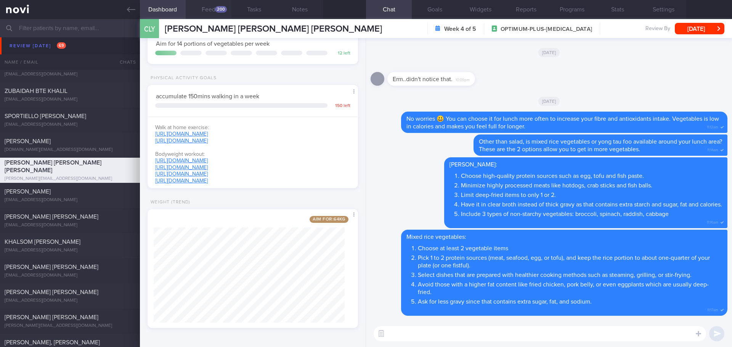
click at [209, 10] on button "Feed 200" at bounding box center [209, 9] width 46 height 19
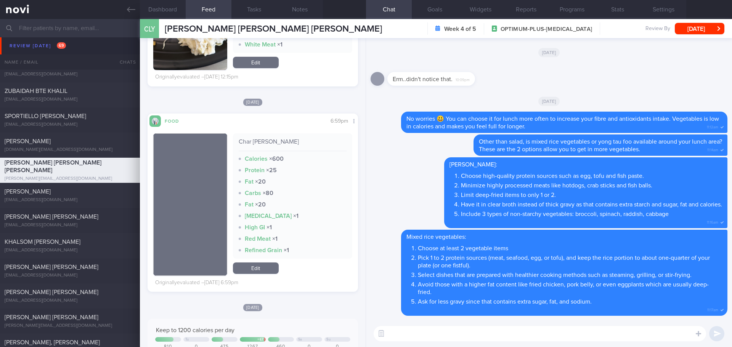
click at [453, 337] on textarea at bounding box center [540, 333] width 332 height 15
type textarea "J"
type textarea "Hi Joey, Elizabeth here. How are you doing over the past week?"
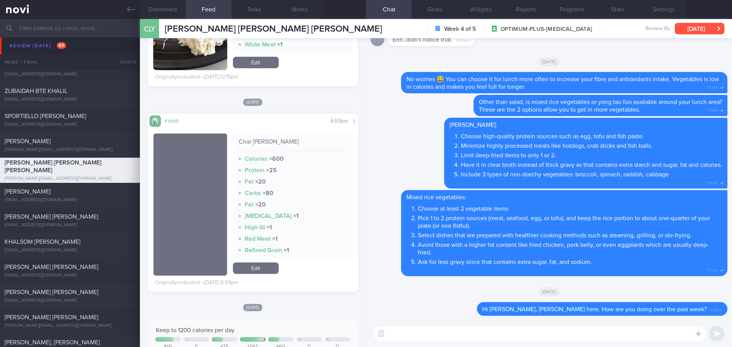
click at [702, 25] on button "[DATE]" at bounding box center [700, 28] width 50 height 11
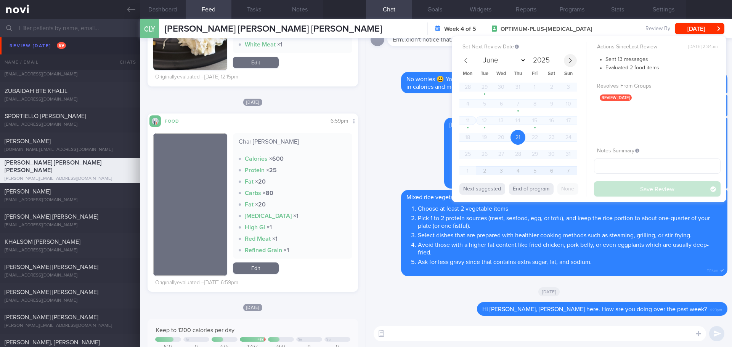
click at [572, 64] on span at bounding box center [570, 60] width 13 height 13
click at [484, 104] on span "9" at bounding box center [484, 103] width 15 height 15
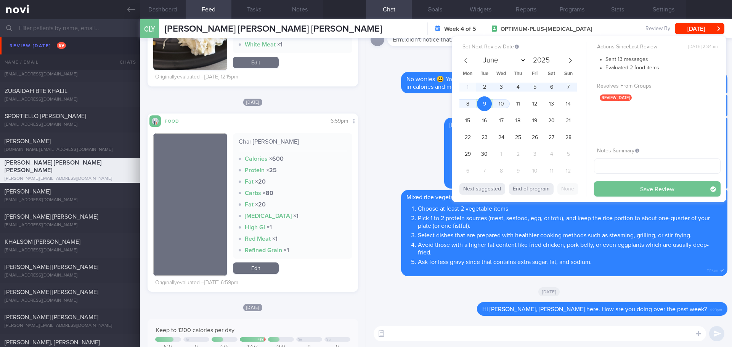
click at [609, 190] on button "Save Review" at bounding box center [657, 189] width 127 height 15
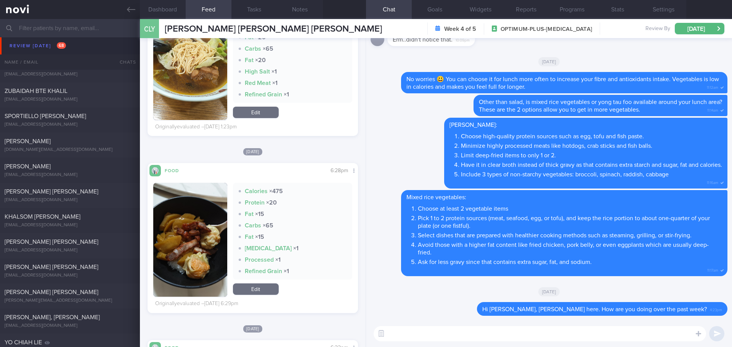
scroll to position [1983, 0]
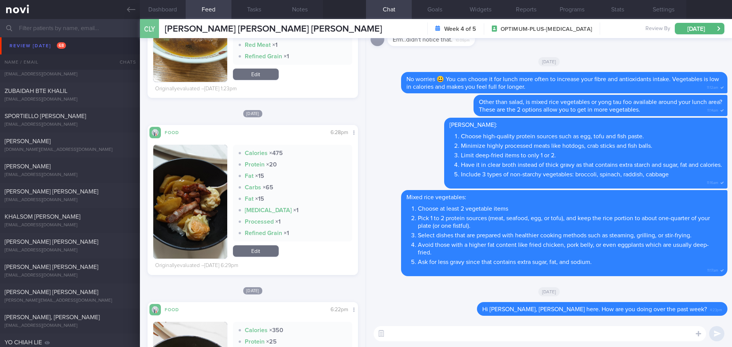
click at [189, 209] on button "button" at bounding box center [190, 202] width 74 height 114
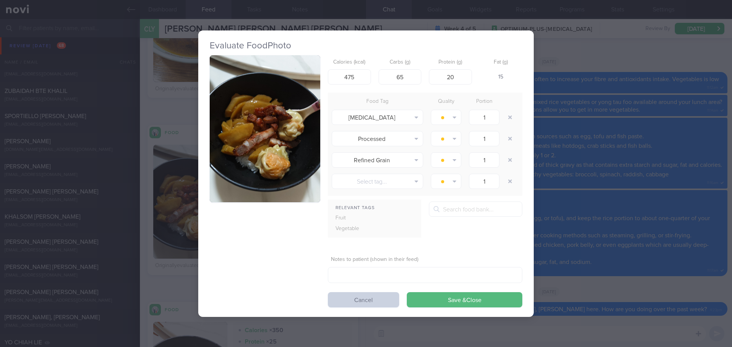
click at [346, 293] on button "Cancel" at bounding box center [363, 299] width 71 height 15
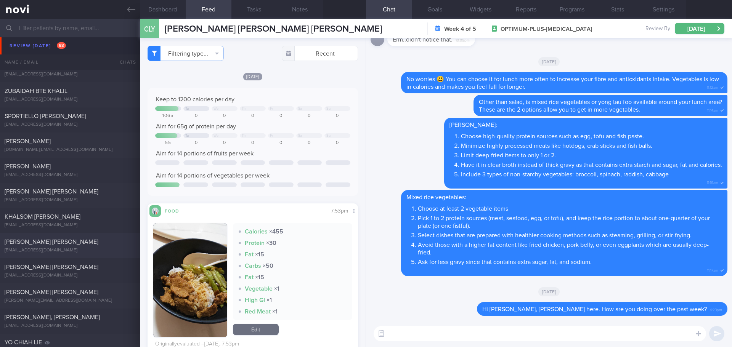
scroll to position [305, 0]
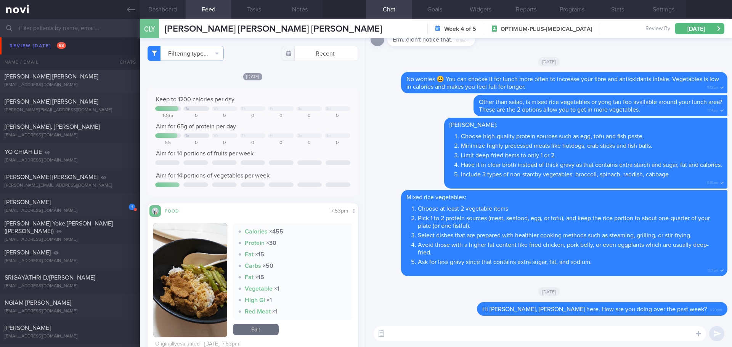
click at [75, 78] on div "[PERSON_NAME] [PERSON_NAME]" at bounding box center [69, 77] width 129 height 8
select select "7"
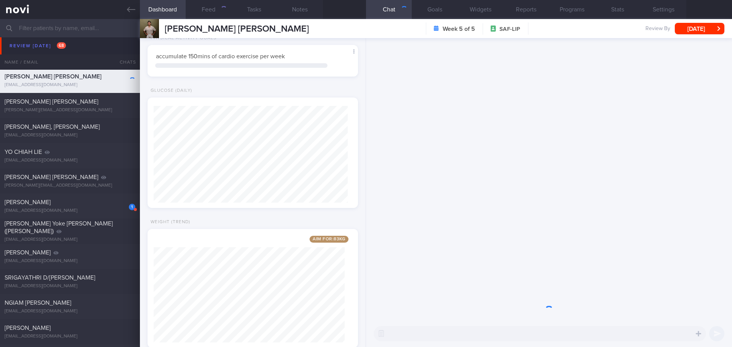
scroll to position [97, 194]
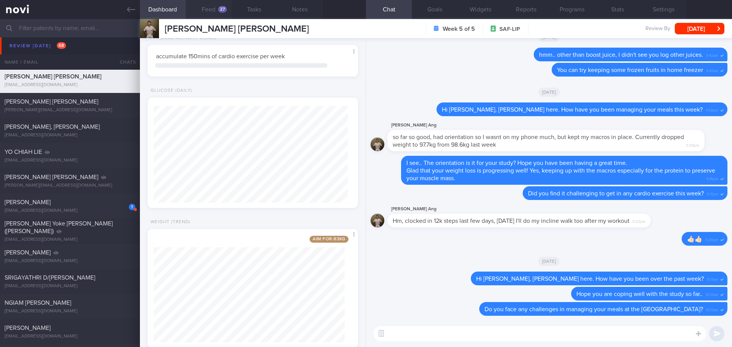
click at [207, 7] on button "Feed 27" at bounding box center [209, 9] width 46 height 19
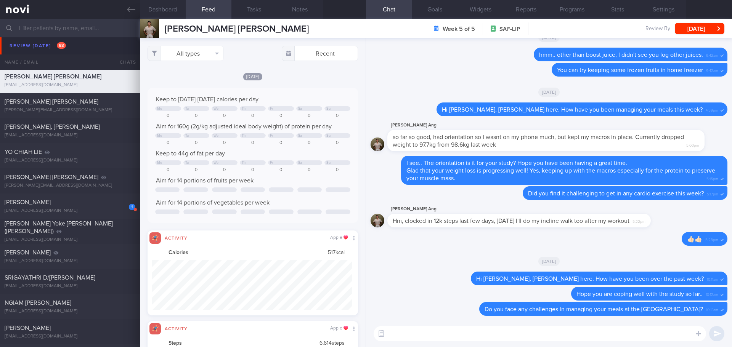
click at [216, 8] on button "Feed 27" at bounding box center [209, 9] width 46 height 19
click at [212, 55] on button "All types" at bounding box center [186, 53] width 76 height 15
click at [201, 82] on button "Activity" at bounding box center [185, 79] width 75 height 11
checkbox input "false"
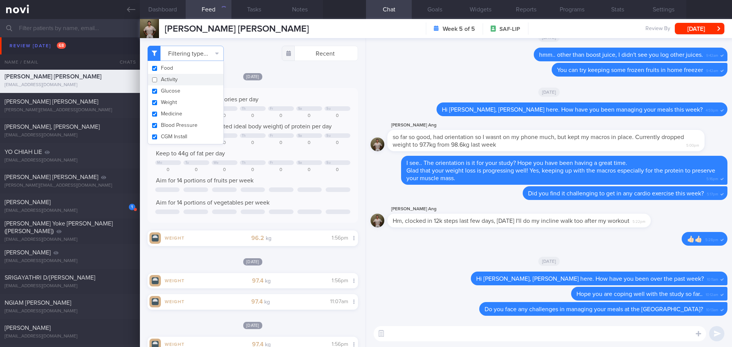
click at [304, 321] on div "Sat, 30 Aug Keep to 1600-1800 calories per day Mo Tu We Th Fr Sa Su 0 0 0 0 0 0…" at bounding box center [253, 336] width 210 height 31
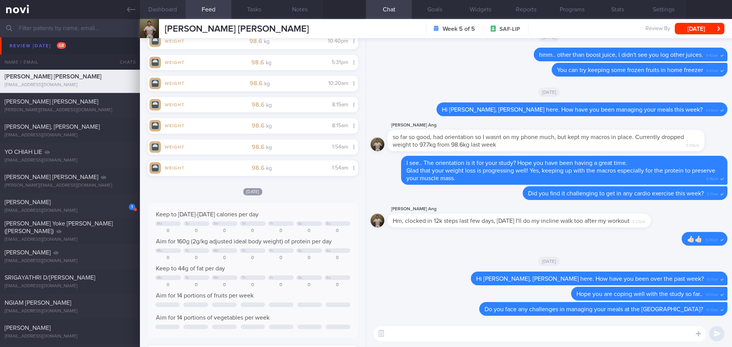
click at [162, 8] on button "Dashboard" at bounding box center [163, 9] width 46 height 19
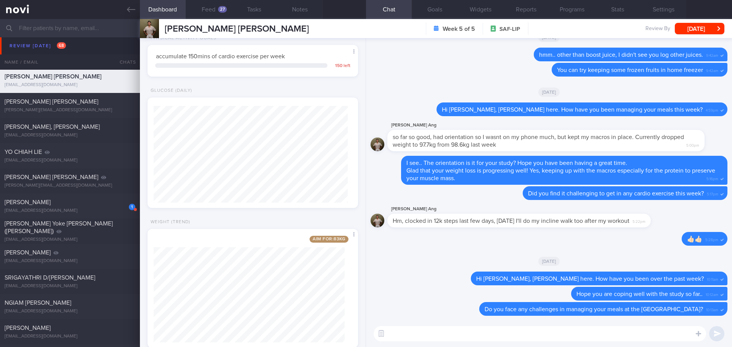
click at [399, 336] on textarea at bounding box center [540, 333] width 332 height 15
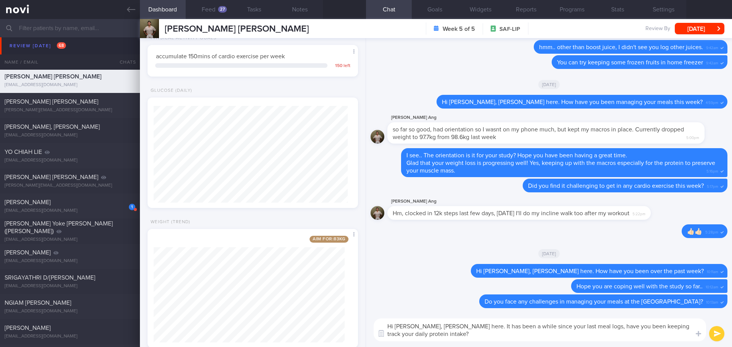
click at [577, 329] on textarea "Hi Timothy, Elizabeth here. It has been a while since your last meal logs, have…" at bounding box center [540, 330] width 332 height 23
click at [658, 326] on textarea "Hi Timothy, Elizabeth here. It has been a while since your last meal log, have …" at bounding box center [540, 330] width 332 height 23
click at [647, 337] on textarea "Hi Timothy, Elizabeth here. It has been a while since your last meal log, have …" at bounding box center [540, 330] width 332 height 23
type textarea "Hi Timothy, Elizabeth here. It has been a while since your last meal log, have …"
click at [714, 333] on button "submit" at bounding box center [716, 333] width 15 height 15
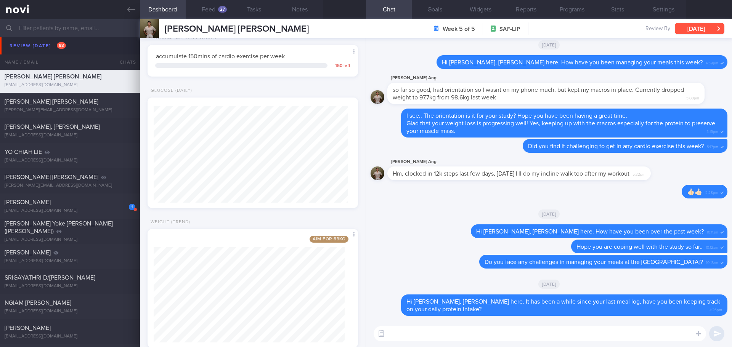
click at [707, 27] on button "[DATE]" at bounding box center [700, 28] width 50 height 11
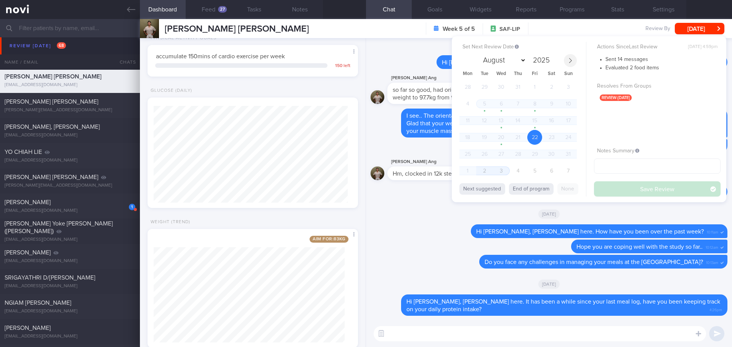
click at [569, 63] on icon at bounding box center [570, 60] width 5 height 5
click at [502, 87] on span "3" at bounding box center [501, 87] width 15 height 15
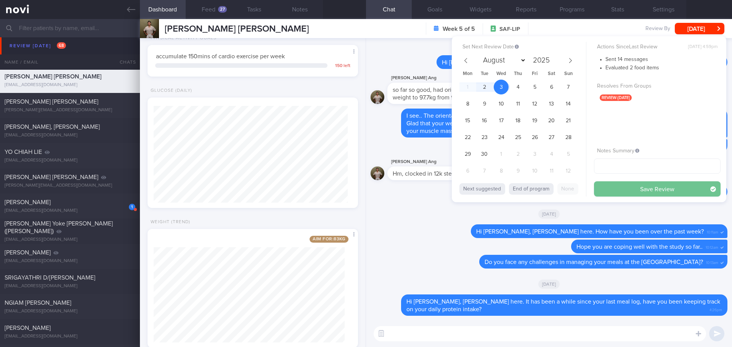
click at [610, 193] on button "Save Review" at bounding box center [657, 189] width 127 height 15
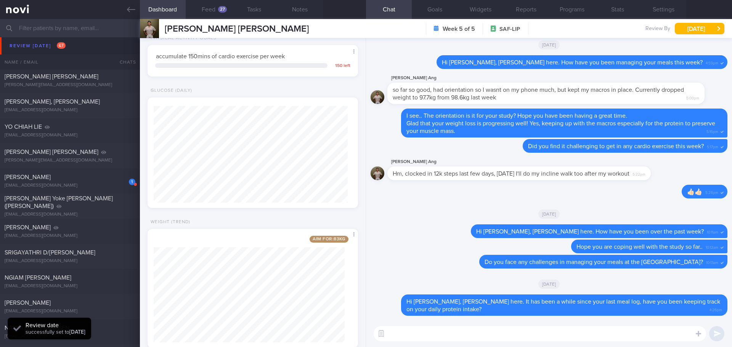
click at [74, 70] on div "Name / Email" at bounding box center [54, 62] width 109 height 15
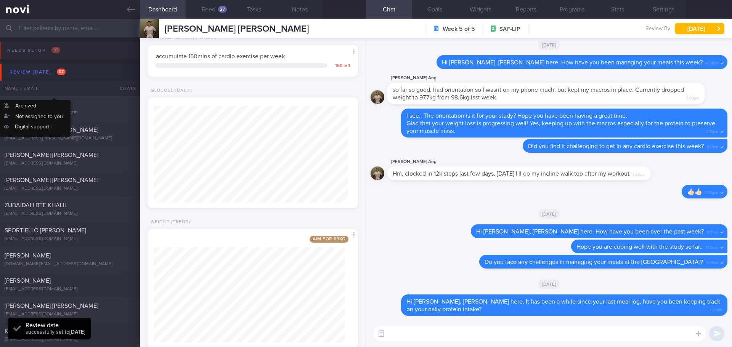
scroll to position [97, 194]
click at [105, 104] on div "[PERSON_NAME]" at bounding box center [69, 105] width 129 height 8
select select "7"
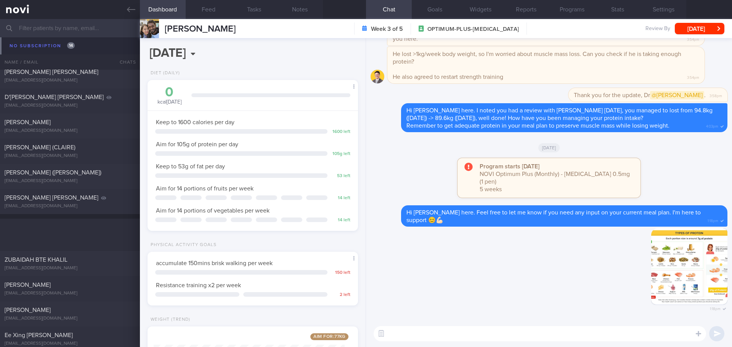
scroll to position [5302, 0]
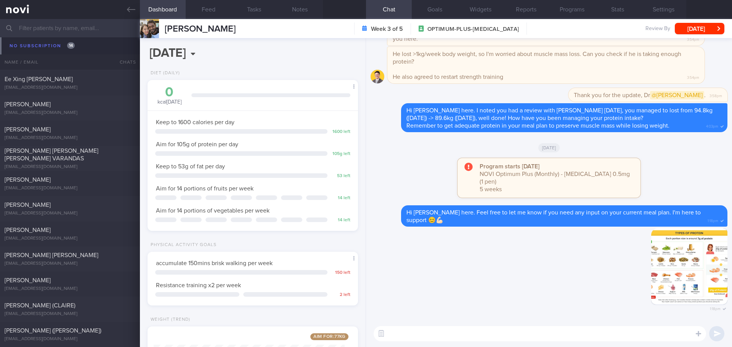
click at [53, 25] on input "text" at bounding box center [366, 28] width 732 height 18
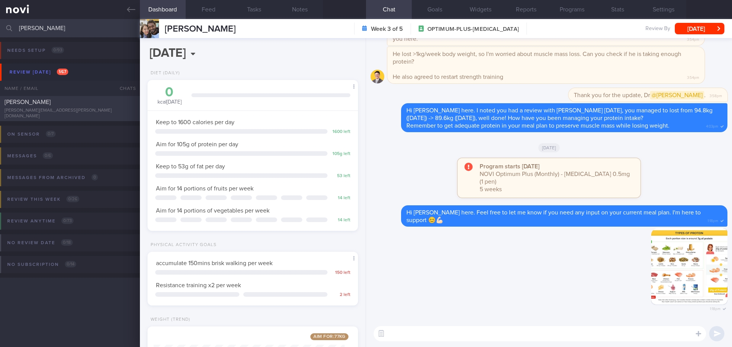
type input "yvonne"
click at [51, 104] on span "[PERSON_NAME]" at bounding box center [28, 102] width 46 height 6
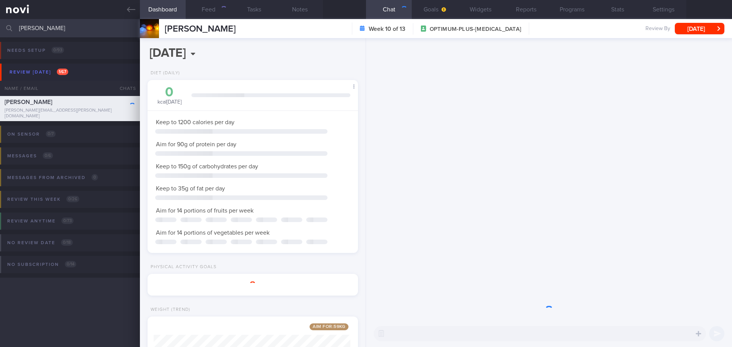
scroll to position [381197, 381112]
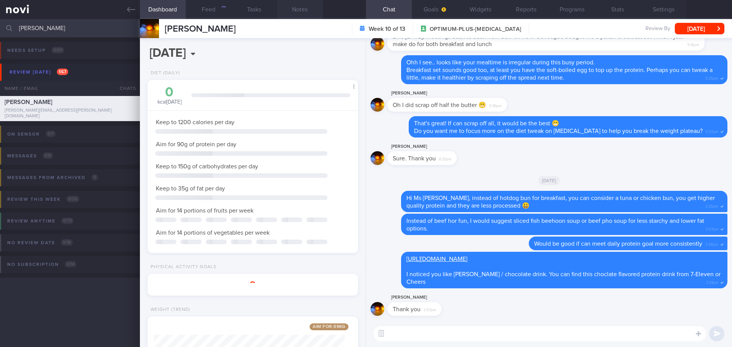
click at [467, 256] on link "https://sg.iherb.com/pr/quest-nutrition-protein-shake-chocolate-4-shakes-11-fl-…" at bounding box center [436, 259] width 61 height 6
click at [467, 259] on link "https://sg.iherb.com/pr/quest-nutrition-protein-shake-chocolate-4-shakes-11-fl-…" at bounding box center [436, 259] width 61 height 6
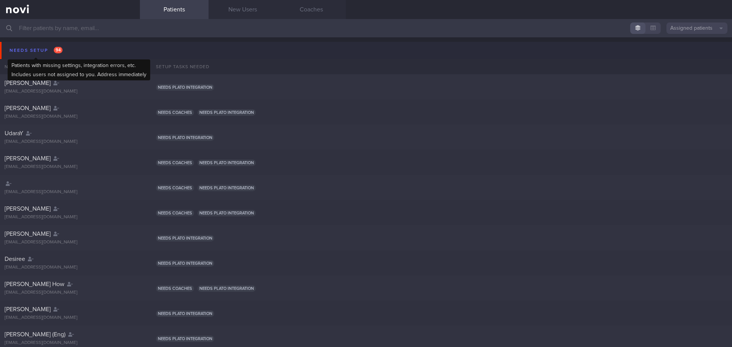
click at [37, 51] on div "Needs setup 94" at bounding box center [36, 50] width 57 height 10
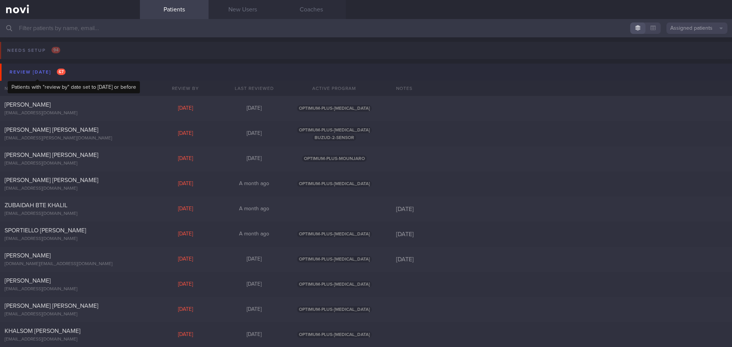
click at [33, 70] on div "Review today 67" at bounding box center [38, 72] width 60 height 10
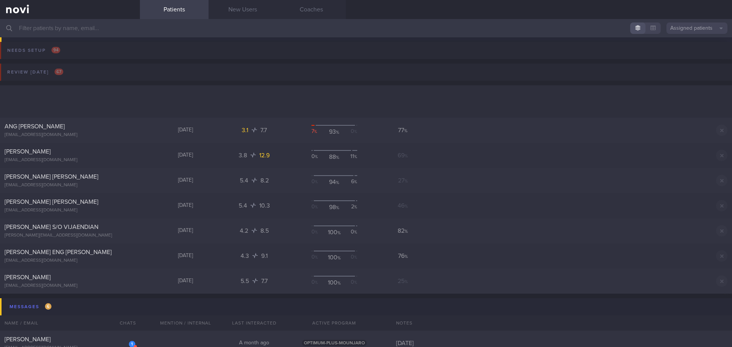
scroll to position [267, 0]
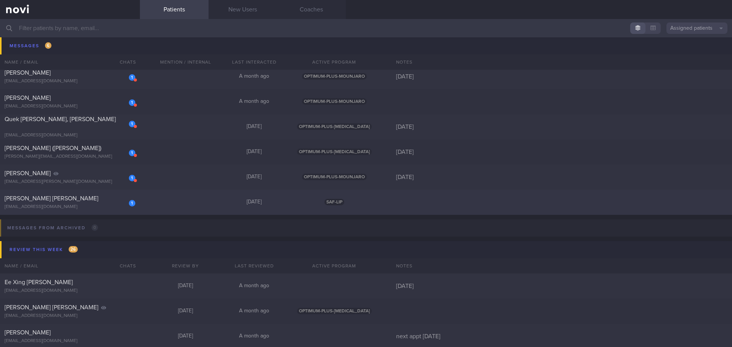
click at [63, 196] on span "[PERSON_NAME] [PERSON_NAME]" at bounding box center [52, 199] width 94 height 6
select select "8"
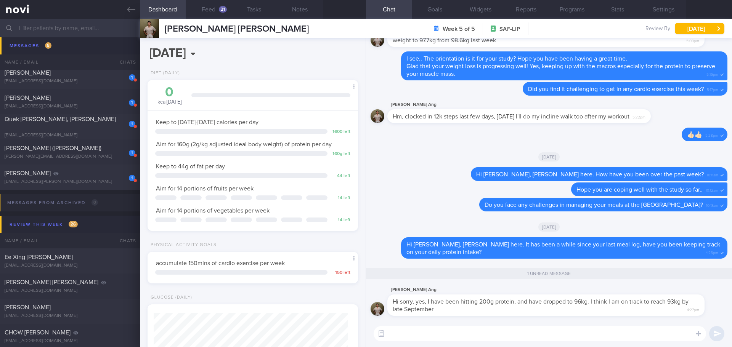
scroll to position [106, 191]
click at [535, 341] on textarea at bounding box center [540, 333] width 332 height 15
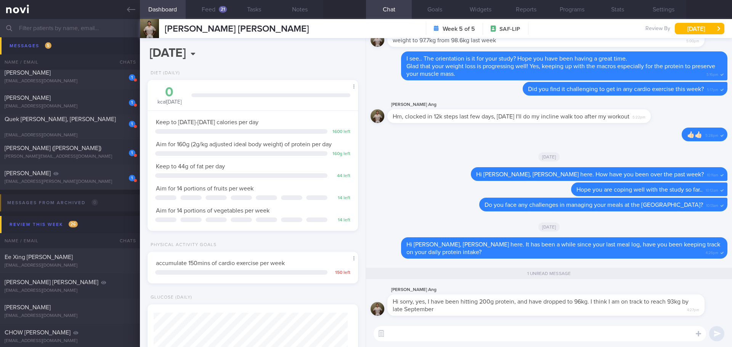
click at [535, 341] on textarea at bounding box center [540, 333] width 332 height 15
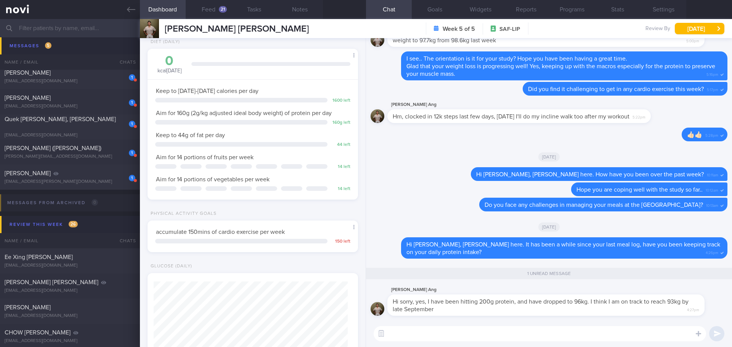
scroll to position [0, 0]
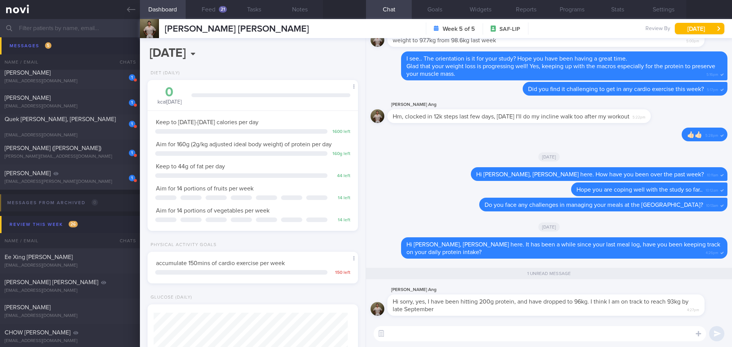
click at [410, 333] on textarea at bounding box center [540, 333] width 332 height 15
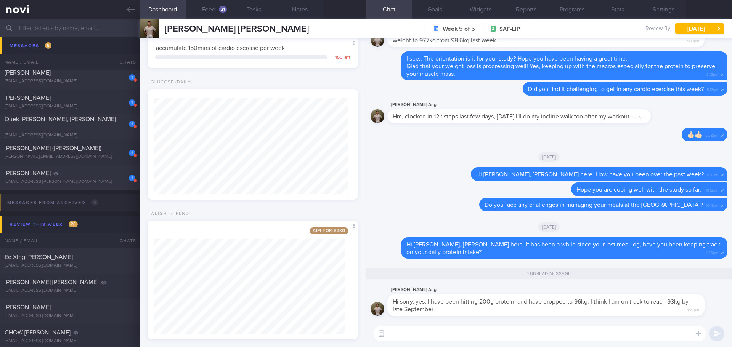
scroll to position [227, 0]
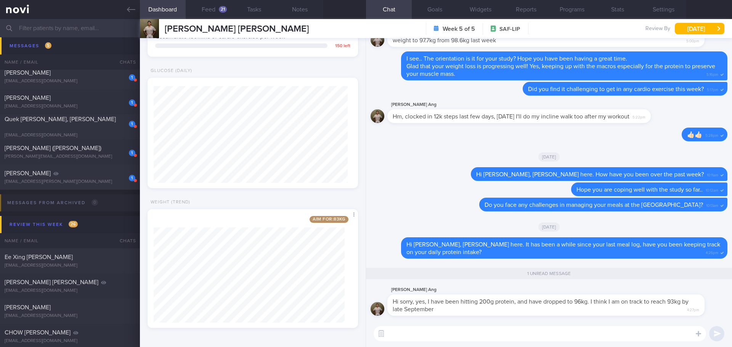
click at [398, 331] on textarea at bounding box center [540, 333] width 332 height 15
type textarea "B"
type textarea "No worries.. Timothy. Glad that you are keeping up with your protein intake. Wh…"
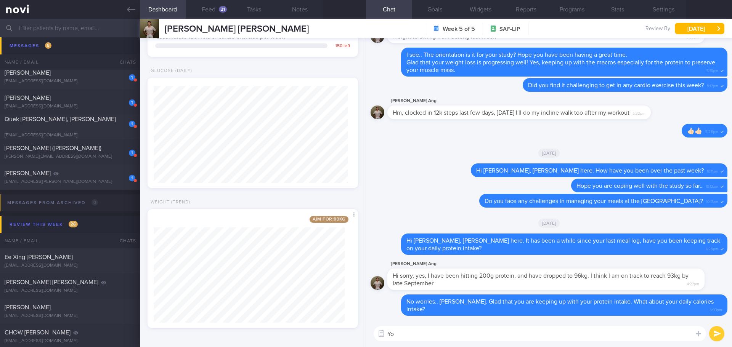
type textarea "Y"
click at [505, 335] on textarea "Your weight loss is moving at a healthy pace, from 100.9kg (29/7) > 97.4kg (29/…" at bounding box center [540, 333] width 332 height 15
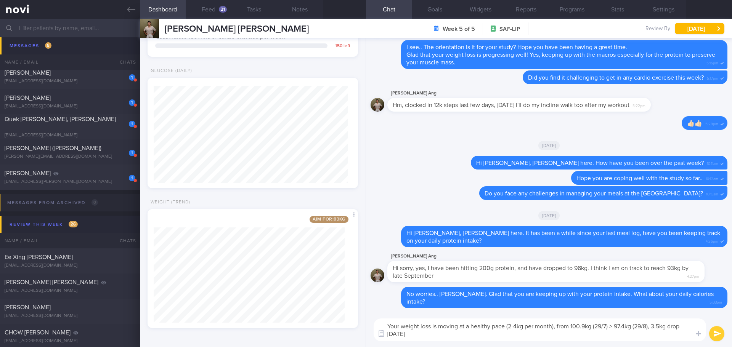
click at [413, 337] on textarea "Your weight loss is moving at a healthy pace (2-4kg per month), from 100.9kg (2…" at bounding box center [540, 330] width 332 height 23
click at [609, 337] on textarea "Your weight loss is moving at a healthy pace (2-4kg per month), from 100.9kg (2…" at bounding box center [540, 330] width 332 height 23
click at [626, 338] on textarea "Your weight loss is moving at a healthy pace (2-4kg per month), from 100.9kg (2…" at bounding box center [540, 330] width 332 height 23
type textarea "Your weight loss is moving at a healthy pace (2-4kg per month), from 100.9kg (2…"
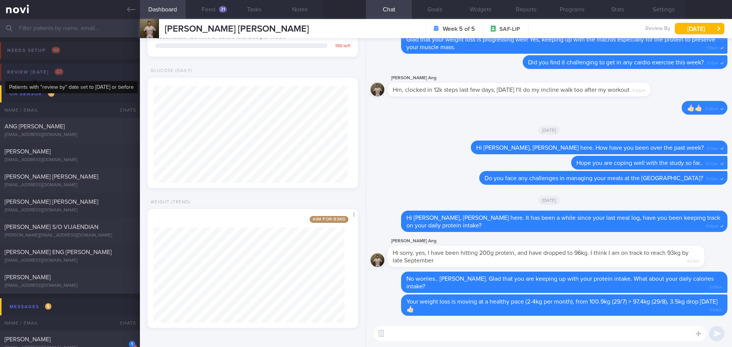
click at [40, 74] on div "Review today 67" at bounding box center [35, 72] width 60 height 10
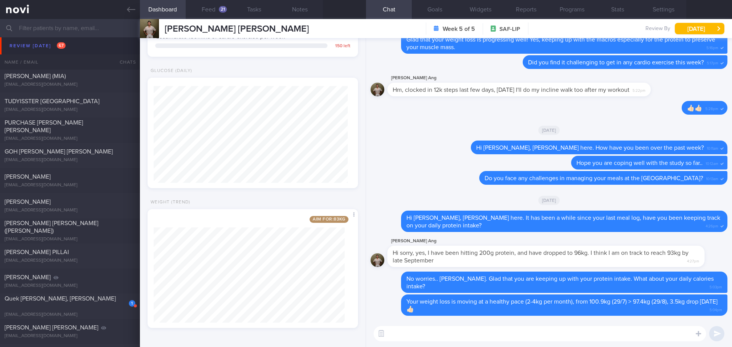
scroll to position [1258, 0]
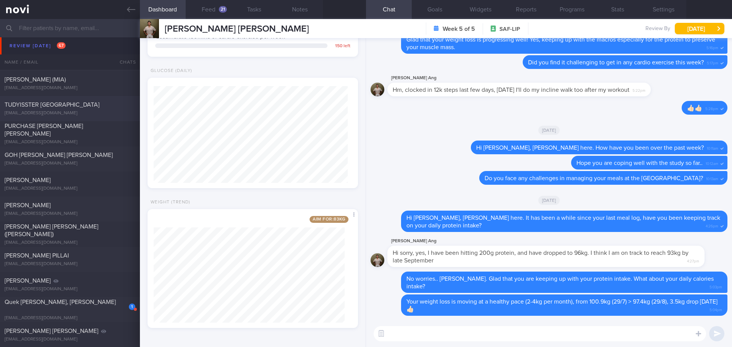
click at [85, 112] on div "[EMAIL_ADDRESS][DOMAIN_NAME]" at bounding box center [70, 114] width 131 height 6
type input "[DATE]"
select select "7"
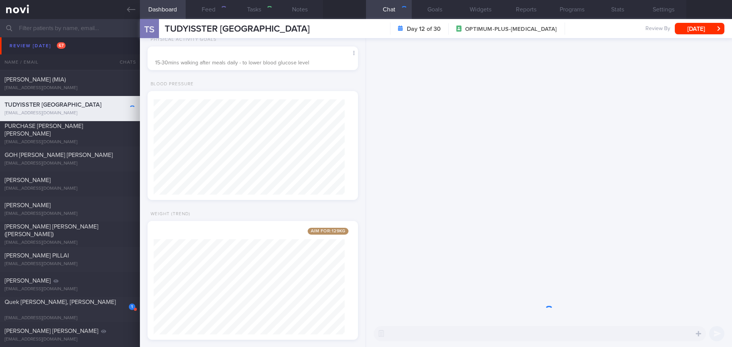
scroll to position [95, 191]
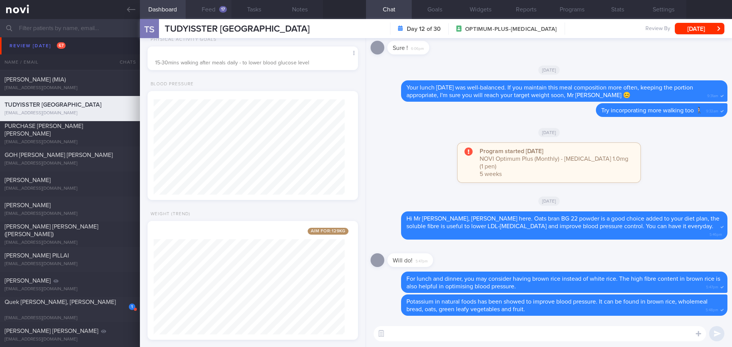
click at [206, 8] on button "Feed 17" at bounding box center [209, 9] width 46 height 19
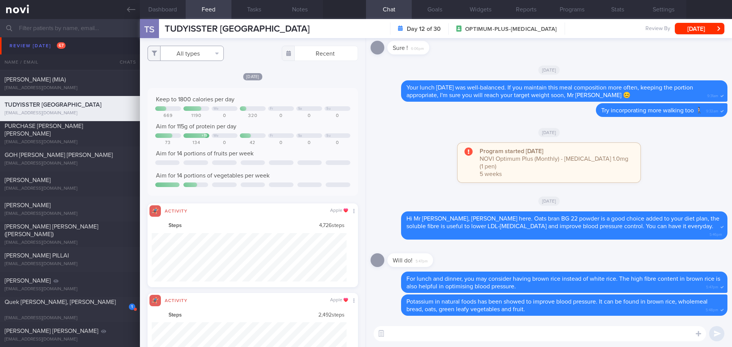
click at [198, 49] on button "All types" at bounding box center [186, 53] width 76 height 15
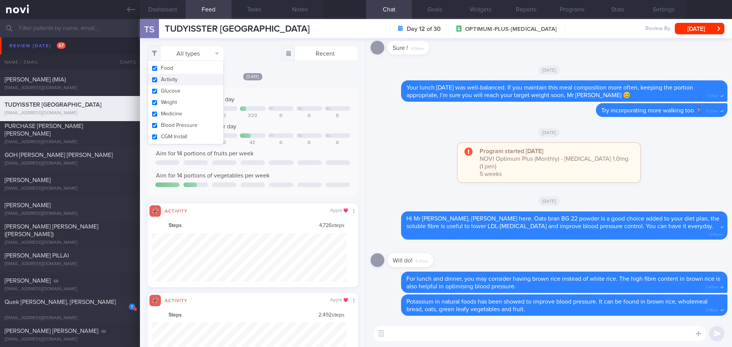
click at [191, 79] on button "Activity" at bounding box center [185, 79] width 75 height 11
checkbox input "false"
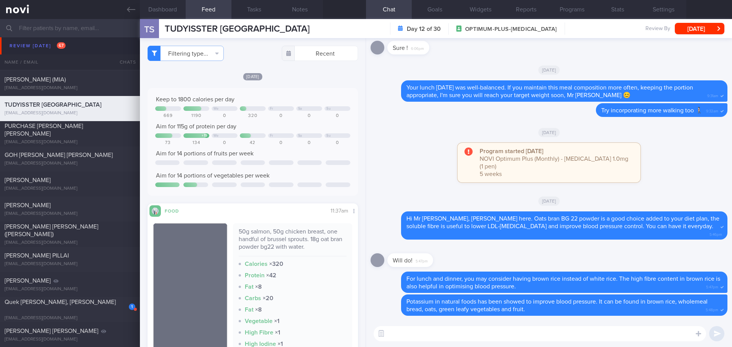
click at [241, 53] on div "Filtering type... Food Activity Glucose Weight Medicine Blood Pressure CGM Inst…" at bounding box center [253, 53] width 210 height 15
drag, startPoint x: 434, startPoint y: 334, endPoint x: 429, endPoint y: 334, distance: 5.4
click at [429, 334] on textarea at bounding box center [540, 333] width 332 height 15
click at [167, 5] on button "Dashboard" at bounding box center [163, 9] width 46 height 19
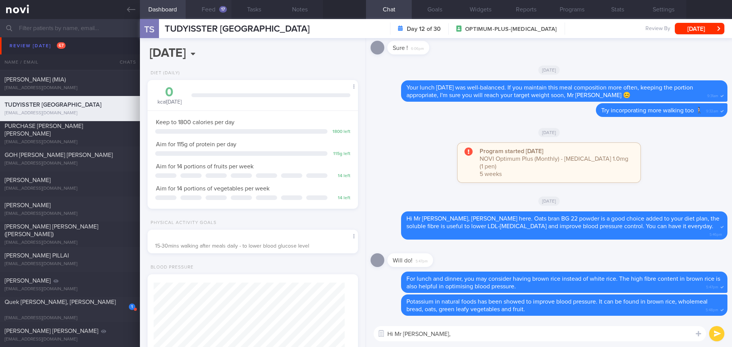
click at [207, 9] on button "Feed 17" at bounding box center [209, 9] width 46 height 19
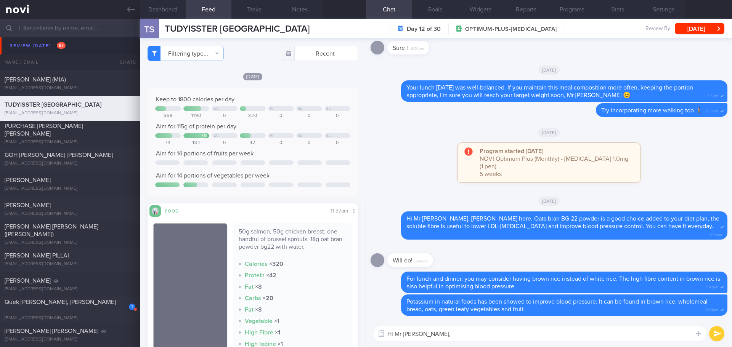
click at [442, 333] on textarea "Hi Mr Tudyisster," at bounding box center [540, 333] width 332 height 15
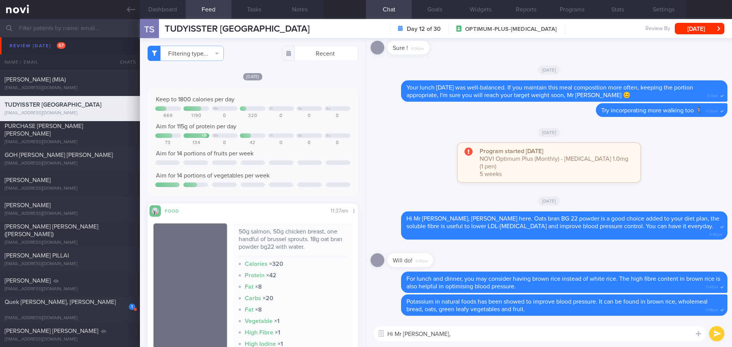
click at [442, 333] on textarea "Hi Mr Tudyisster," at bounding box center [540, 333] width 332 height 15
click at [445, 334] on textarea "Hi Mr Tudyisster," at bounding box center [540, 333] width 332 height 15
type textarea "Hi Mr Tudyisster, how are you this week?"
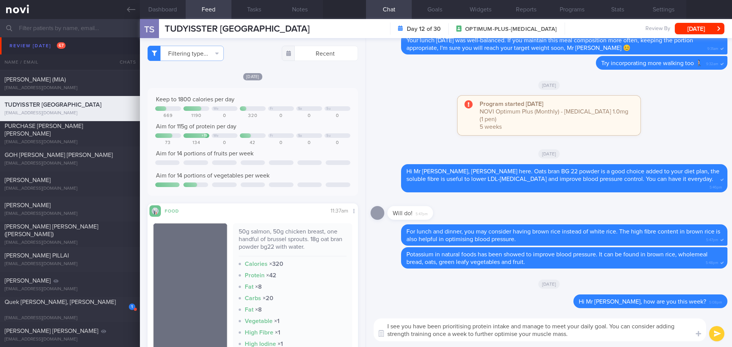
click at [544, 326] on textarea "I see you have been prioritising protein intake and manage to meet your daily g…" at bounding box center [540, 330] width 332 height 23
drag, startPoint x: 550, startPoint y: 328, endPoint x: 524, endPoint y: 328, distance: 26.7
click at [524, 328] on textarea "I see you have been prioritising protein intake and manage to meet your daily g…" at bounding box center [540, 330] width 332 height 23
click at [587, 331] on textarea "I see you have been prioritising protein intake and been able to meet your dail…" at bounding box center [540, 330] width 332 height 23
click at [601, 337] on textarea "I see you have been prioritising protein intake and been able to meet your dail…" at bounding box center [540, 330] width 332 height 23
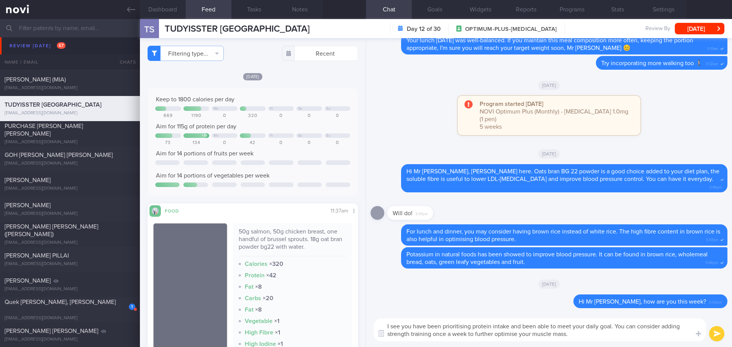
click at [617, 324] on textarea "I see you have been prioritising protein intake and been able to meet your dail…" at bounding box center [540, 330] width 332 height 23
click at [619, 338] on textarea "I see you have been prioritising protein intake and been able to meet your dail…" at bounding box center [540, 330] width 332 height 23
type textarea "I see you have been prioritising protein intake and been able to meet your dail…"
drag, startPoint x: 713, startPoint y: 332, endPoint x: 701, endPoint y: 335, distance: 12.4
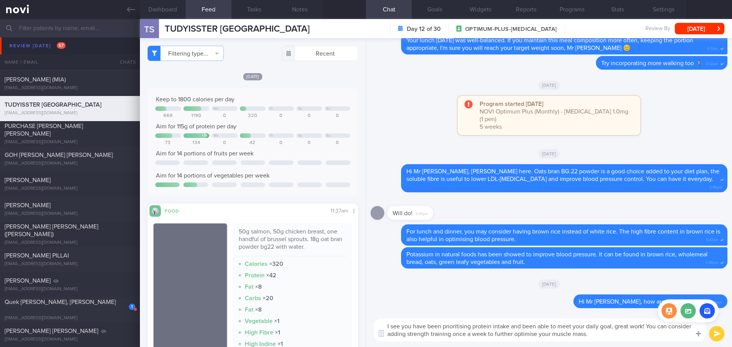
click at [713, 332] on button "submit" at bounding box center [716, 333] width 15 height 15
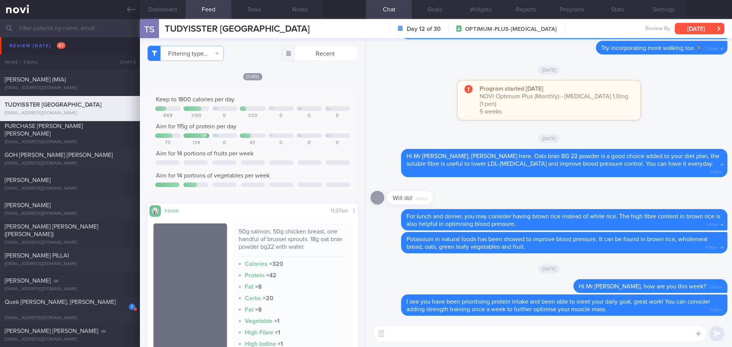
click at [700, 29] on button "[DATE]" at bounding box center [700, 28] width 50 height 11
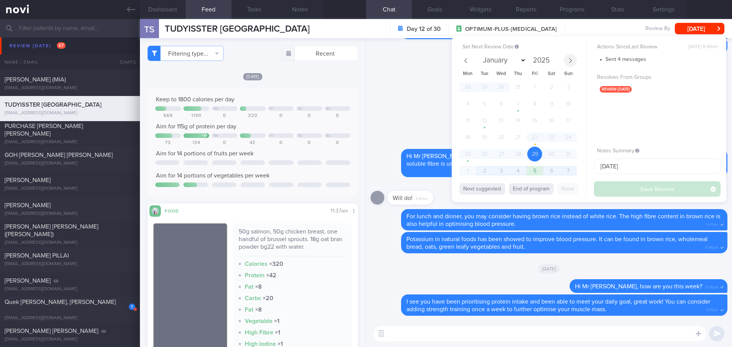
click at [571, 59] on icon at bounding box center [570, 60] width 3 height 5
select select "8"
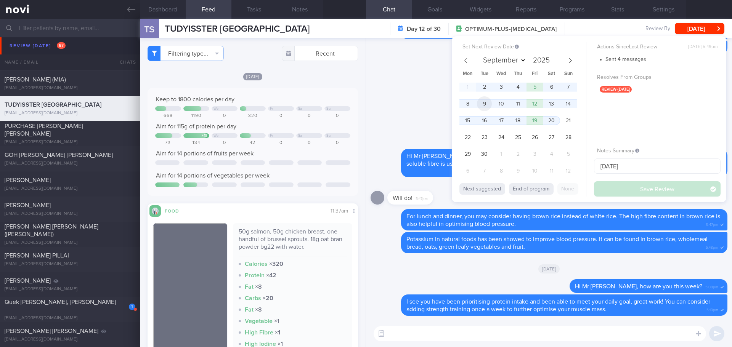
click at [490, 102] on span "9" at bounding box center [484, 103] width 15 height 15
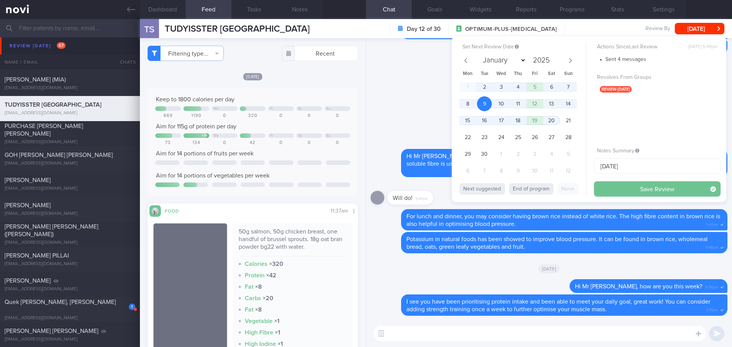
click at [618, 183] on button "Save Review" at bounding box center [657, 189] width 127 height 15
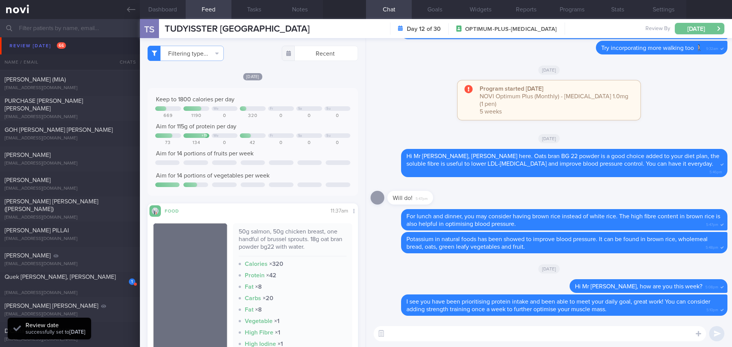
click at [696, 32] on button "[DATE]" at bounding box center [700, 28] width 50 height 11
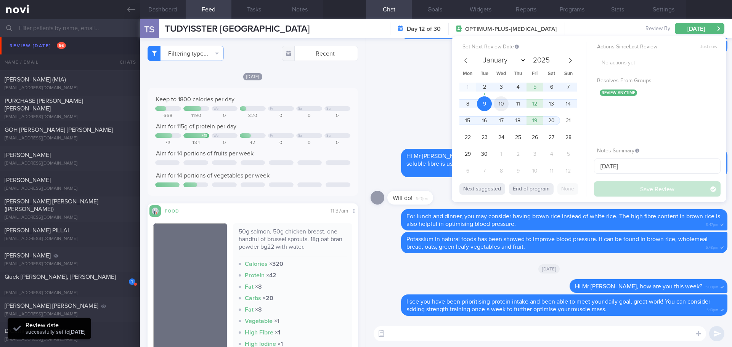
click at [499, 105] on span "10" at bounding box center [501, 103] width 15 height 15
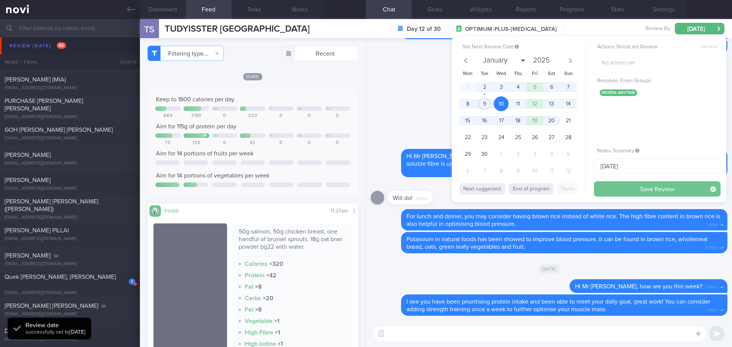
click at [602, 188] on button "Save Review" at bounding box center [657, 189] width 127 height 15
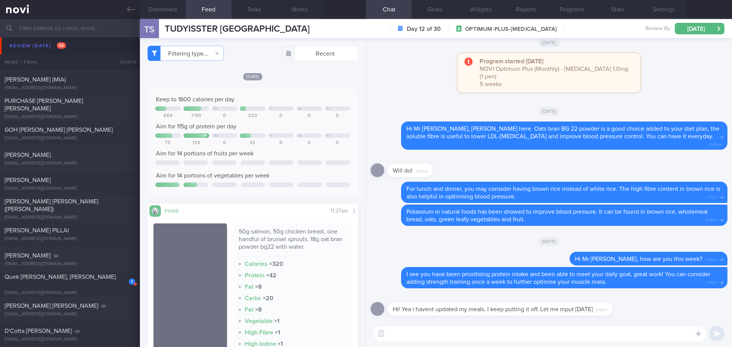
click at [451, 335] on textarea at bounding box center [540, 333] width 332 height 15
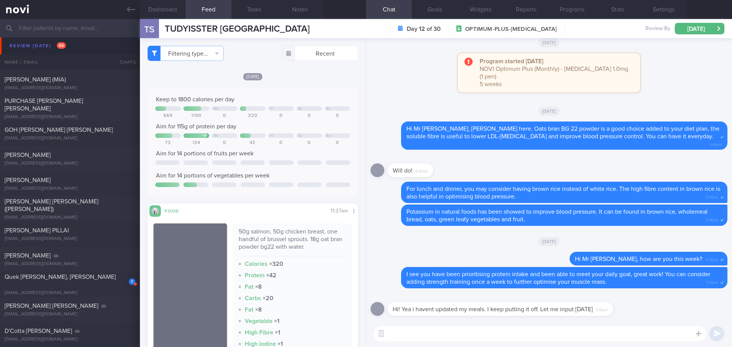
click at [451, 335] on textarea at bounding box center [540, 333] width 332 height 15
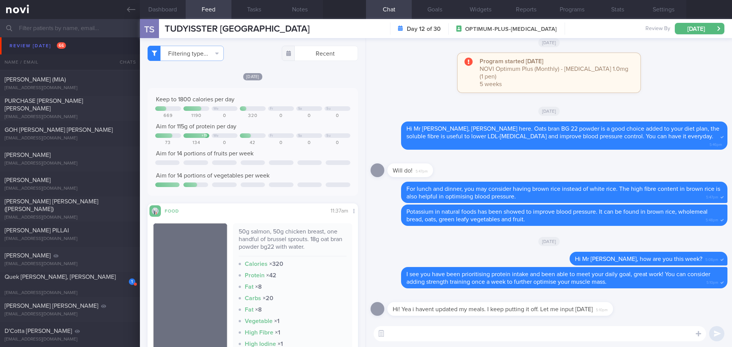
click at [451, 335] on textarea at bounding box center [540, 333] width 332 height 15
click at [424, 333] on textarea "No problem.. Putting in the meal logs is to make sure that your protein intake …" at bounding box center [540, 333] width 332 height 15
click at [424, 337] on textarea "No problem.. Putting in the meal logs is to make sure that your protein intake …" at bounding box center [540, 333] width 332 height 15
type textarea "No problem.. 😃 Putting in the meal logs is to make sure that your protein intak…"
click at [530, 345] on div "No problem.. 😃 Putting in the meal logs is to make sure that your protein intak…" at bounding box center [549, 334] width 366 height 27
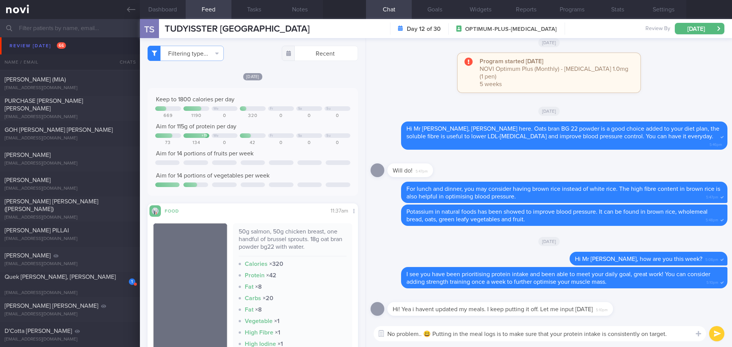
click at [549, 341] on textarea "No problem.. 😃 Putting in the meal logs is to make sure that your protein intak…" at bounding box center [540, 333] width 332 height 15
click at [595, 344] on div "No problem.. 😃 Putting in the meal logs is to make sure that your protein intak…" at bounding box center [549, 334] width 366 height 27
click at [629, 339] on textarea "No problem.. 😃 Putting in the meal logs is to make sure that your protein intak…" at bounding box center [540, 333] width 332 height 15
click at [662, 340] on textarea "No problem.. 😃 Putting in the meal logs is to make sure that your protein intak…" at bounding box center [540, 333] width 332 height 15
click at [681, 336] on textarea "No problem.. 😃 Putting in the meal logs is to make sure that your protein intak…" at bounding box center [540, 333] width 332 height 15
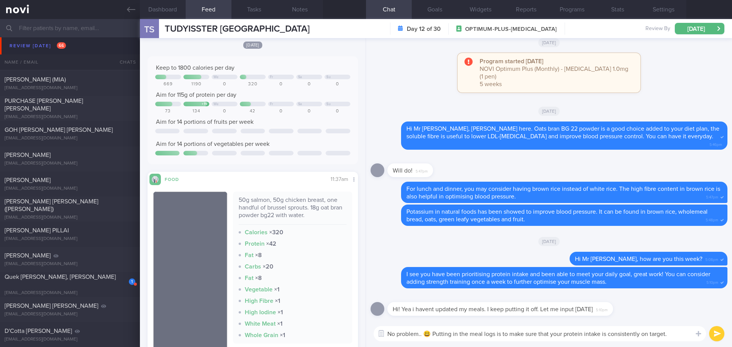
scroll to position [76, 0]
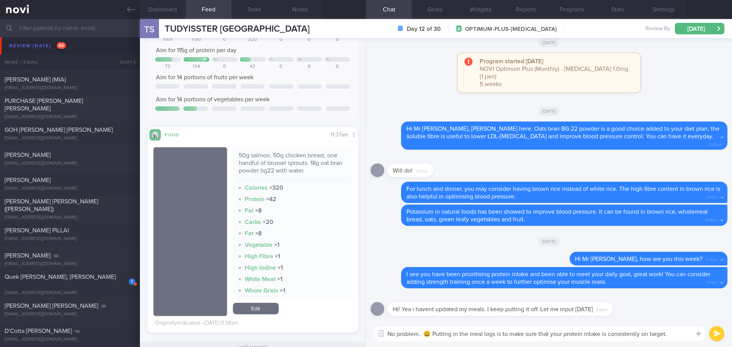
click at [265, 310] on link "Edit" at bounding box center [256, 308] width 46 height 11
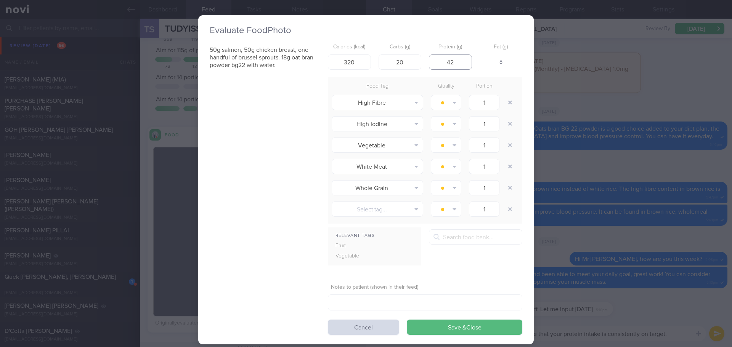
drag, startPoint x: 453, startPoint y: 61, endPoint x: 444, endPoint y: 64, distance: 9.8
click at [444, 64] on input "42" at bounding box center [450, 62] width 43 height 15
click at [294, 142] on div "50g salmon, 50g chicken breast, one handful of brussel sprouts. 18g oat bran po…" at bounding box center [366, 187] width 313 height 295
drag, startPoint x: 456, startPoint y: 63, endPoint x: 443, endPoint y: 65, distance: 12.3
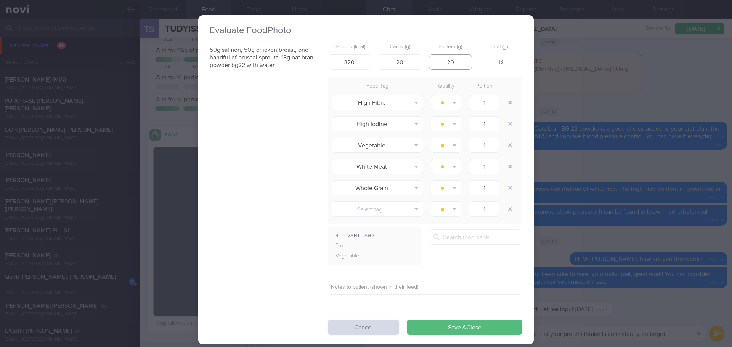
click at [443, 65] on input "20" at bounding box center [450, 62] width 43 height 15
type input "25"
click at [245, 147] on div "50g salmon, 50g chicken breast, one handful of brussel sprouts. 18g oat bran po…" at bounding box center [366, 187] width 313 height 295
click at [246, 147] on div "50g salmon, 50g chicken breast, one handful of brussel sprouts. 18g oat bran po…" at bounding box center [366, 187] width 313 height 295
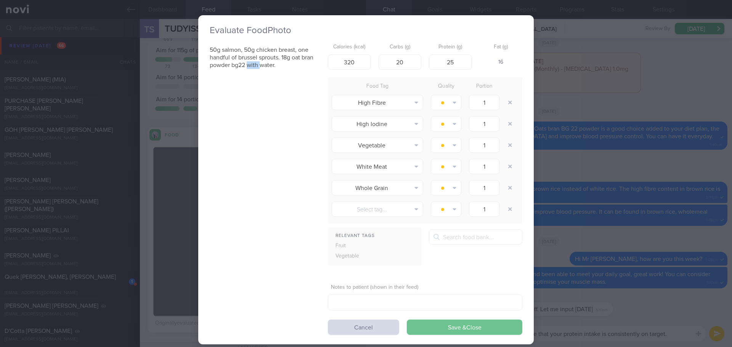
click at [447, 326] on button "Save & Close" at bounding box center [465, 327] width 116 height 15
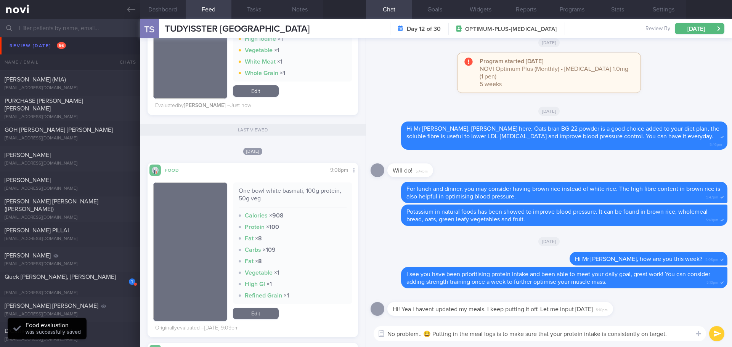
scroll to position [381, 0]
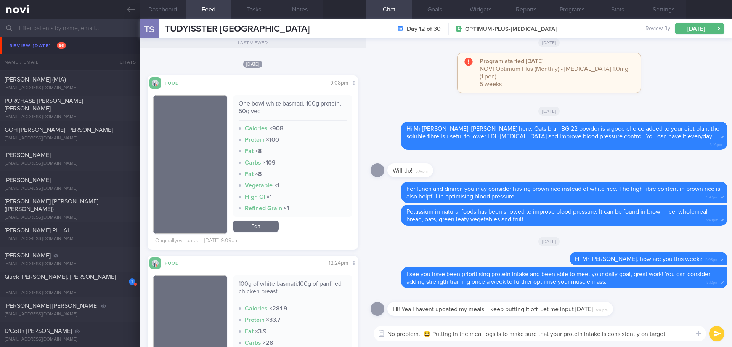
click at [672, 337] on textarea "No problem.. 😃 Putting in the meal logs is to make sure that your protein intak…" at bounding box center [540, 333] width 332 height 15
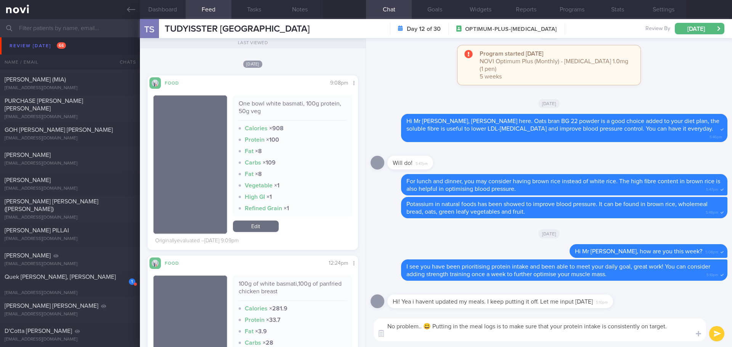
type textarea "No problem.. 😃 Putting in the meal logs is to make sure that your protein intak…"
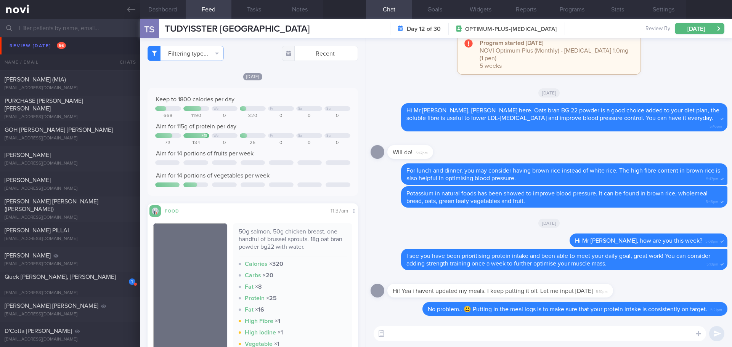
click at [419, 334] on textarea at bounding box center [540, 333] width 332 height 15
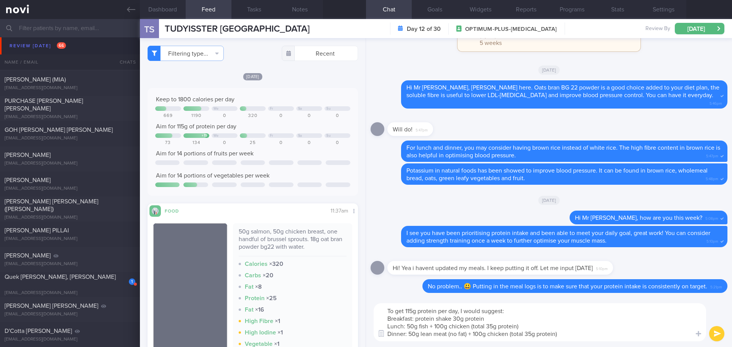
click at [508, 336] on textarea "To get 115g protein per day, I would suggest: Breakfast: protein shake 30g prot…" at bounding box center [540, 323] width 332 height 38
click at [570, 332] on textarea "To get 115g protein per day, I would suggest: Breakfast: protein shake 30g prot…" at bounding box center [540, 323] width 332 height 38
click at [620, 334] on textarea "To get 115g protein per day, I would suggest: Breakfast: protein shake 30g prot…" at bounding box center [540, 323] width 332 height 38
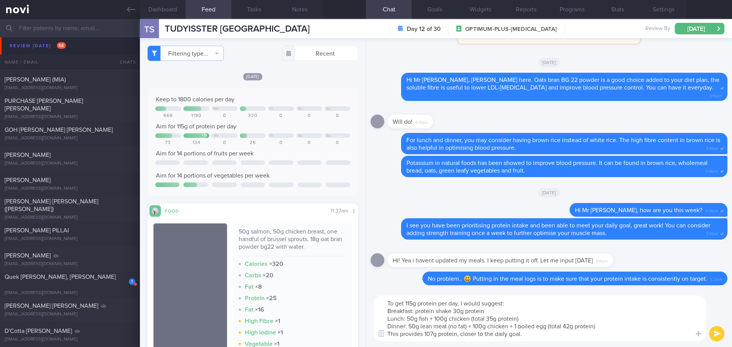
type textarea "To get 115g protein per day, I would suggest: Breakfast: protein shake 30g prot…"
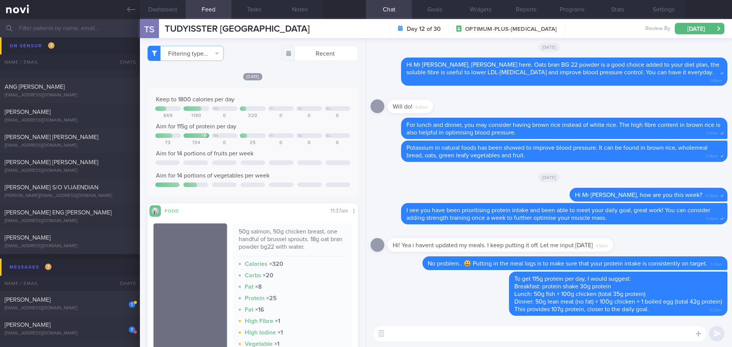
scroll to position [1868, 0]
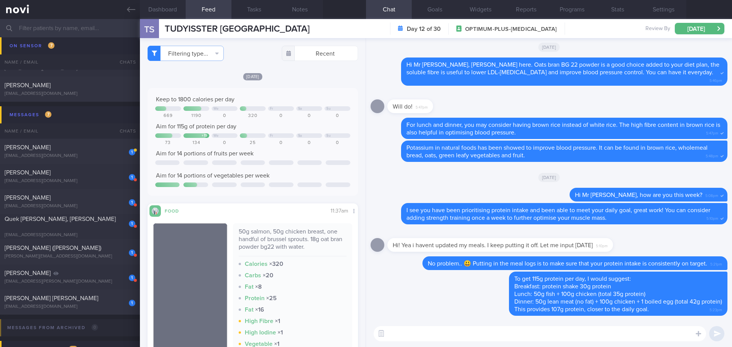
drag, startPoint x: 68, startPoint y: 147, endPoint x: 252, endPoint y: 133, distance: 185.1
click at [68, 147] on div "[PERSON_NAME]" at bounding box center [69, 148] width 129 height 8
type input "[DATE]"
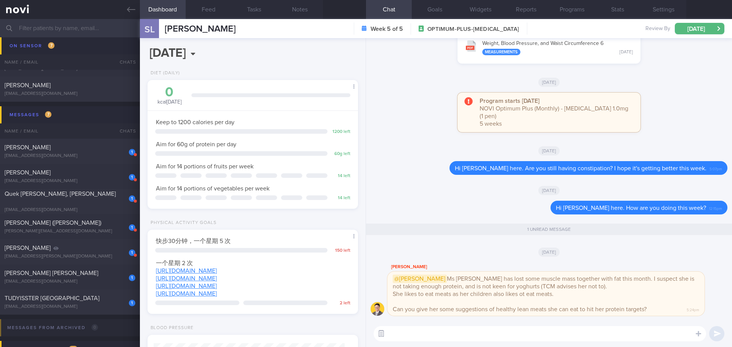
click at [384, 333] on button "button" at bounding box center [381, 334] width 14 height 14
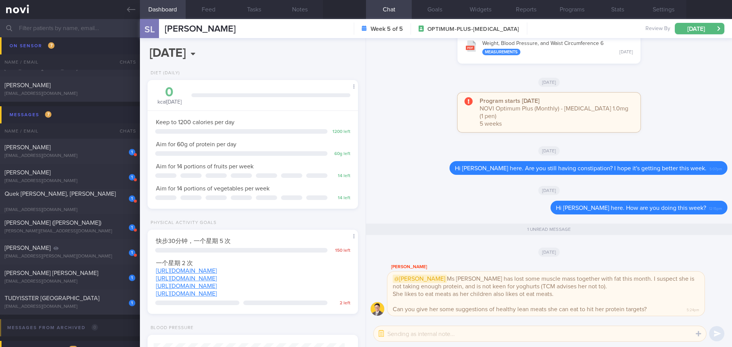
click at [398, 335] on textarea at bounding box center [540, 333] width 332 height 15
click at [382, 336] on button "button" at bounding box center [381, 334] width 14 height 14
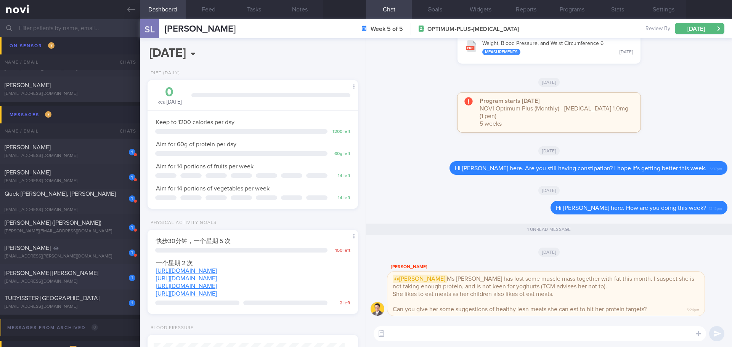
drag, startPoint x: 83, startPoint y: 266, endPoint x: 71, endPoint y: 275, distance: 14.4
click at [83, 270] on div "[PERSON_NAME] [PERSON_NAME]" at bounding box center [69, 274] width 129 height 8
click at [72, 275] on div "[PERSON_NAME] [PERSON_NAME]" at bounding box center [69, 274] width 129 height 8
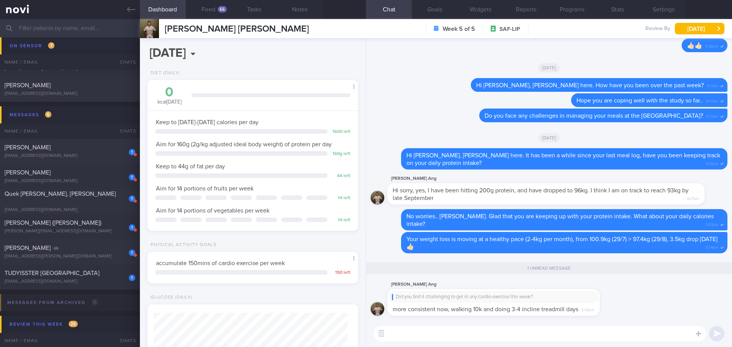
scroll to position [97, 194]
click at [218, 10] on div "66" at bounding box center [222, 9] width 9 height 6
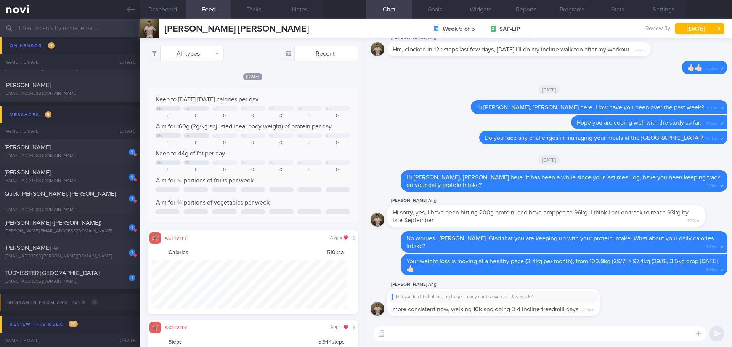
scroll to position [48, 195]
drag, startPoint x: 201, startPoint y: 60, endPoint x: 201, endPoint y: 53, distance: 7.2
click at [201, 60] on button "All types" at bounding box center [186, 53] width 76 height 15
click at [191, 80] on button "Activity" at bounding box center [185, 79] width 75 height 11
checkbox input "false"
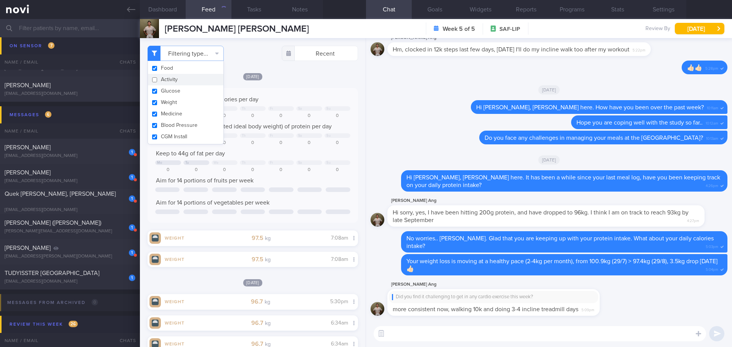
click at [428, 335] on textarea at bounding box center [540, 333] width 332 height 15
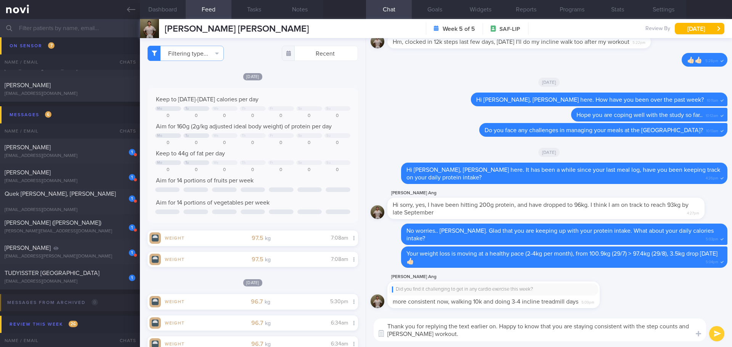
type textarea "Thank you for replying the text earlier on. Happy to know that you are staying …"
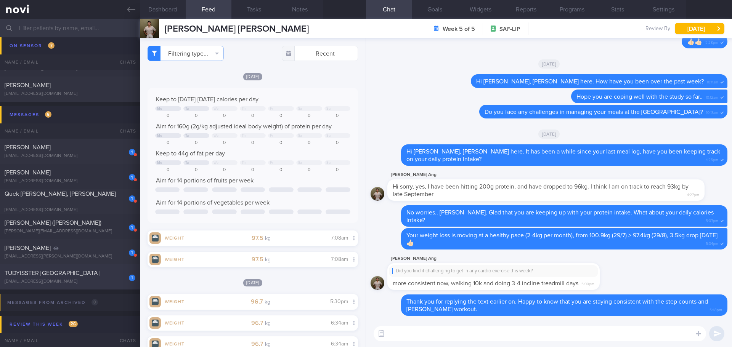
click at [87, 273] on div "TUDYISSTER [GEOGRAPHIC_DATA]" at bounding box center [69, 274] width 129 height 8
type input "[DATE]"
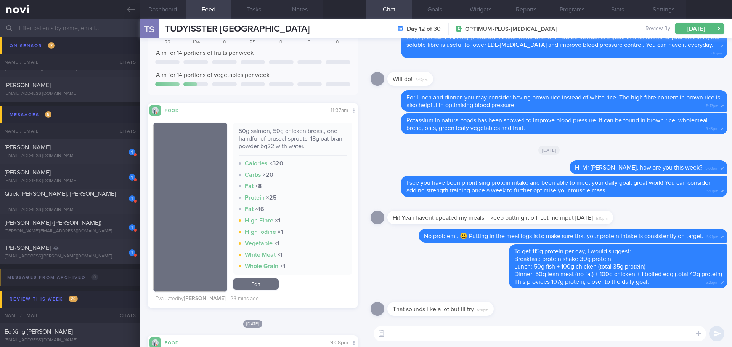
scroll to position [114, 0]
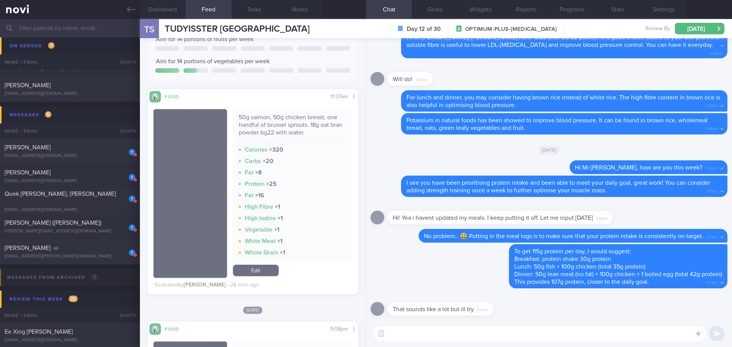
click at [427, 333] on textarea at bounding box center [540, 333] width 332 height 15
type textarea "h"
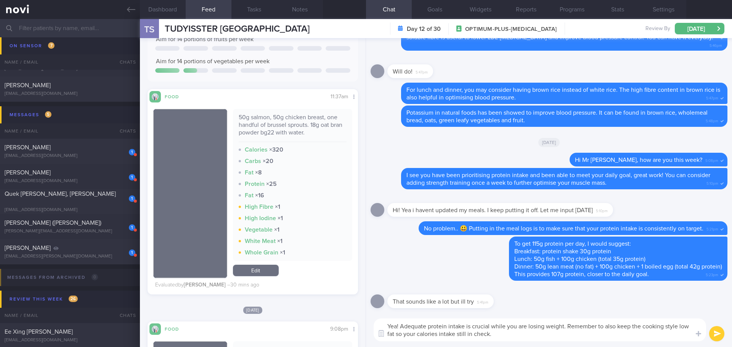
click at [453, 342] on div "Yea! Adequate protein intake is crucial while you are losing weight. Remember t…" at bounding box center [549, 330] width 366 height 34
drag, startPoint x: 461, startPoint y: 339, endPoint x: 480, endPoint y: 337, distance: 19.5
click at [461, 339] on textarea "Yea! Adequate protein intake is crucial while you are losing weight. Remember t…" at bounding box center [540, 330] width 332 height 23
drag, startPoint x: 480, startPoint y: 337, endPoint x: 519, endPoint y: 337, distance: 38.9
click at [482, 337] on textarea "Yea! Adequate protein intake is crucial while you are losing weight. Remember t…" at bounding box center [540, 330] width 332 height 23
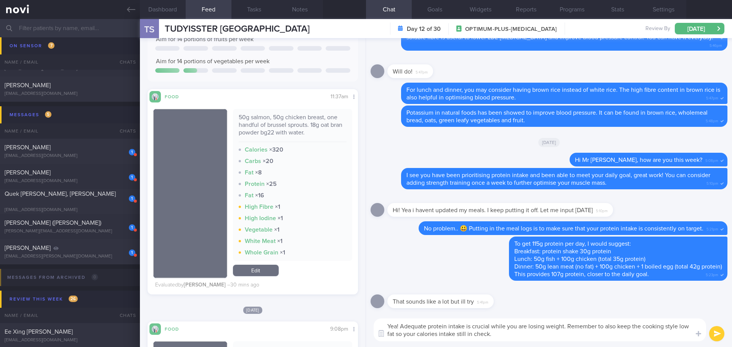
click at [519, 337] on textarea "Yea! Adequate protein intake is crucial while you are losing weight. Remember t…" at bounding box center [540, 330] width 332 height 23
click at [438, 333] on textarea "Yea! Adequate protein intake is crucial while you are losing weight. Remember t…" at bounding box center [540, 330] width 332 height 23
click at [417, 333] on textarea "Yea! Adequate protein intake is crucial while you are losing weight. Remember t…" at bounding box center [540, 330] width 332 height 23
click at [527, 337] on textarea "Yea! Adequate protein intake is crucial while you are losing weight. Remember t…" at bounding box center [540, 330] width 332 height 23
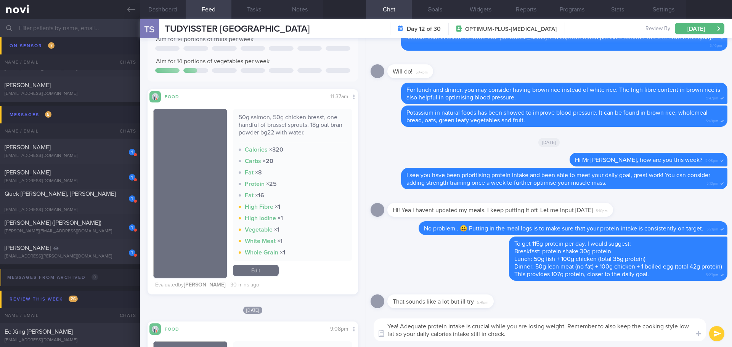
click at [527, 337] on textarea "Yea! Adequate protein intake is crucial while you are losing weight. Remember t…" at bounding box center [540, 330] width 332 height 23
click at [689, 327] on textarea "Yea! Adequate protein intake is crucial while you are losing weight. Remember t…" at bounding box center [540, 330] width 332 height 23
click at [678, 326] on textarea "Yea! Adequate protein intake is crucial while you are losing weight. Remember t…" at bounding box center [540, 330] width 332 height 23
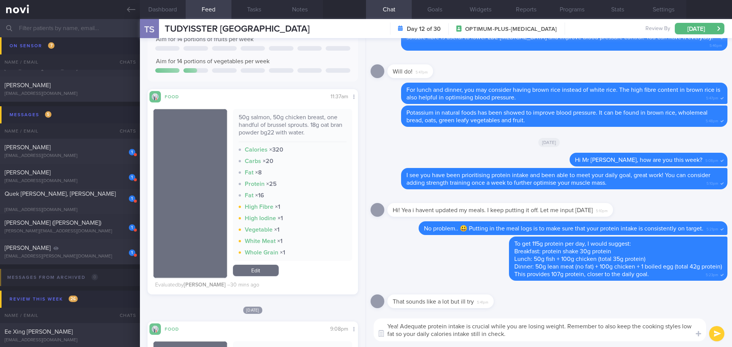
click at [394, 334] on textarea "Yea! Adequate protein intake is crucial while you are losing weight. Remember t…" at bounding box center [540, 330] width 332 height 23
click at [555, 336] on textarea "Yea! Adequate protein intake is crucial while you are losing weight. Remember t…" at bounding box center [540, 330] width 332 height 23
drag, startPoint x: 567, startPoint y: 337, endPoint x: 580, endPoint y: 336, distance: 13.0
click at [567, 337] on textarea "Yea! Adequate protein intake is crucial while you are losing weight. Remember t…" at bounding box center [540, 330] width 332 height 23
click at [580, 336] on textarea "Yea! Adequate protein intake is crucial while you are losing weight. Remember t…" at bounding box center [540, 330] width 332 height 23
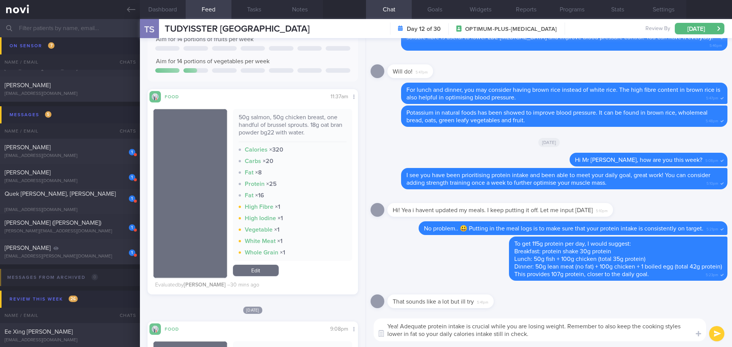
click at [588, 337] on textarea "Yea! Adequate protein intake is crucial while you are losing weight. Remember t…" at bounding box center [540, 330] width 332 height 23
click at [596, 337] on textarea "Yea! Adequate protein intake is crucial while you are losing weight. Remember t…" at bounding box center [540, 330] width 332 height 23
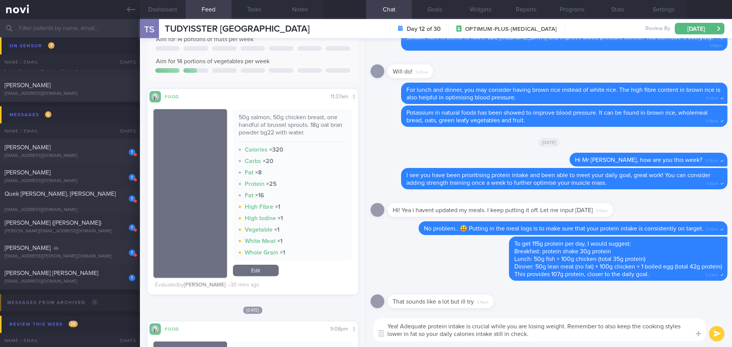
click at [623, 335] on textarea "Yea! Adequate protein intake is crucial while you are losing weight. Remember t…" at bounding box center [540, 330] width 332 height 23
type textarea "Yea! Adequate protein intake is crucial while you are losing weight. Remember t…"
click at [720, 332] on button "submit" at bounding box center [716, 333] width 15 height 15
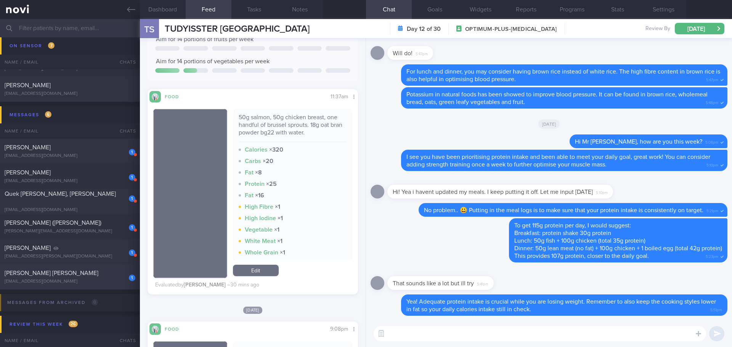
click at [80, 276] on div "[PERSON_NAME] [PERSON_NAME]" at bounding box center [69, 274] width 129 height 8
click at [117, 275] on div "[PERSON_NAME] [PERSON_NAME]" at bounding box center [69, 274] width 129 height 8
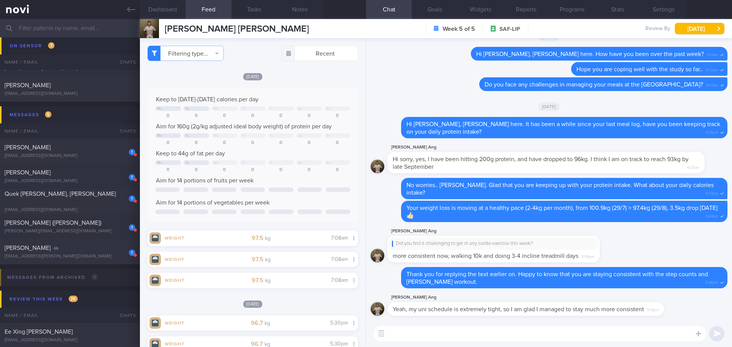
click at [609, 338] on textarea at bounding box center [540, 333] width 332 height 15
type textarea "Hope you are coping well with the tight schedule and"
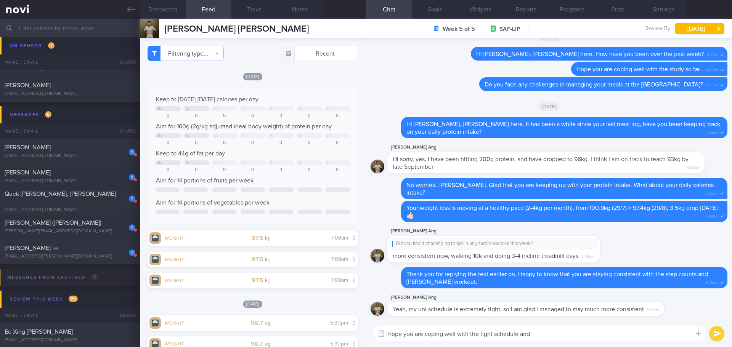
drag, startPoint x: 609, startPoint y: 338, endPoint x: 352, endPoint y: 338, distance: 257.0
click at [352, 338] on div "Dashboard Feed Tasks Notes Chat Goals Widgets Reports Programs Stats Settings A…" at bounding box center [436, 183] width 592 height 328
type textarea "H"
drag, startPoint x: 614, startPoint y: 336, endPoint x: 539, endPoint y: 336, distance: 75.1
click at [539, 336] on textarea "You are on the right track! Hopefully you are coping well with the tight schedu…" at bounding box center [540, 333] width 332 height 15
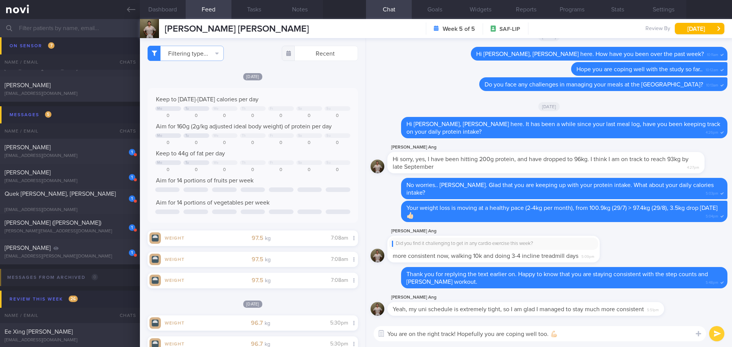
click at [616, 331] on textarea "You are on the right track! Hopefully you are coping well too. 💪🏻" at bounding box center [540, 333] width 332 height 15
click at [624, 329] on textarea "You are on the right track! Hopefully you are coping well too. 💪🏻" at bounding box center [540, 333] width 332 height 15
click at [639, 331] on textarea "You are on the right track! Hopefully you are coping well too. 💪🏻" at bounding box center [540, 333] width 332 height 15
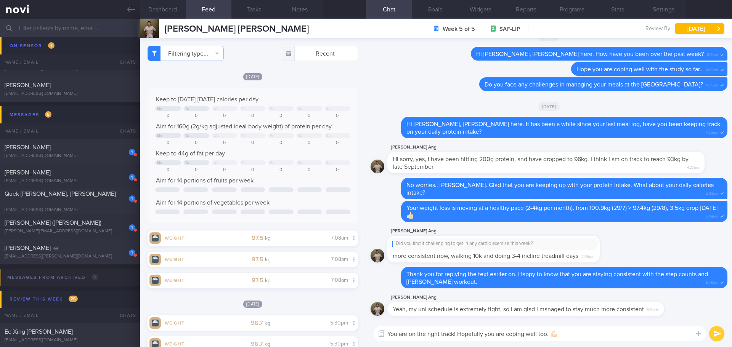
click at [639, 331] on textarea "You are on the right track! Hopefully you are coping well too. 💪🏻" at bounding box center [540, 333] width 332 height 15
click at [547, 335] on textarea "You are on the right track! Hopefully you are coping well too. 💪🏻" at bounding box center [540, 333] width 332 height 15
drag, startPoint x: 604, startPoint y: 330, endPoint x: 628, endPoint y: 336, distance: 24.1
click at [606, 331] on textarea "You are on the right track! Hopefully you are coping well too, Timothy! 💪🏻" at bounding box center [540, 333] width 332 height 15
type textarea "You are on the right track! Hopefully you are coping well too, Timothy! 💪🏻"
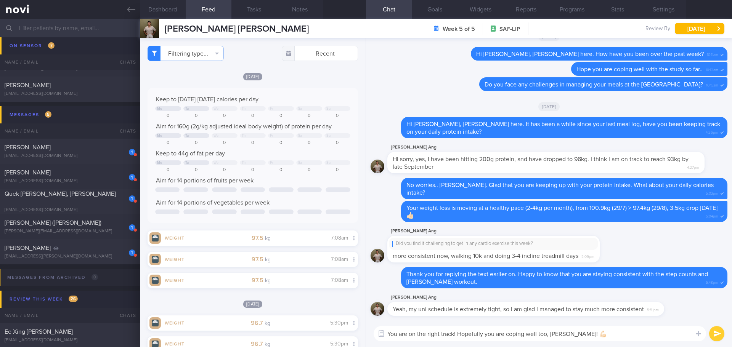
click at [720, 336] on button "submit" at bounding box center [716, 333] width 15 height 15
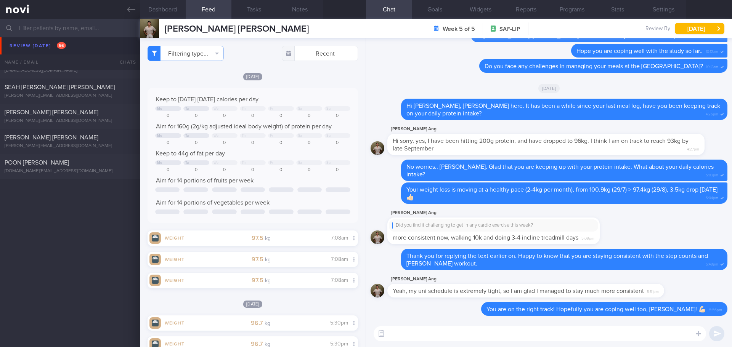
scroll to position [648, 0]
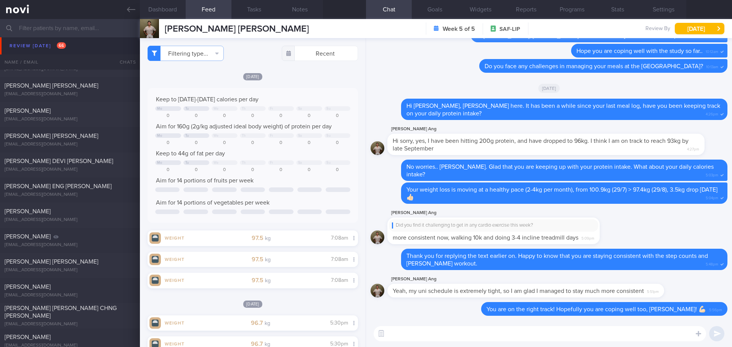
click at [47, 43] on div "[EMAIL_ADDRESS][DOMAIN_NAME]" at bounding box center [70, 44] width 131 height 6
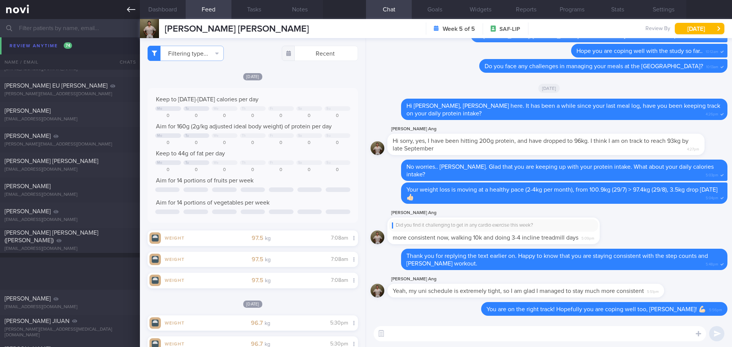
scroll to position [2860, 0]
